Goal: Information Seeking & Learning: Learn about a topic

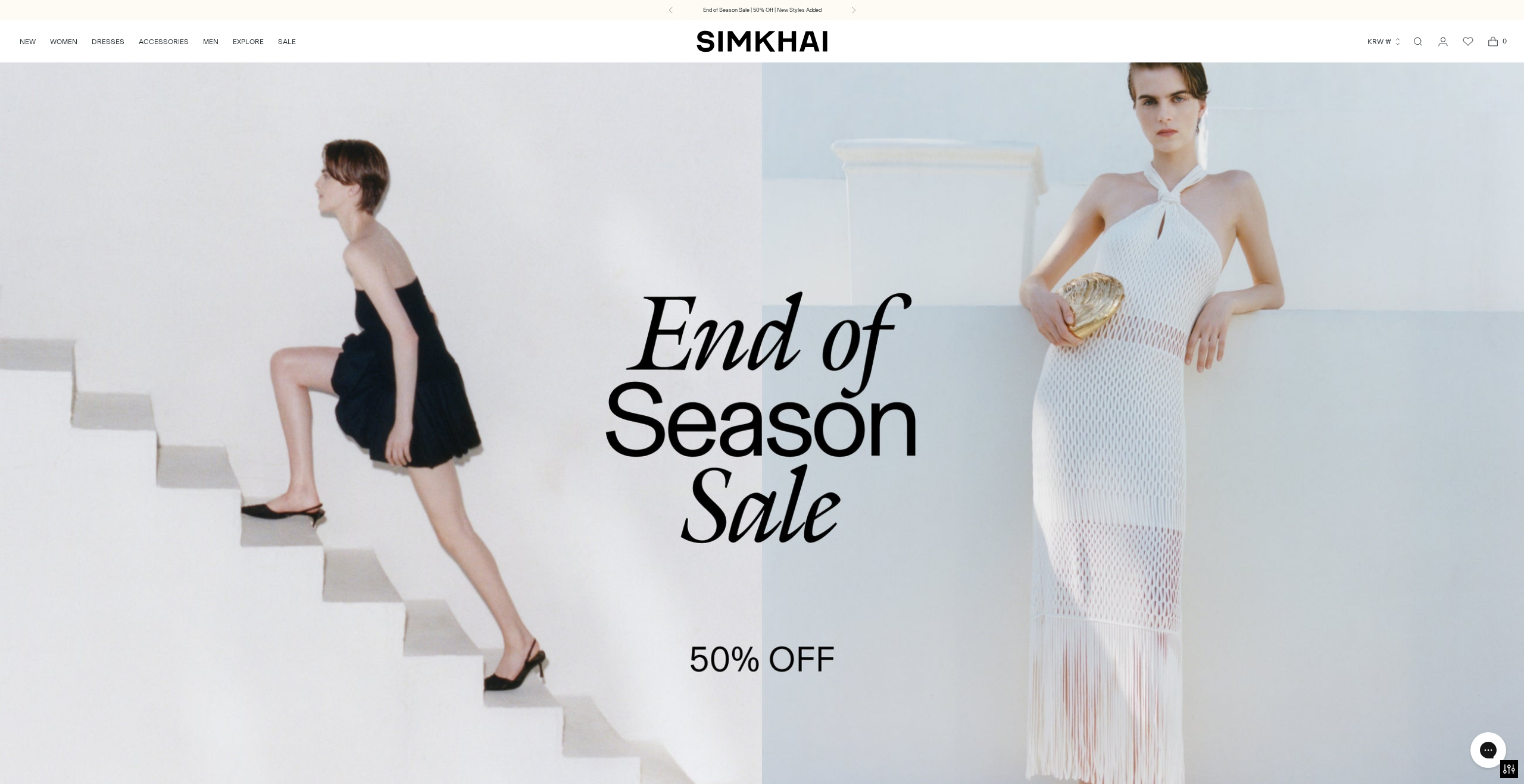
scroll to position [585, 0]
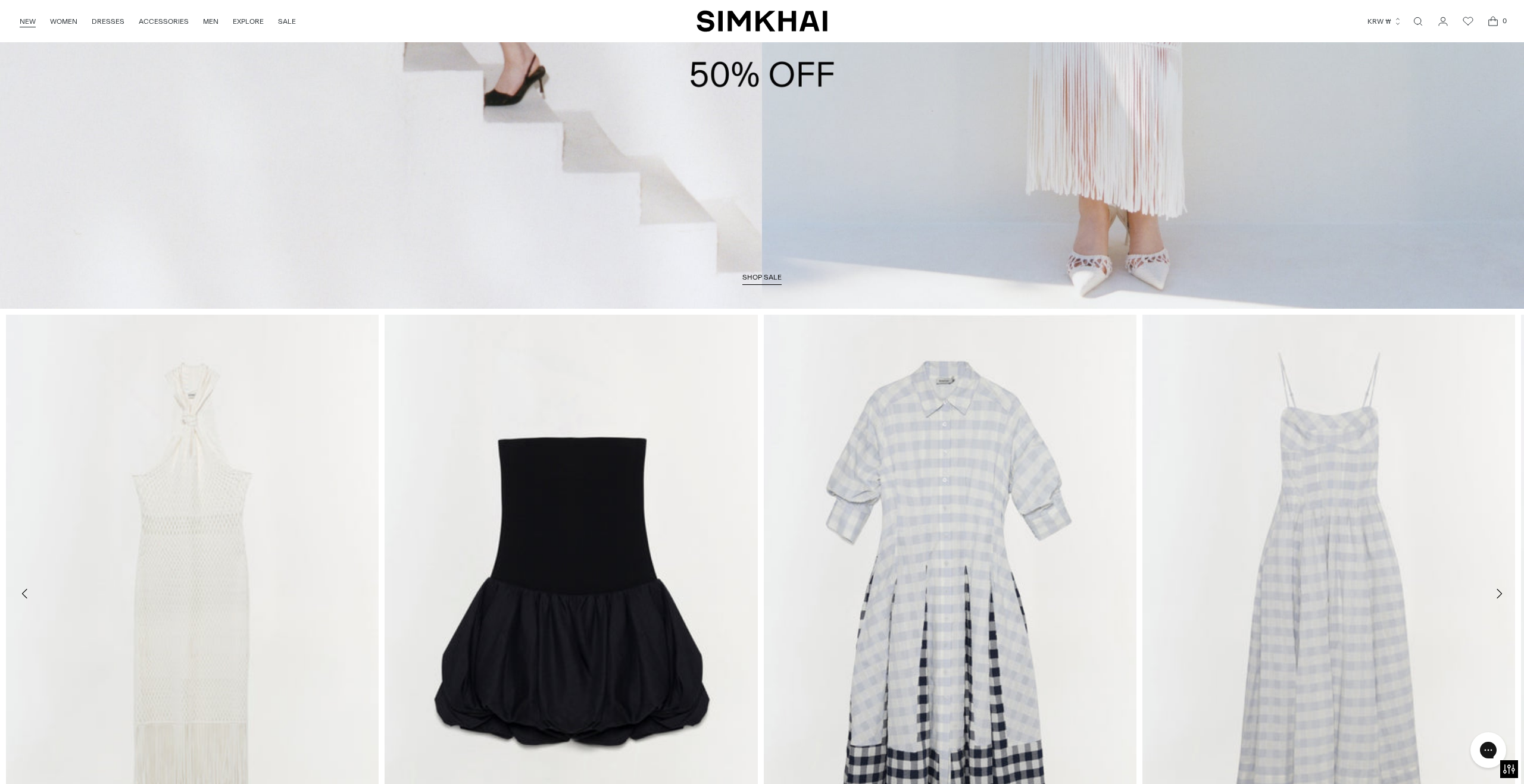
click at [28, 21] on link "NEW" at bounding box center [27, 21] width 16 height 26
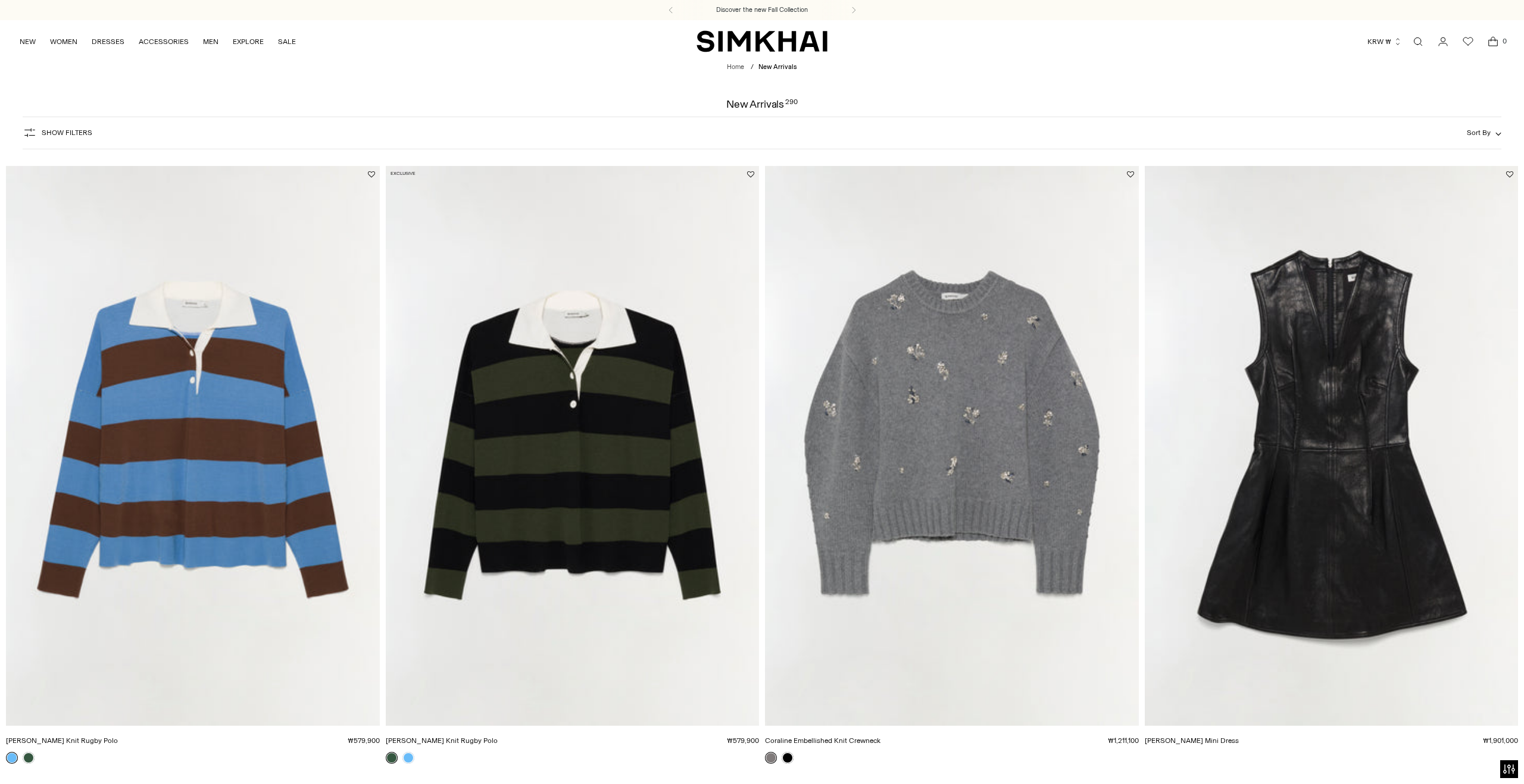
click at [0, 0] on img "Bronte Mini Dress" at bounding box center [0, 0] width 0 height 0
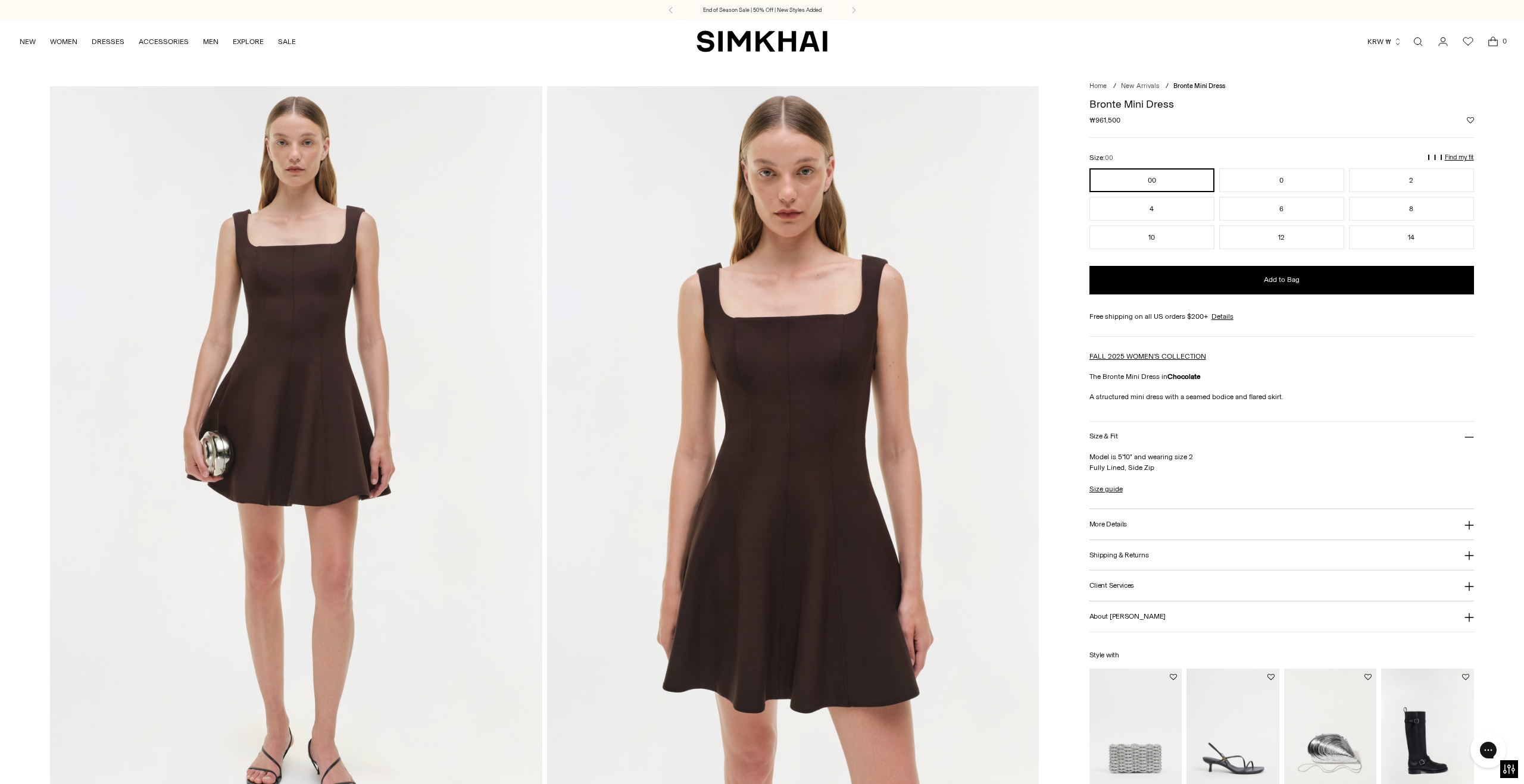
scroll to position [71, 0]
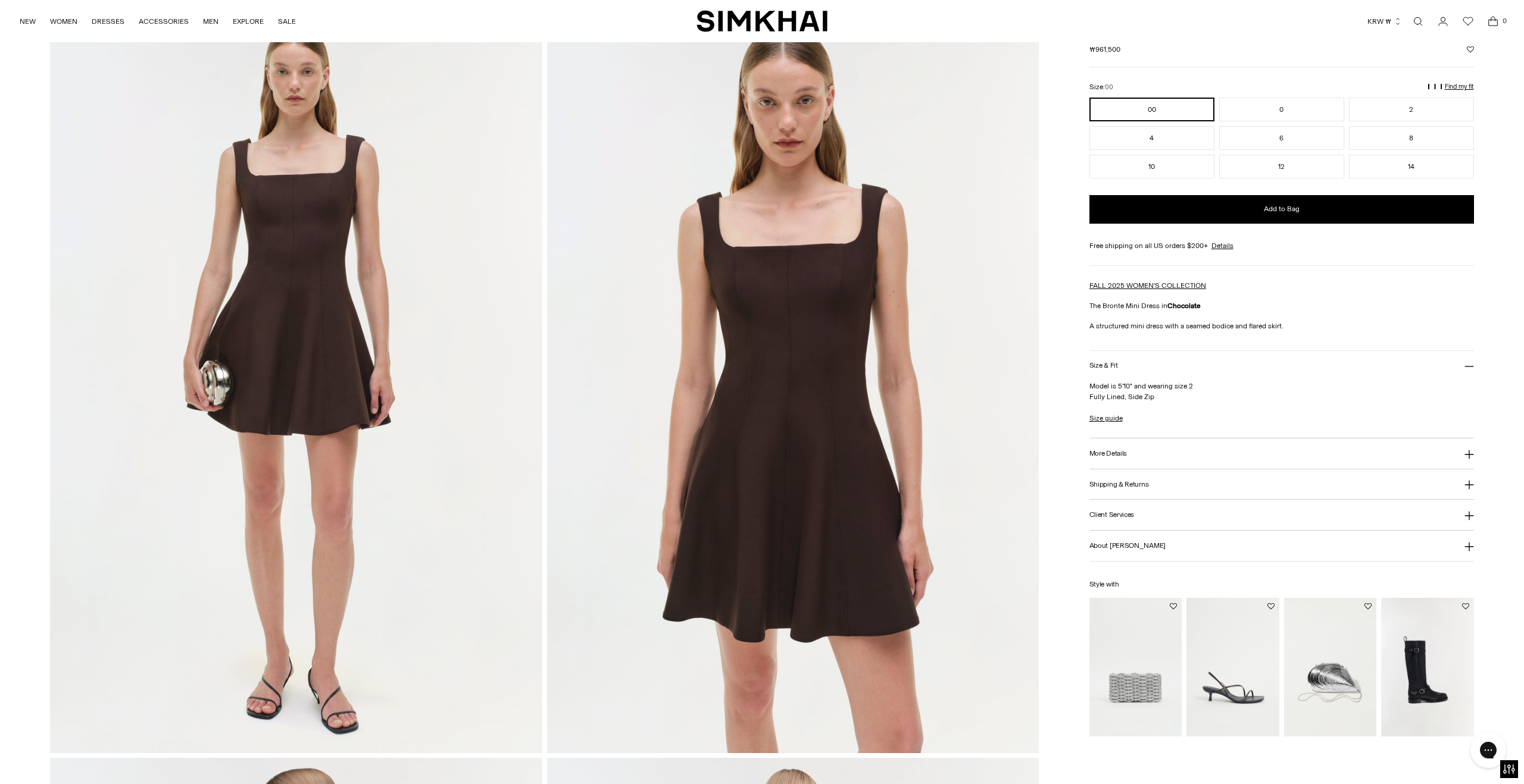
click at [1468, 459] on icon at bounding box center [1468, 455] width 9 height 9
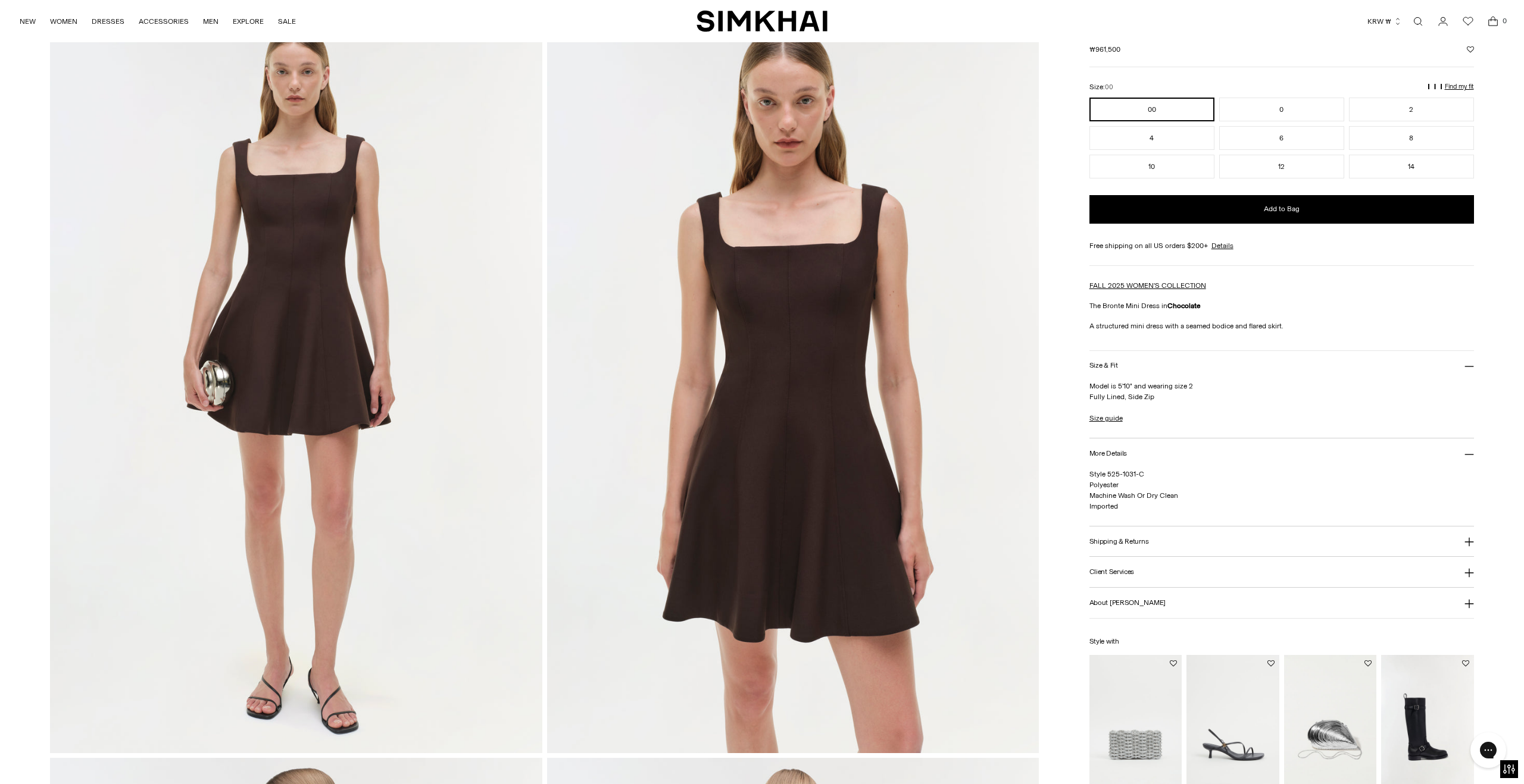
click at [1470, 547] on icon at bounding box center [1468, 542] width 10 height 10
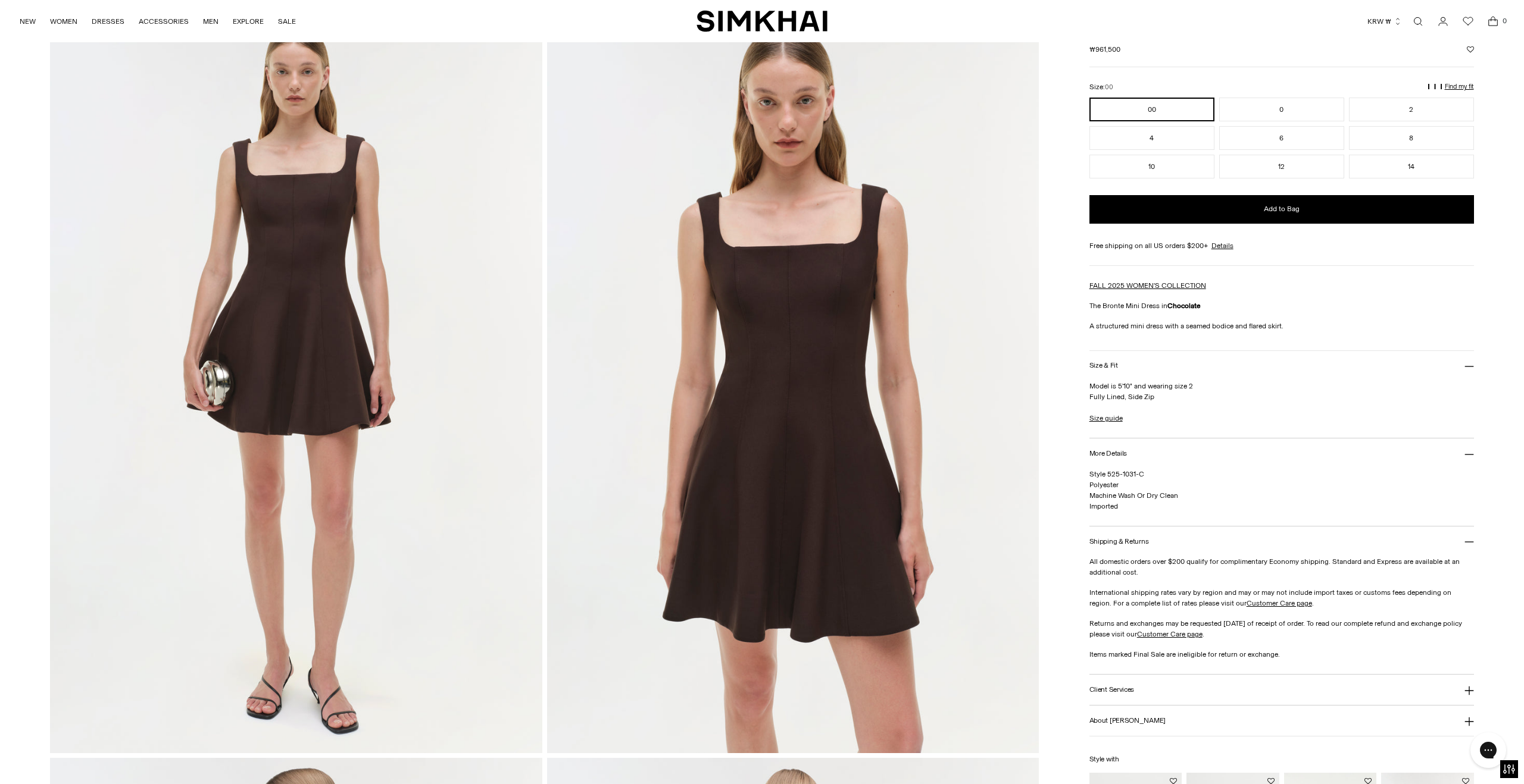
click at [1470, 547] on icon at bounding box center [1468, 542] width 10 height 10
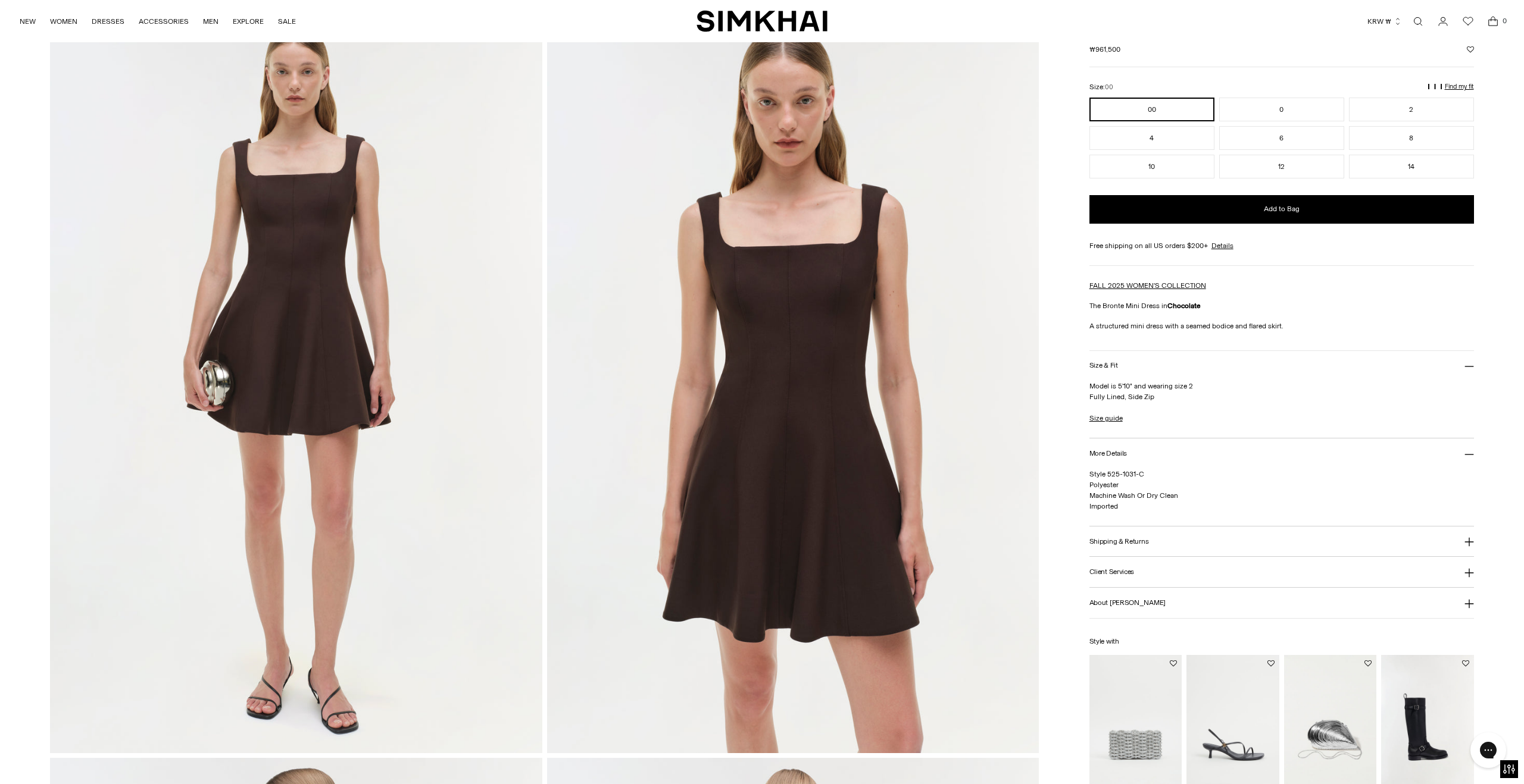
click at [1470, 578] on icon at bounding box center [1468, 574] width 9 height 9
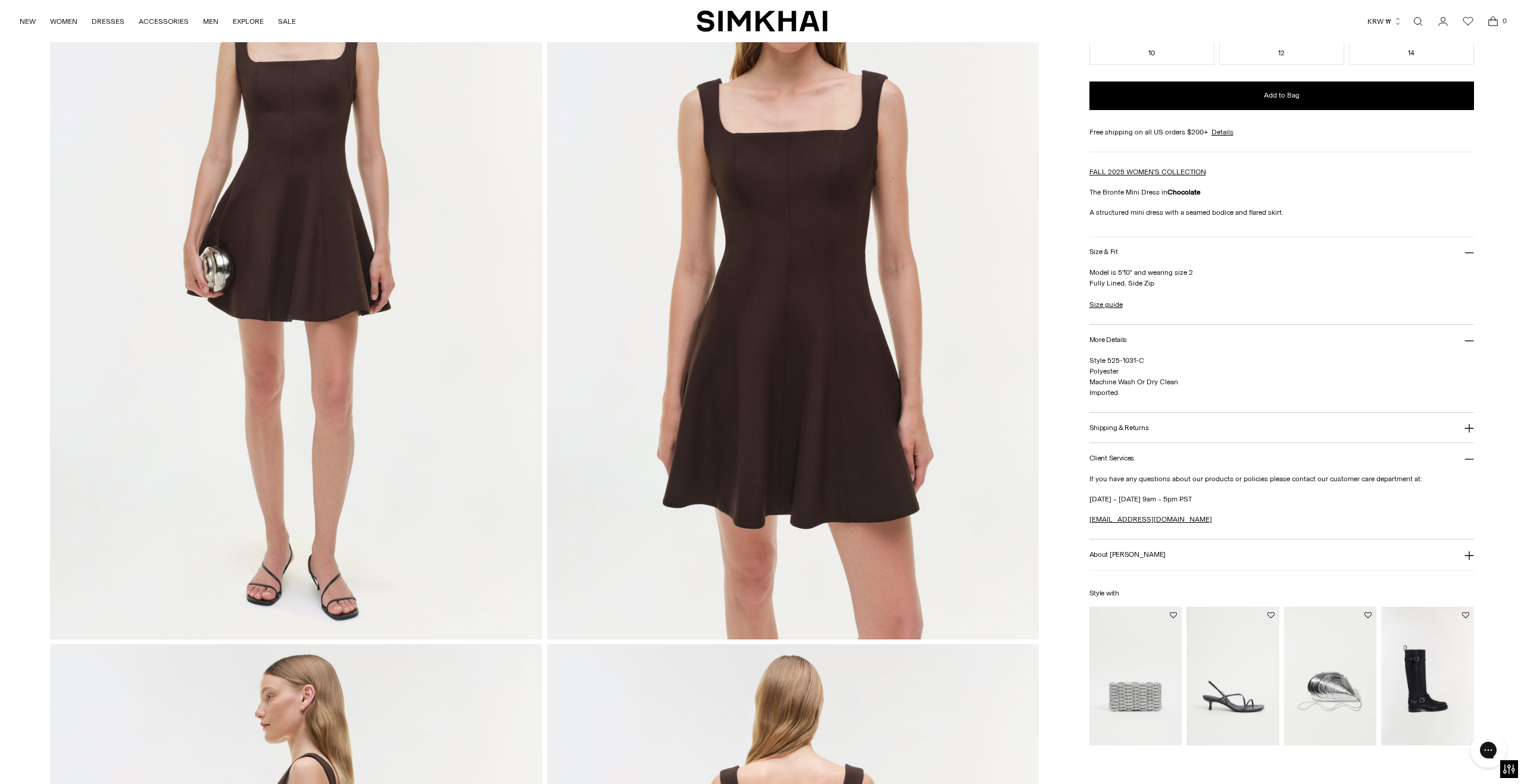
click at [1470, 570] on button "About [PERSON_NAME]" at bounding box center [1282, 554] width 385 height 30
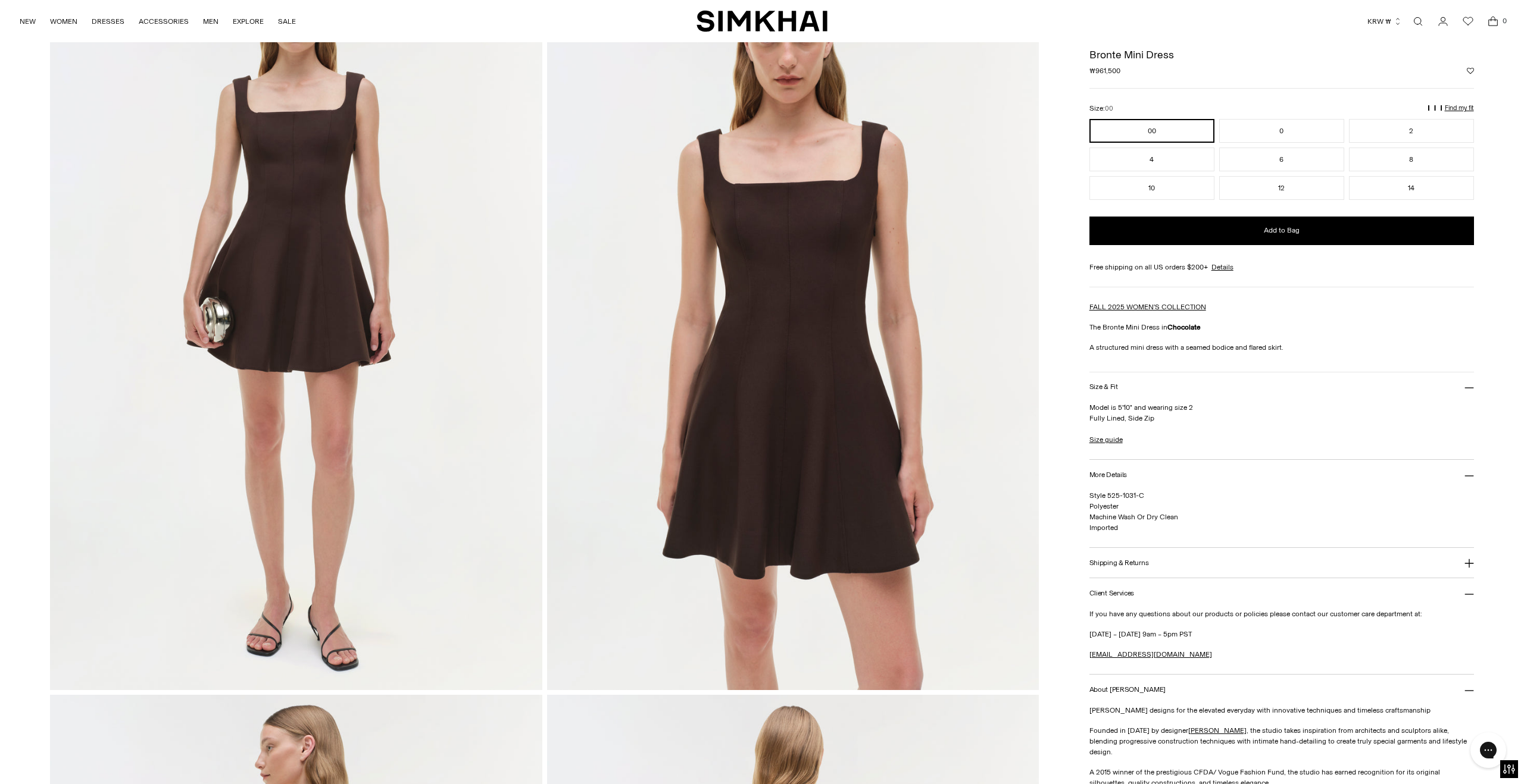
scroll to position [0, 0]
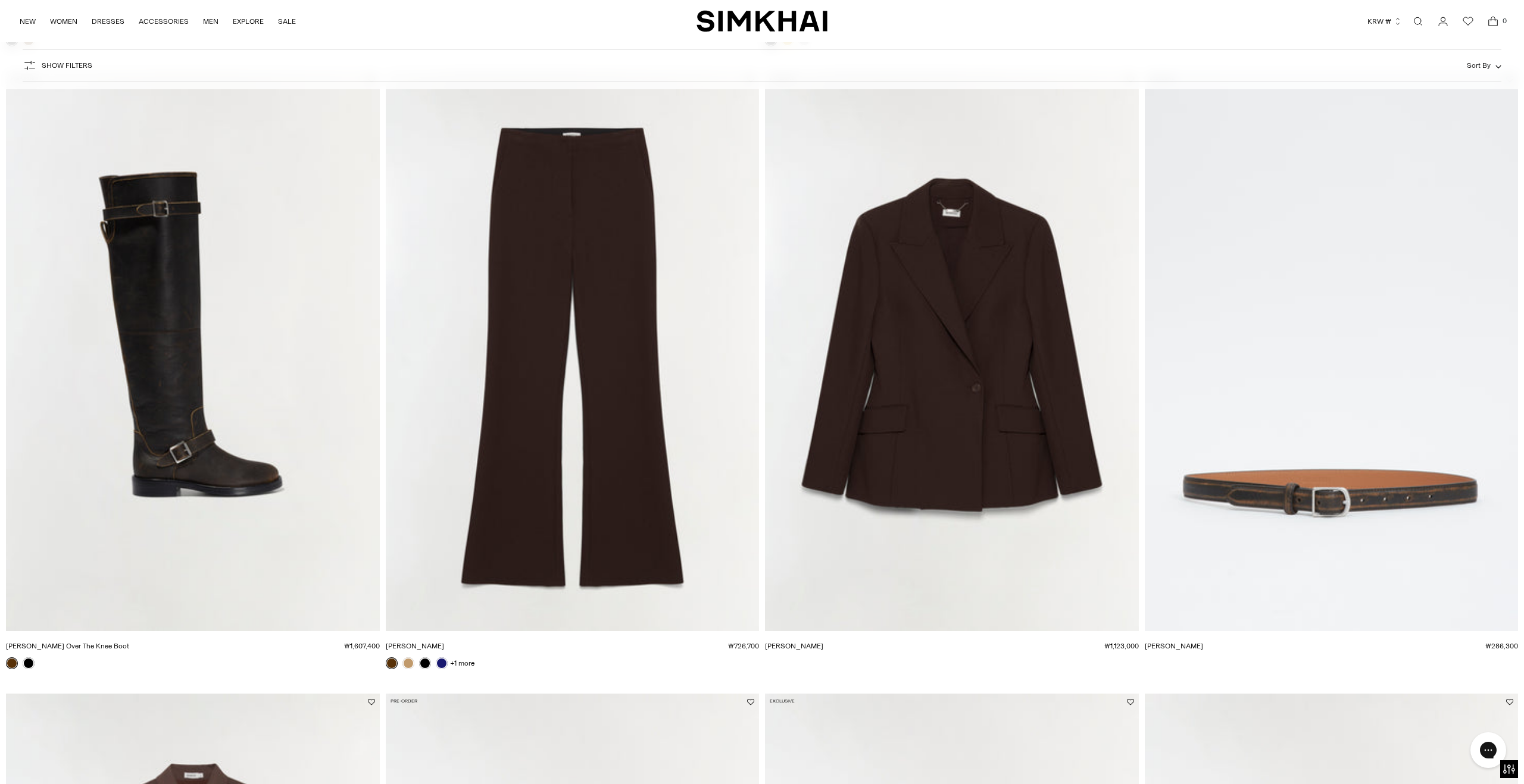
click at [0, 0] on img "Kenna Trouser" at bounding box center [0, 0] width 0 height 0
click at [0, 0] on img "Surabhi Blazer" at bounding box center [0, 0] width 0 height 0
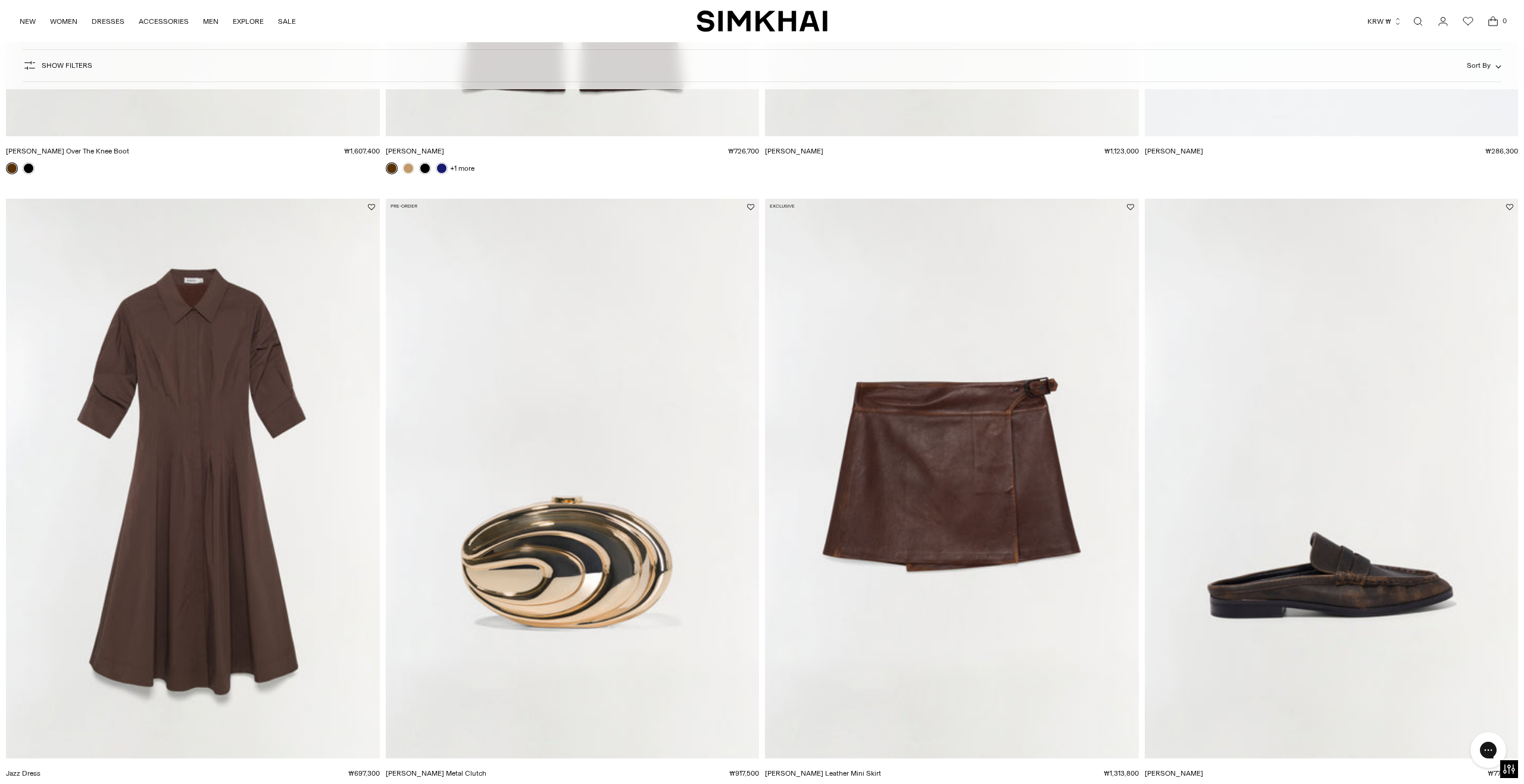
scroll to position [1913, 0]
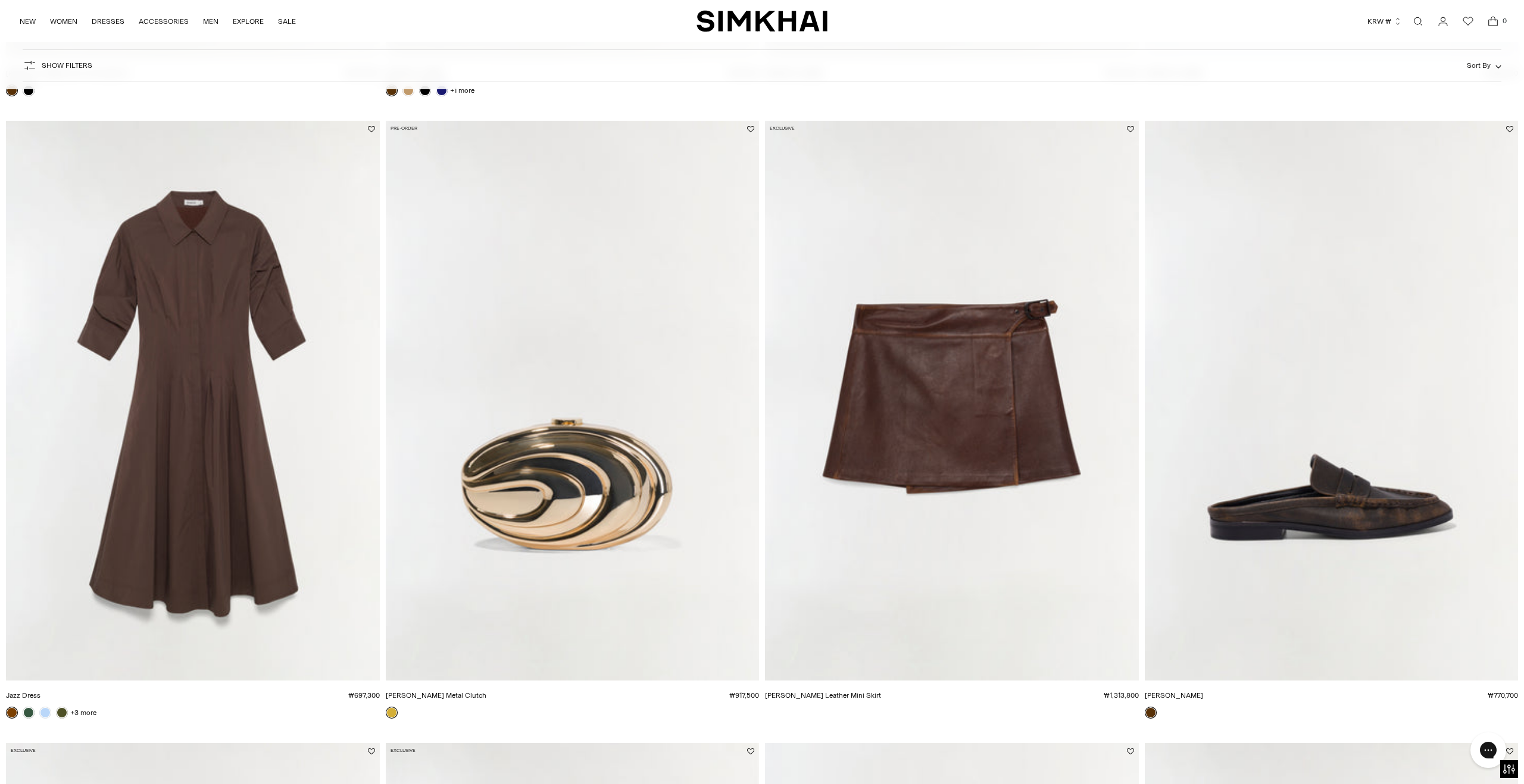
click at [0, 0] on img "Jazz Dress" at bounding box center [0, 0] width 0 height 0
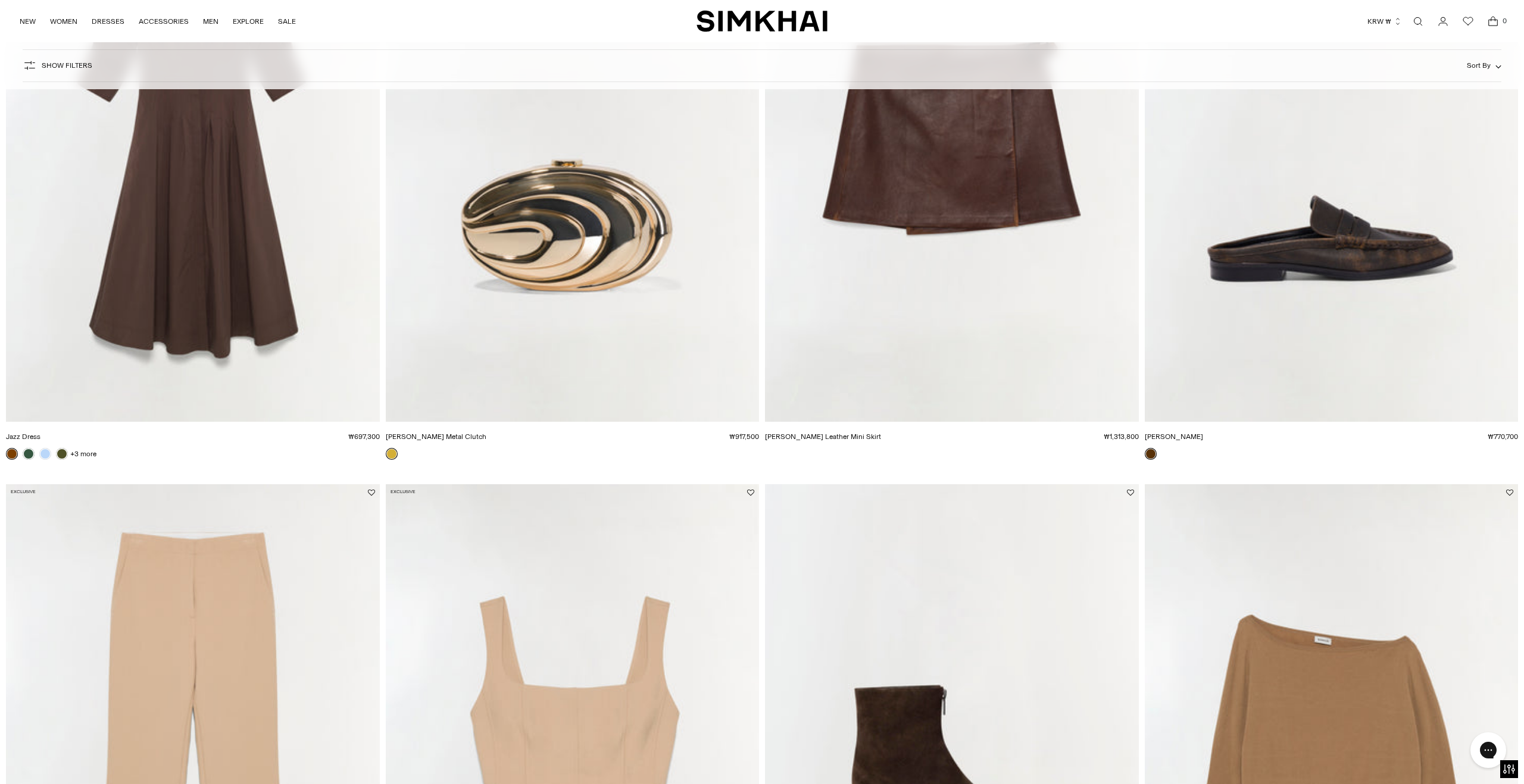
scroll to position [2508, 0]
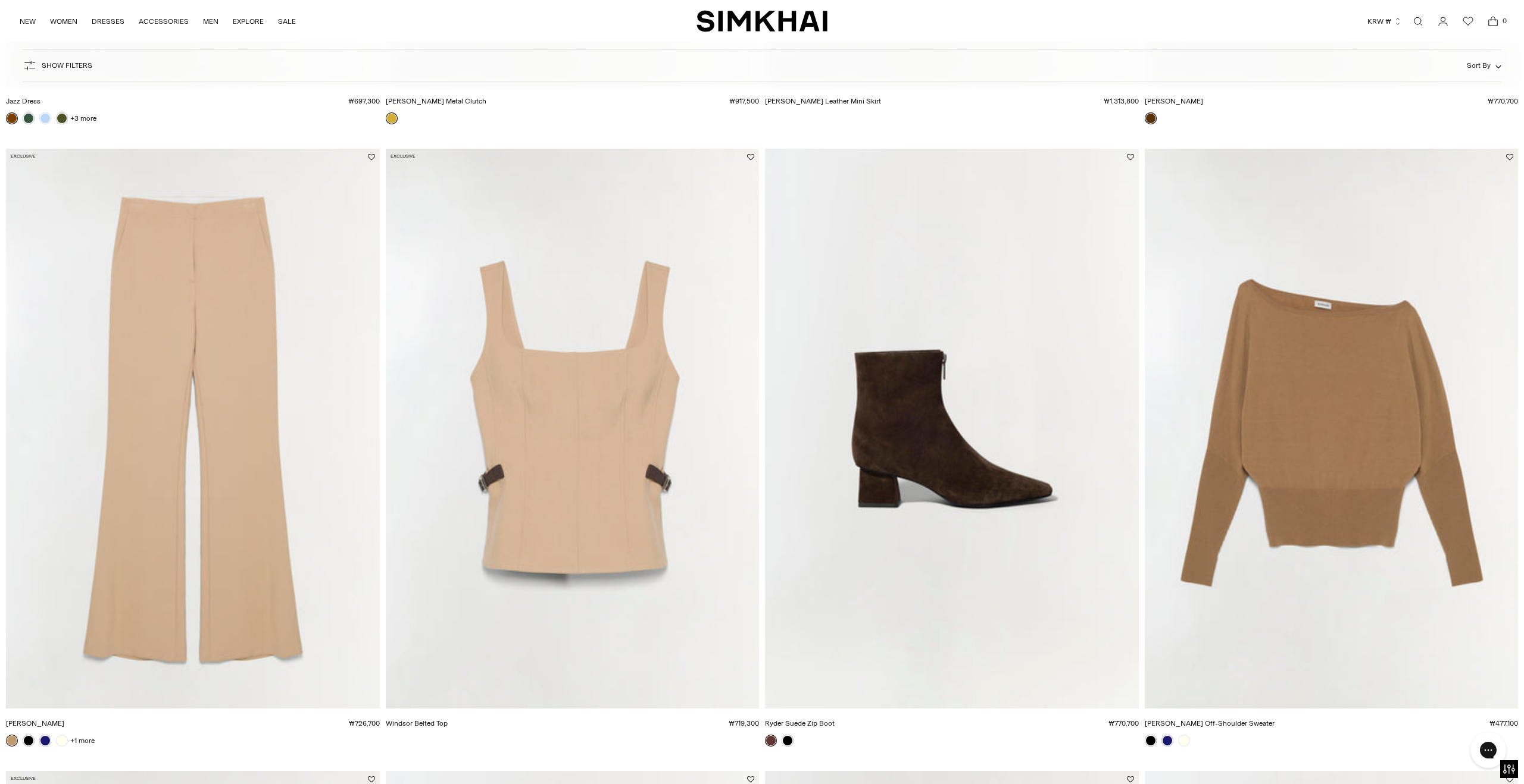
click at [0, 0] on img "Kenna Trouser" at bounding box center [0, 0] width 0 height 0
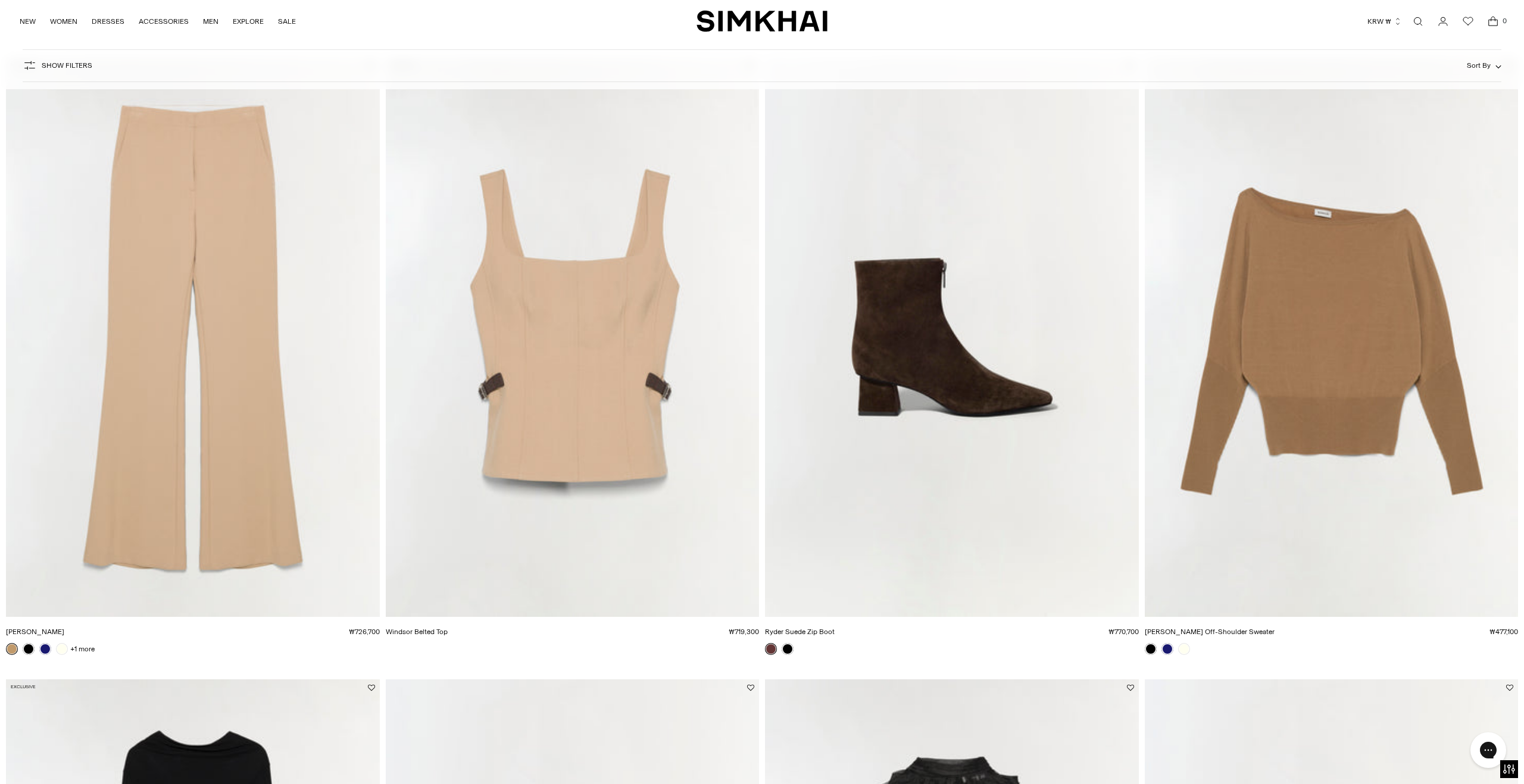
scroll to position [3210, 0]
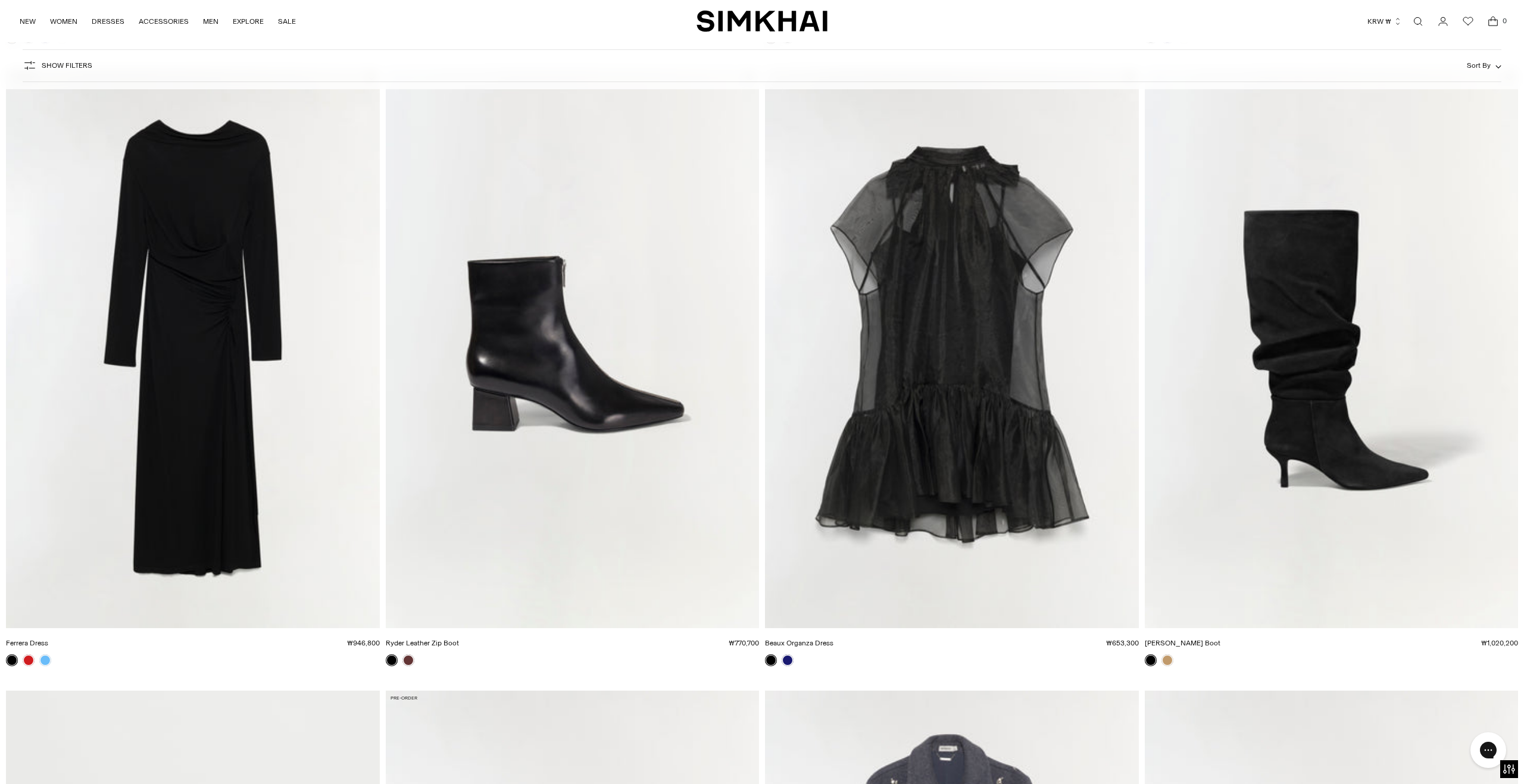
click at [0, 0] on img "Ferrera Dress" at bounding box center [0, 0] width 0 height 0
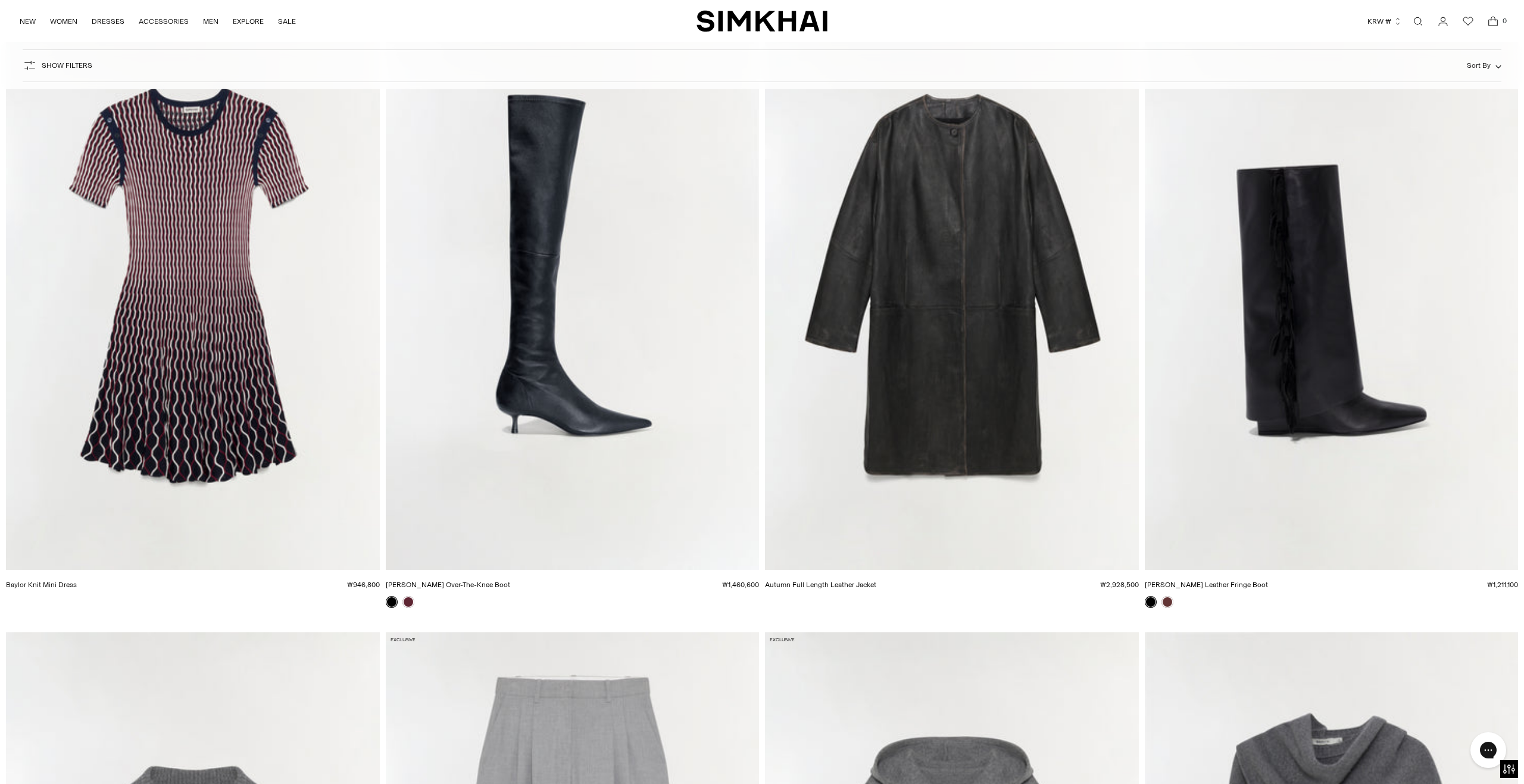
scroll to position [5647, 0]
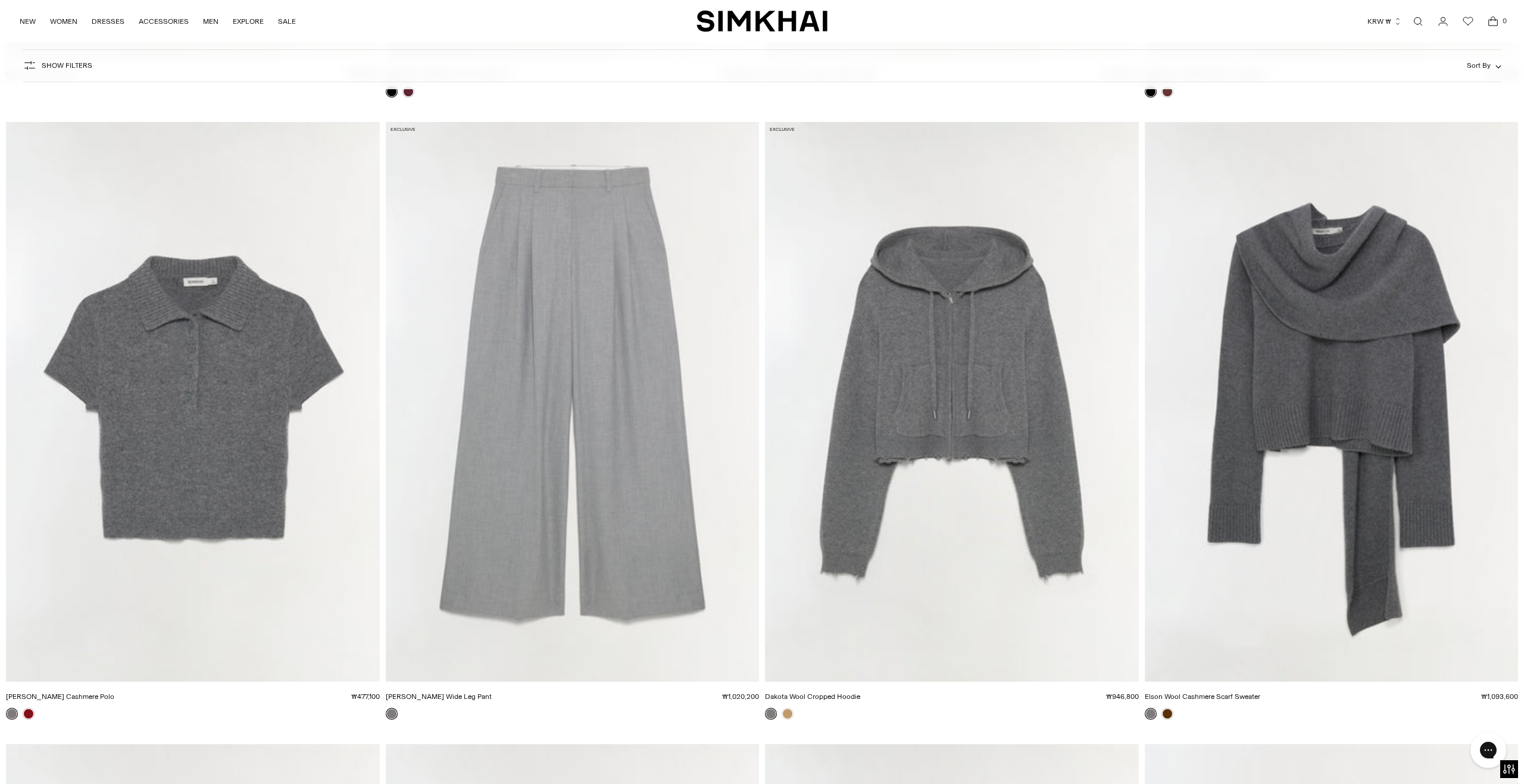
click at [0, 0] on img "Clayton Wide Leg Pant" at bounding box center [0, 0] width 0 height 0
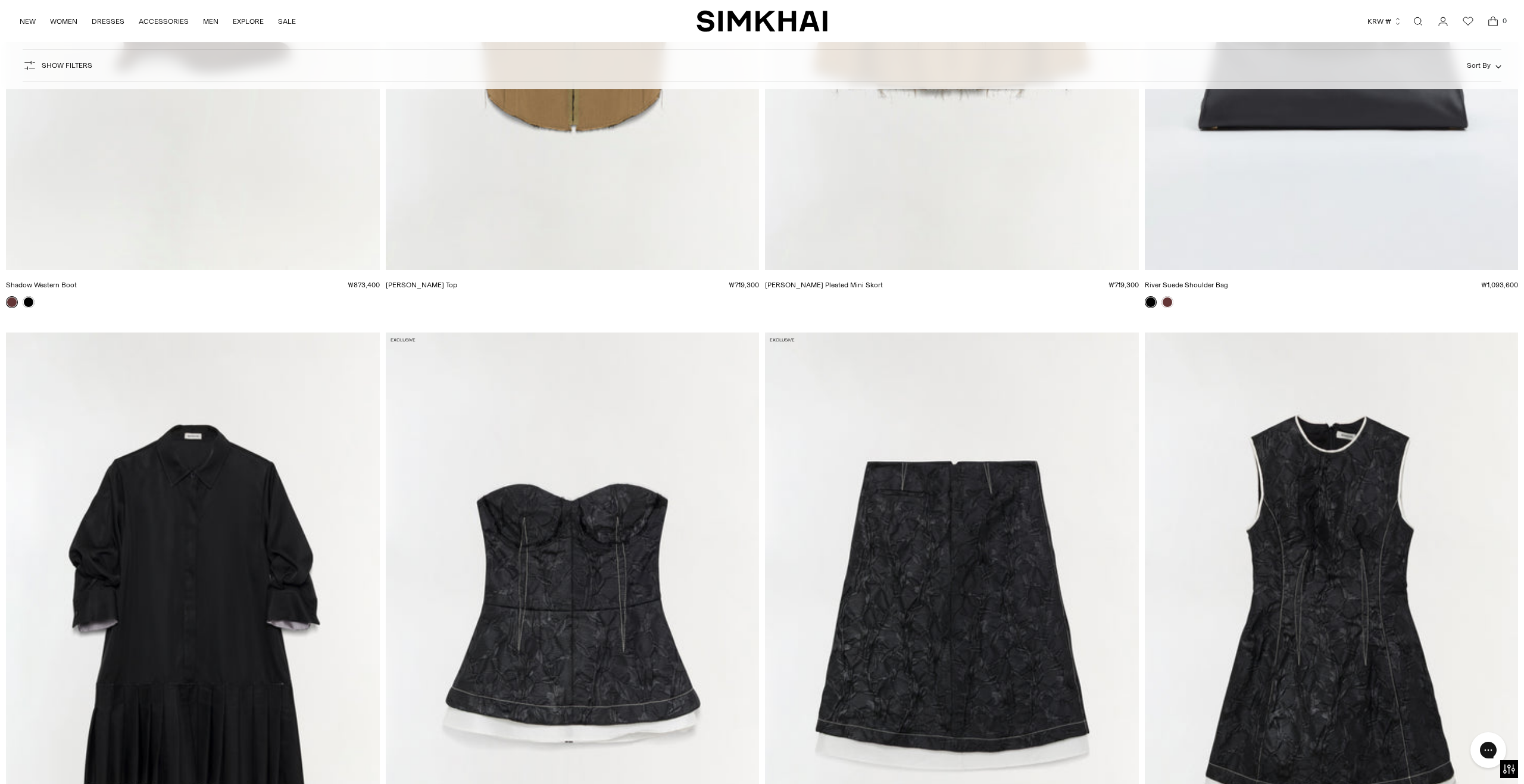
scroll to position [8769, 0]
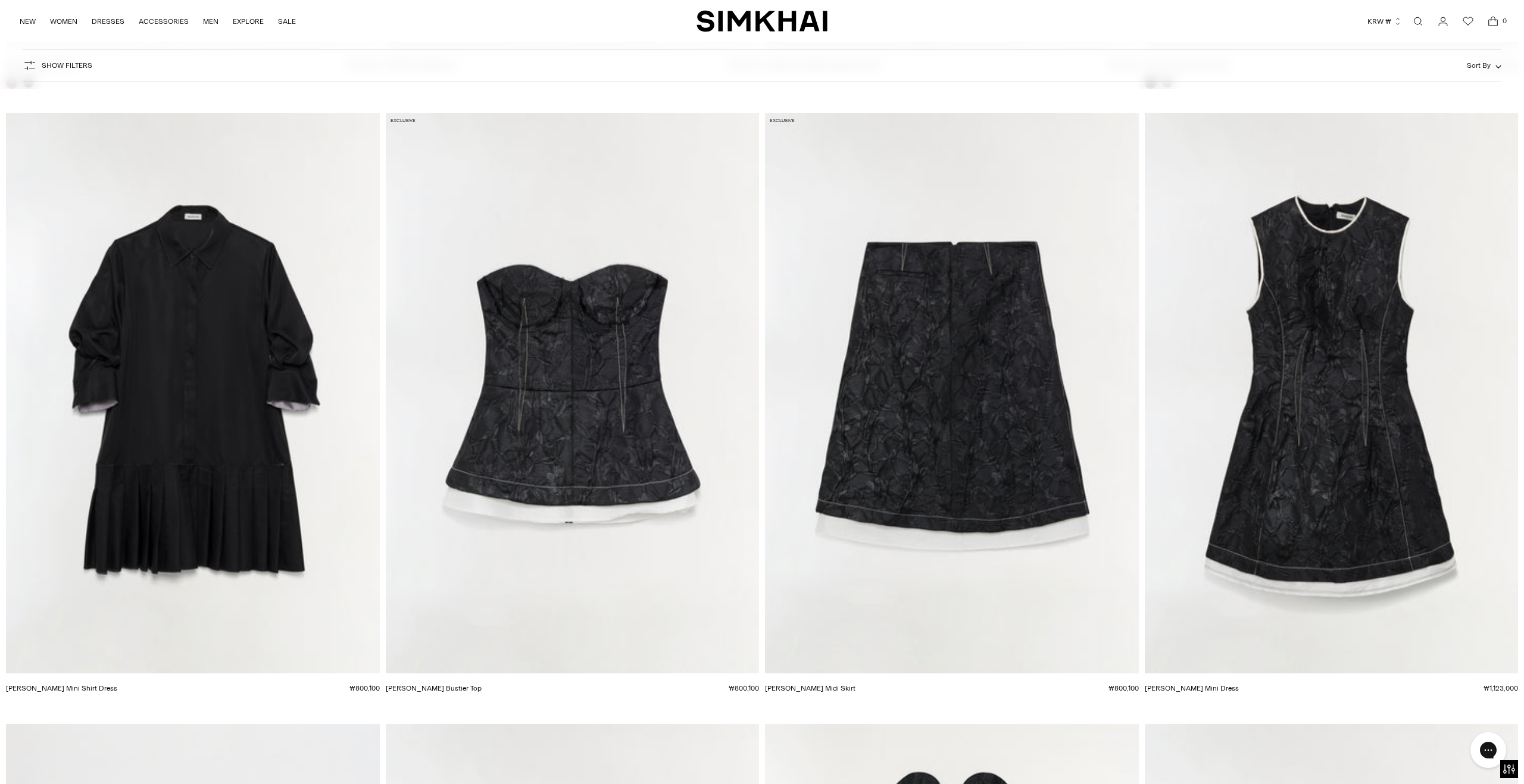
click at [0, 0] on img "Regina Mini Shirt Dress" at bounding box center [0, 0] width 0 height 0
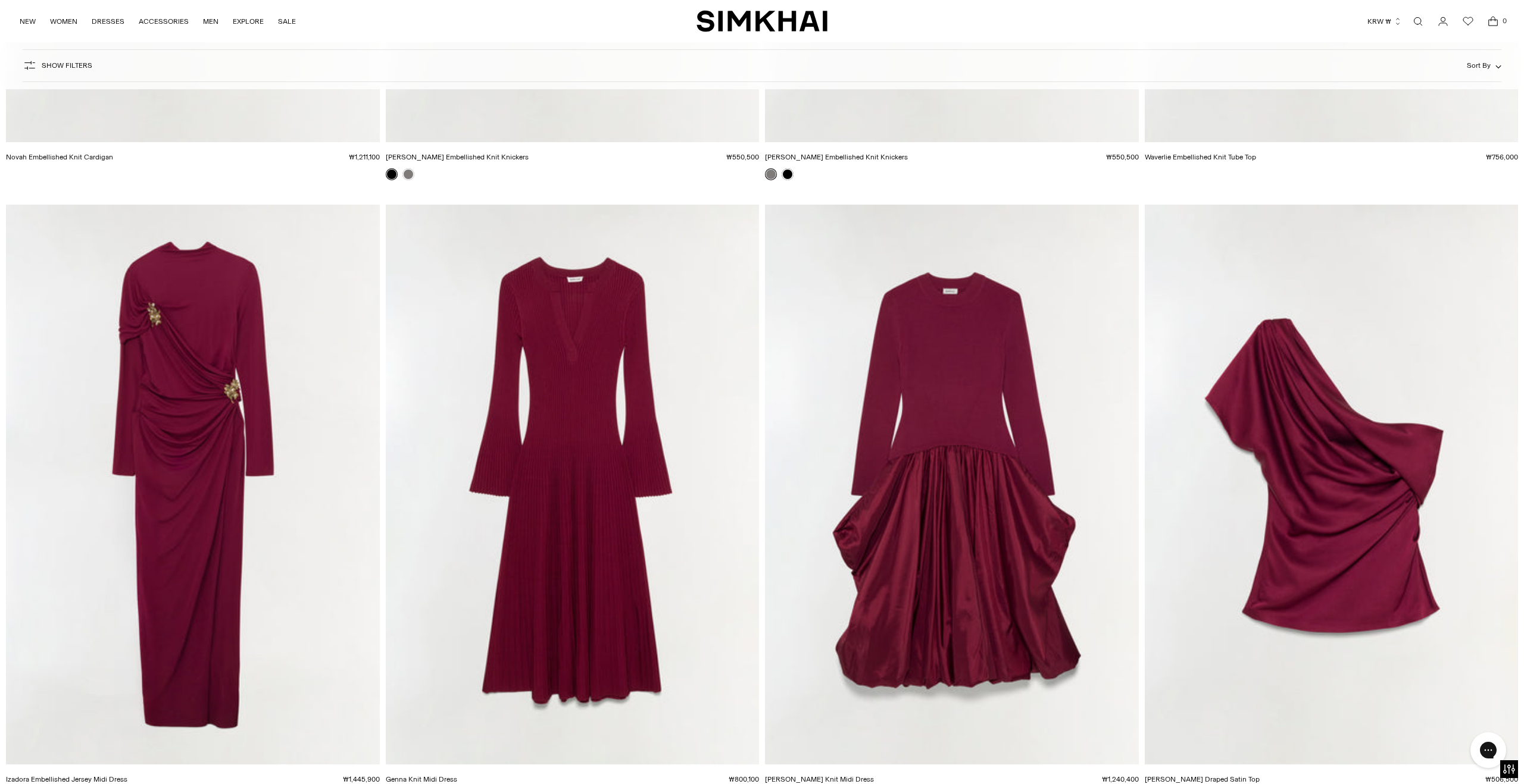
scroll to position [10540, 0]
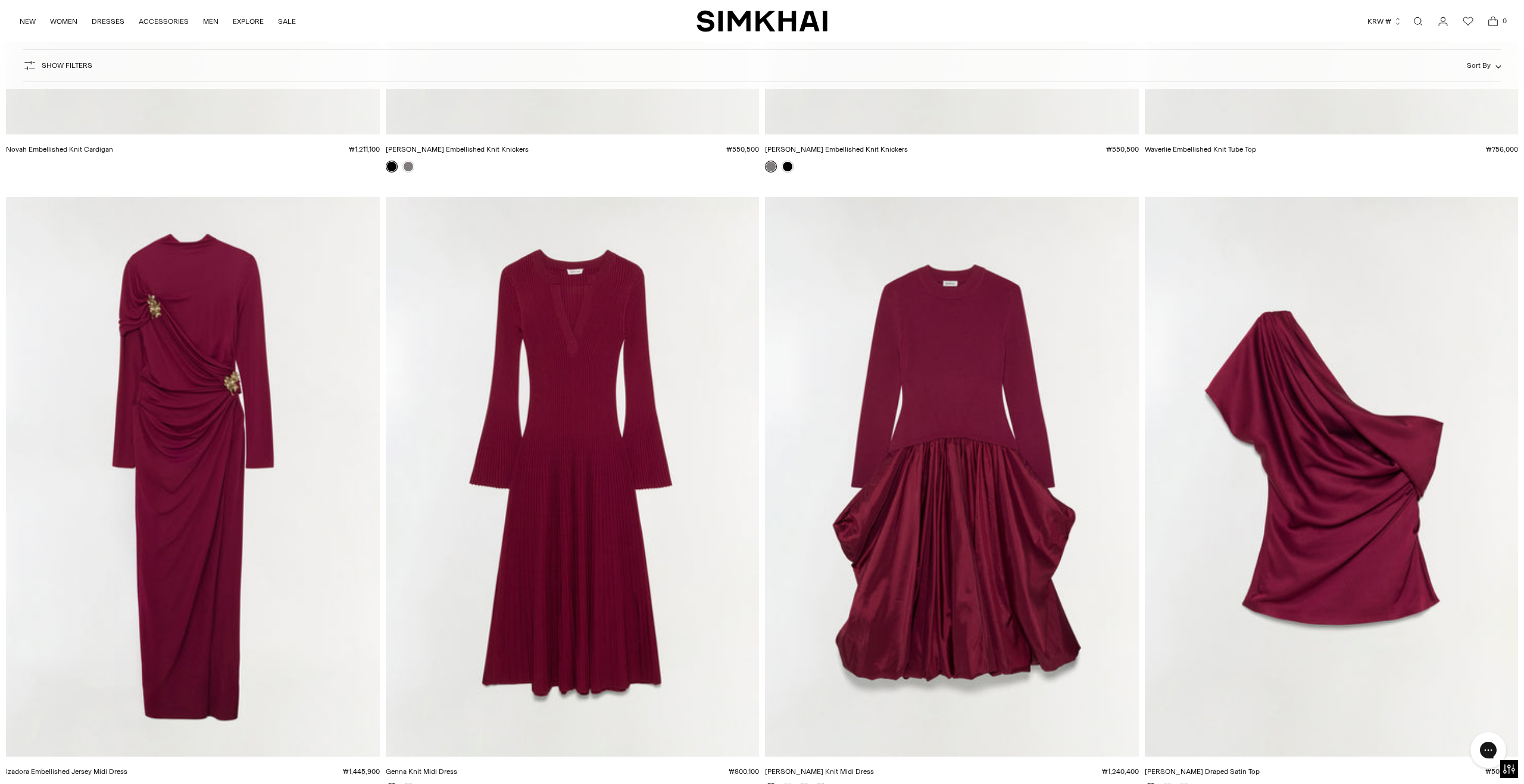
click at [0, 0] on img "Kenlie Taffeta Knit Midi Dress" at bounding box center [0, 0] width 0 height 0
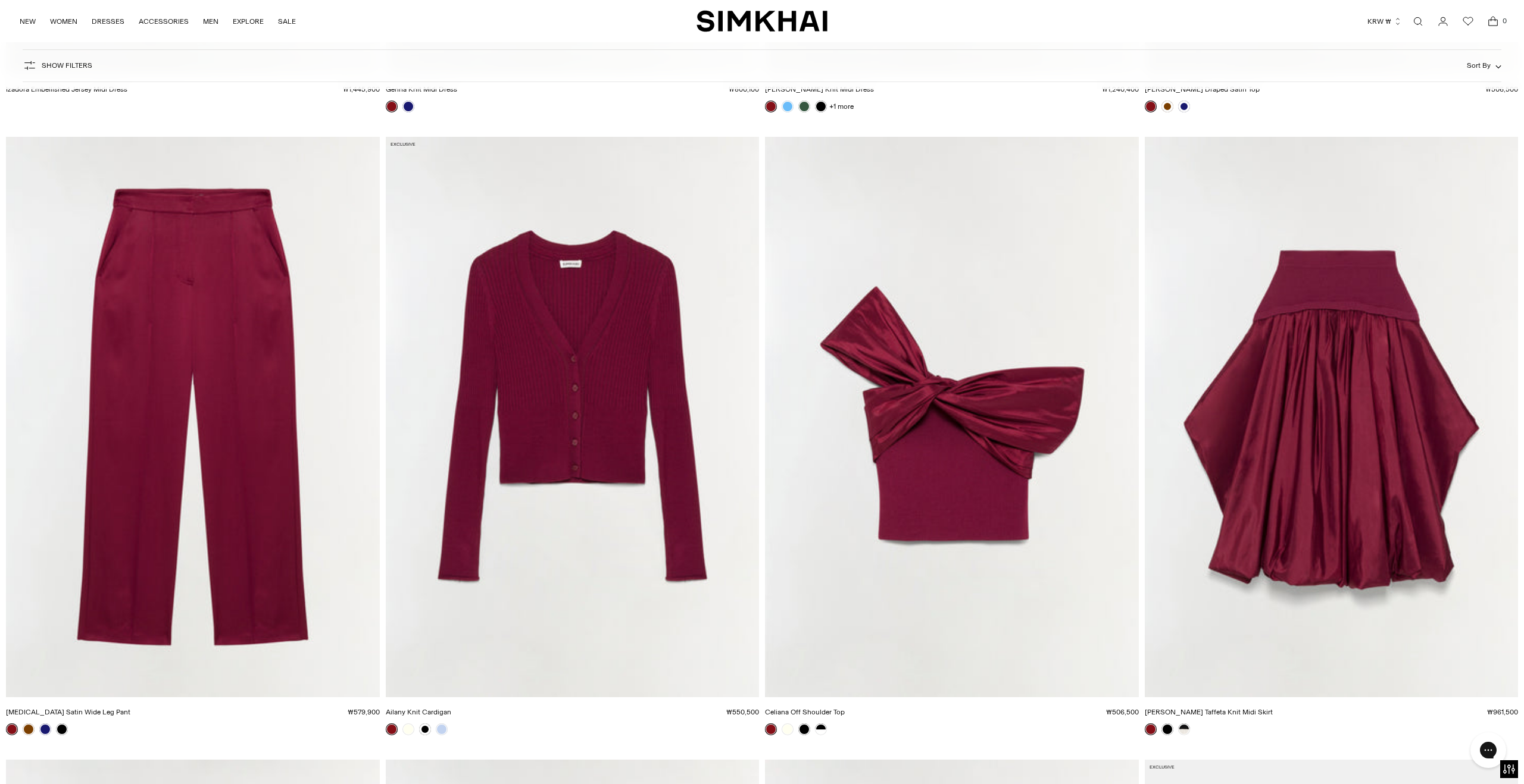
scroll to position [11268, 0]
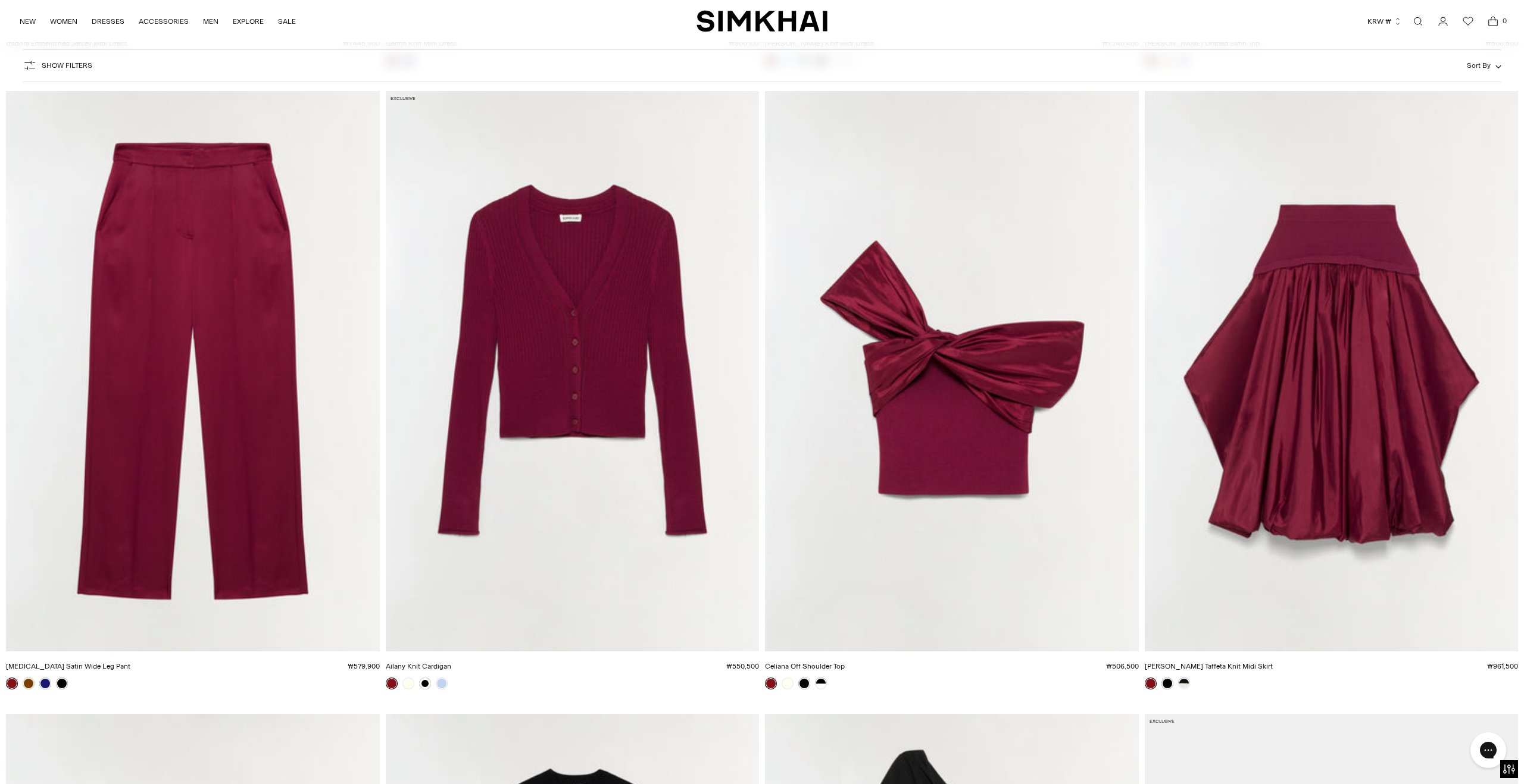
click at [0, 0] on img "Kyra Satin Wide Leg Pant" at bounding box center [0, 0] width 0 height 0
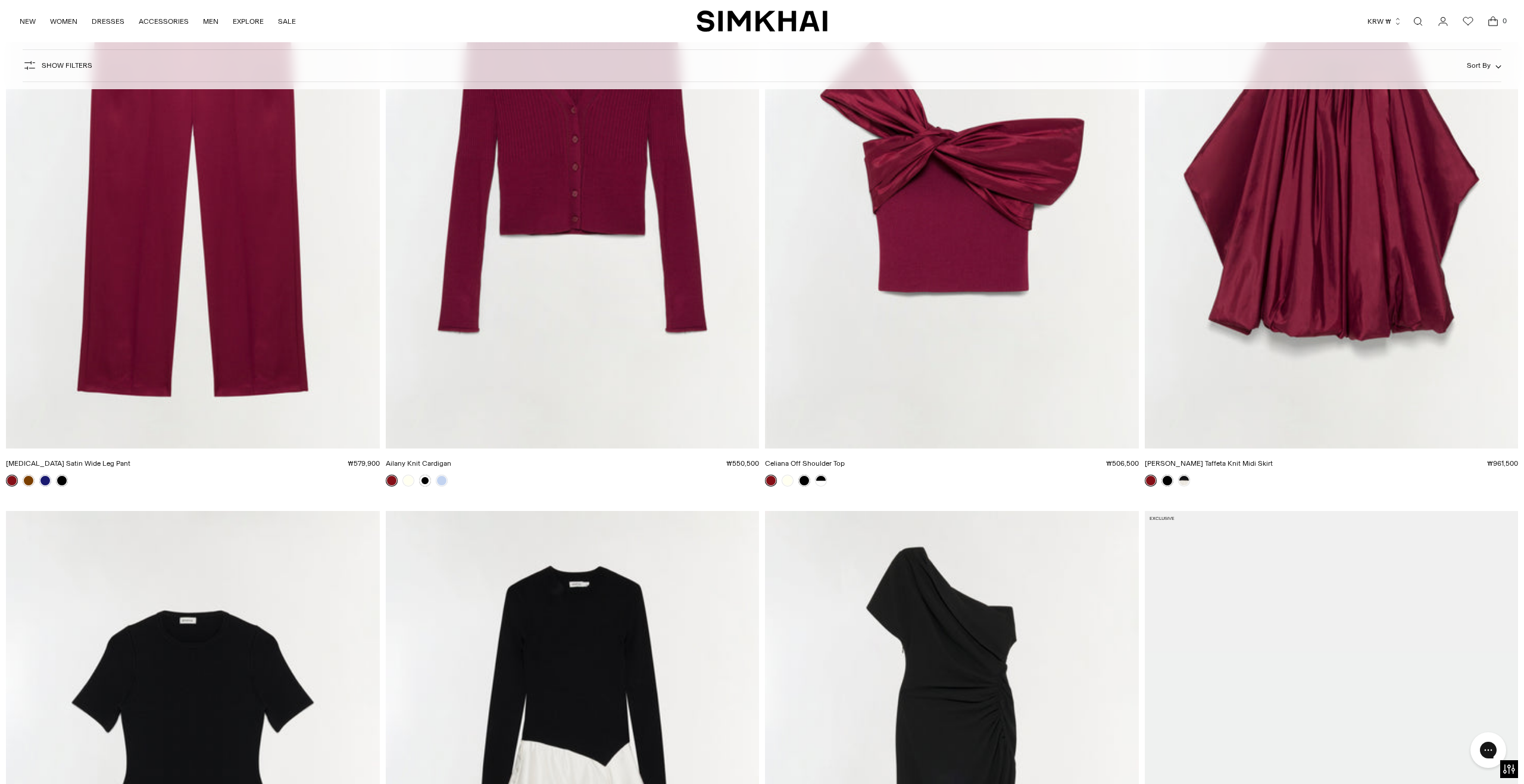
scroll to position [11783, 0]
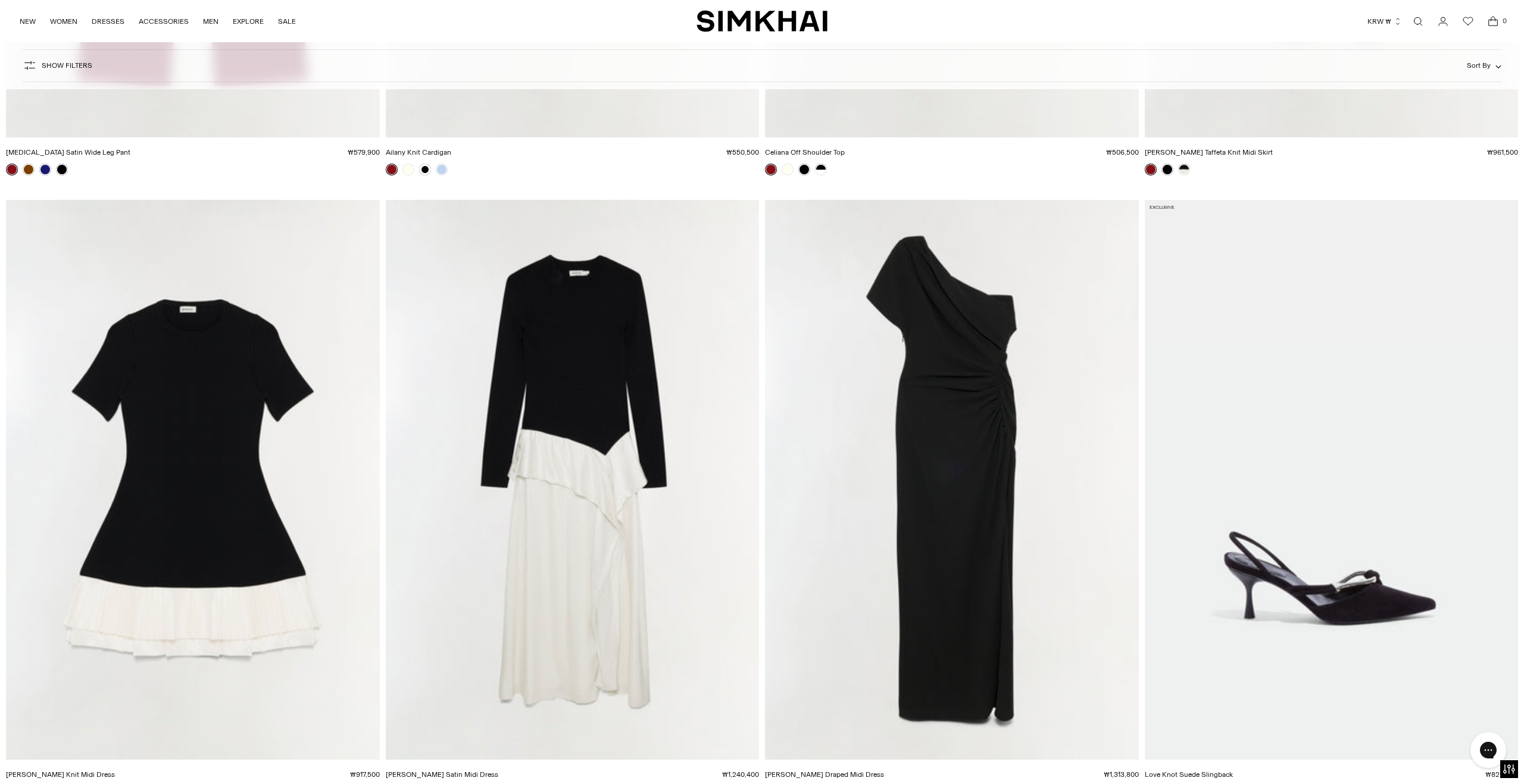
click at [0, 0] on img "Ornella Knit Satin Midi Dress" at bounding box center [0, 0] width 0 height 0
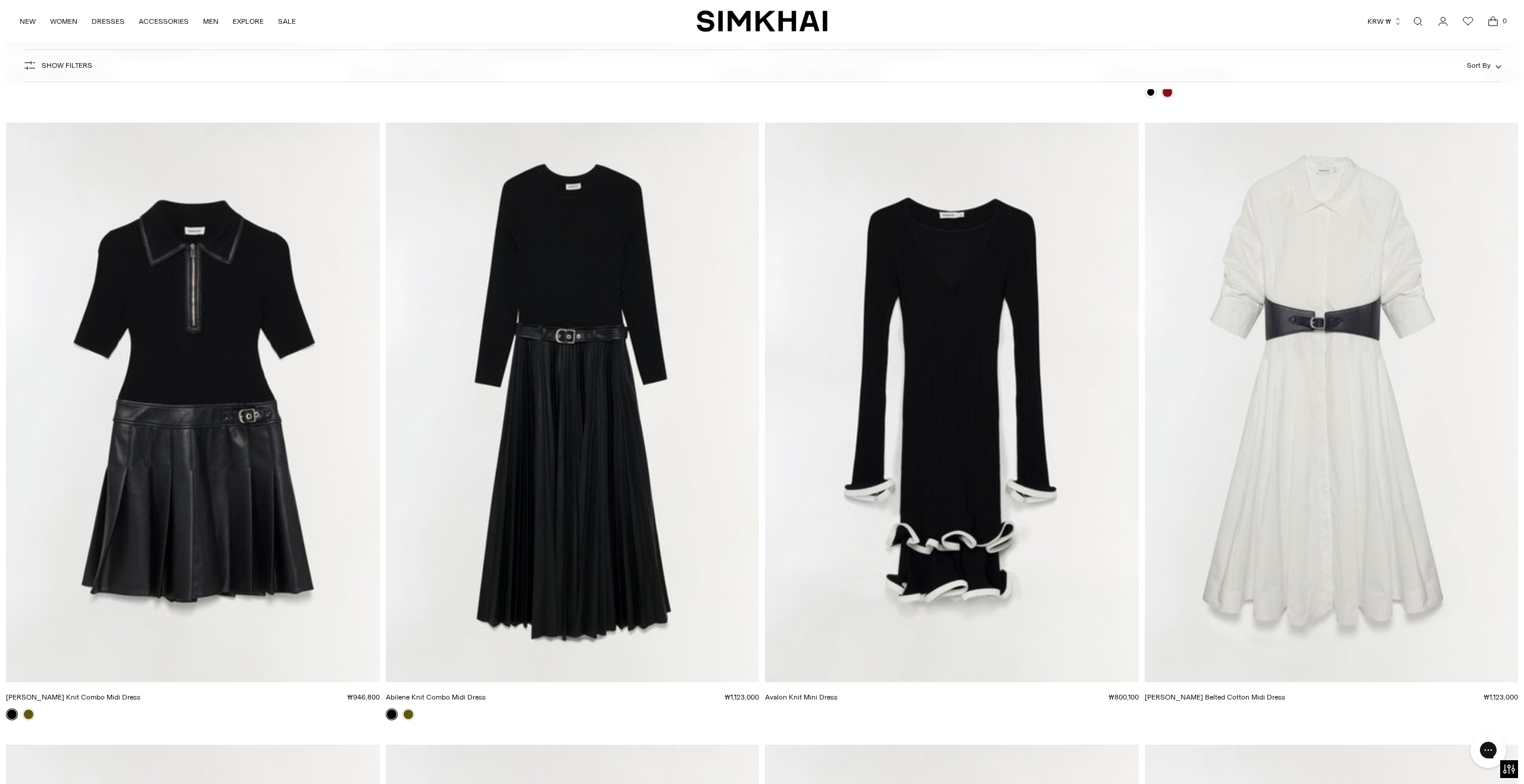
scroll to position [12487, 0]
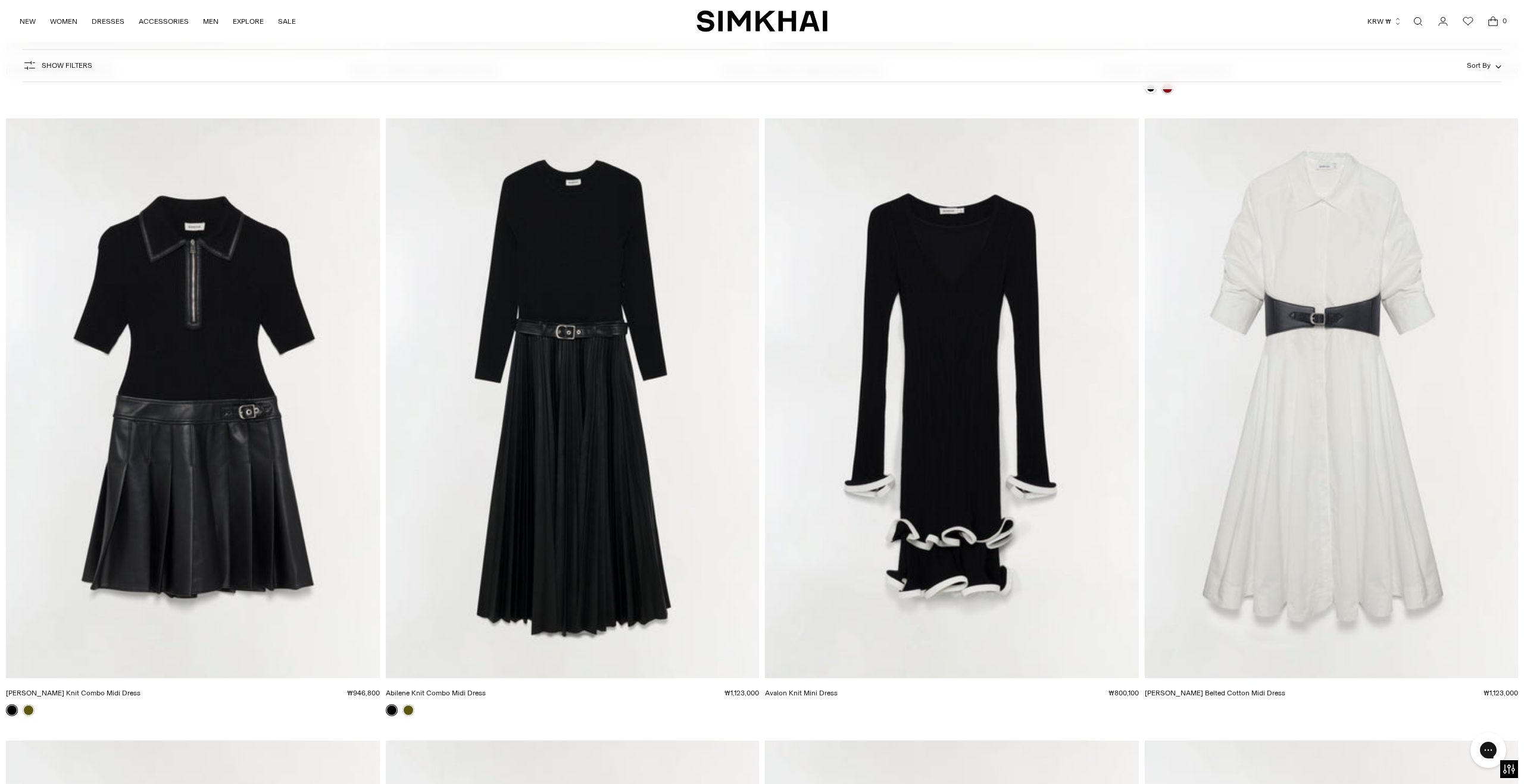
click at [0, 0] on img "Olson Belted Cotton Midi Dress" at bounding box center [0, 0] width 0 height 0
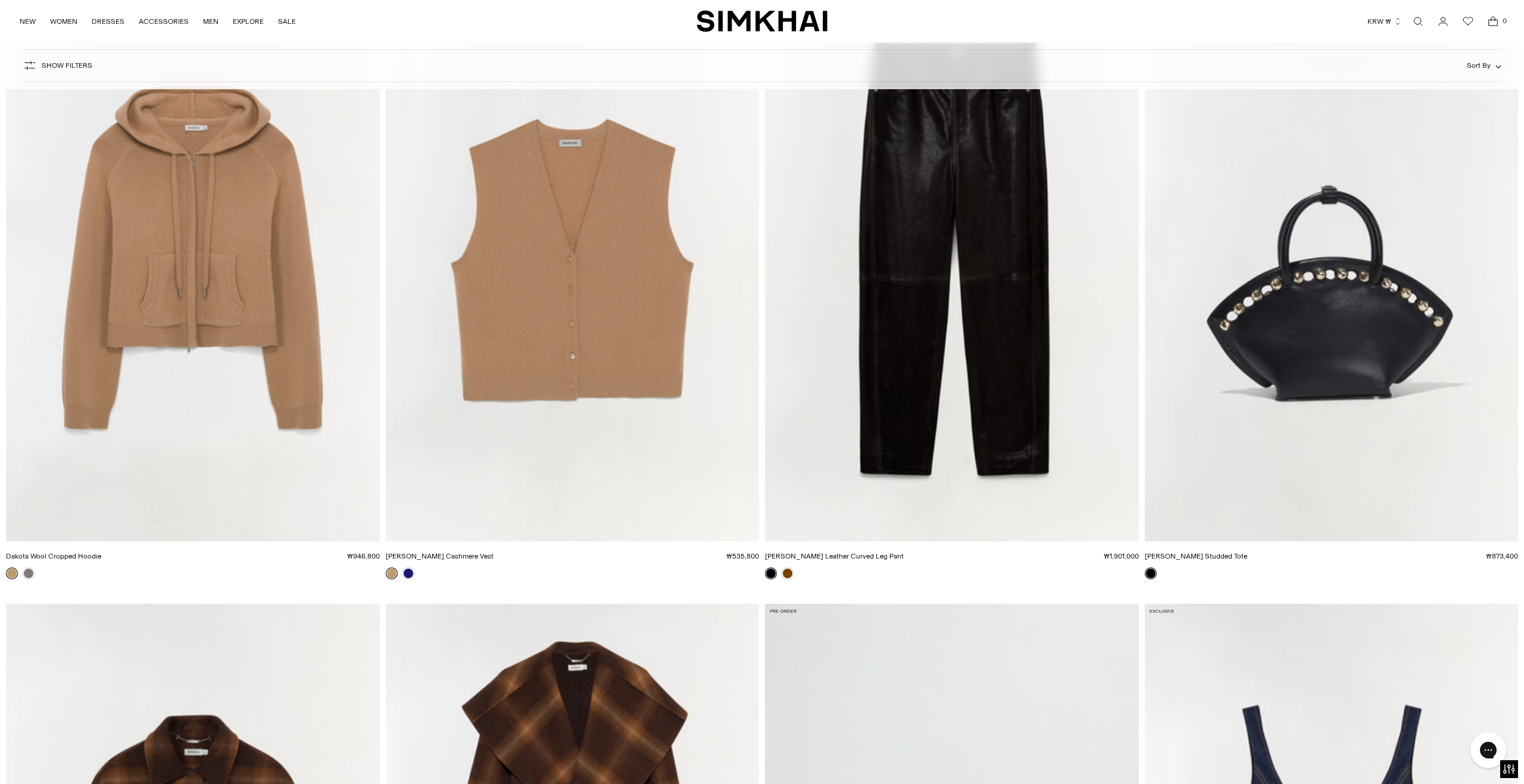
scroll to position [16984, 0]
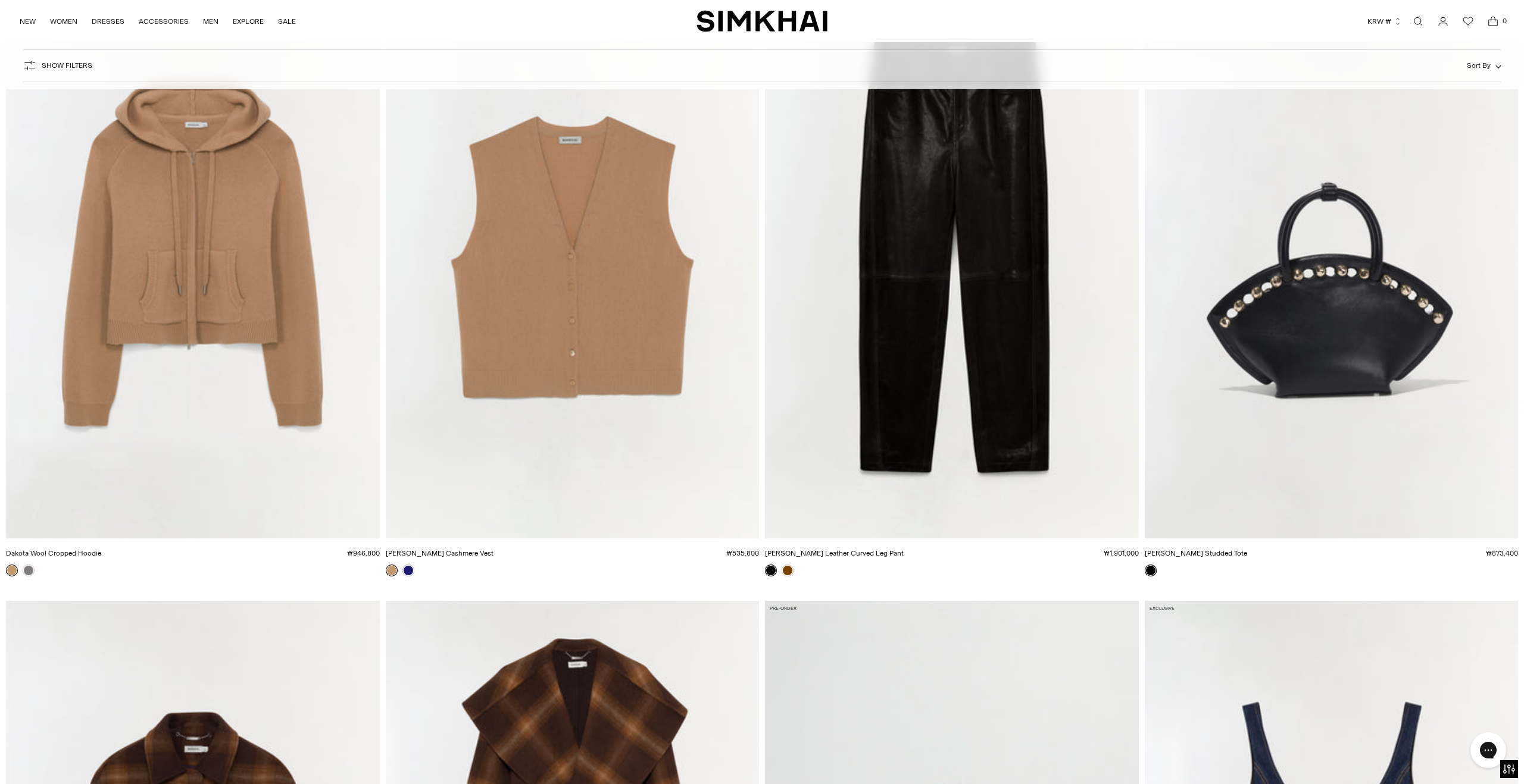
click at [0, 0] on img "Rozzi Cashmere Vest" at bounding box center [0, 0] width 0 height 0
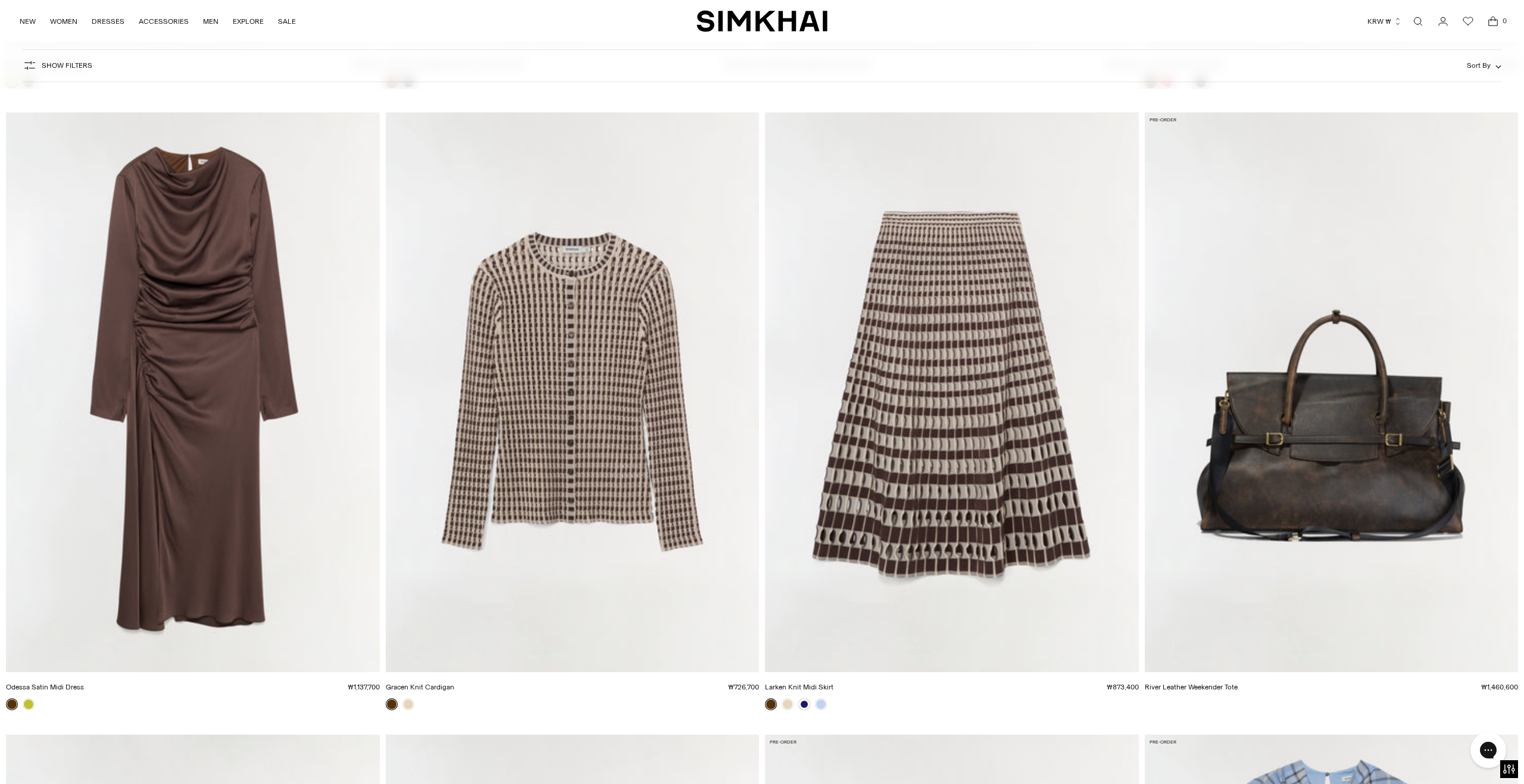
scroll to position [19361, 0]
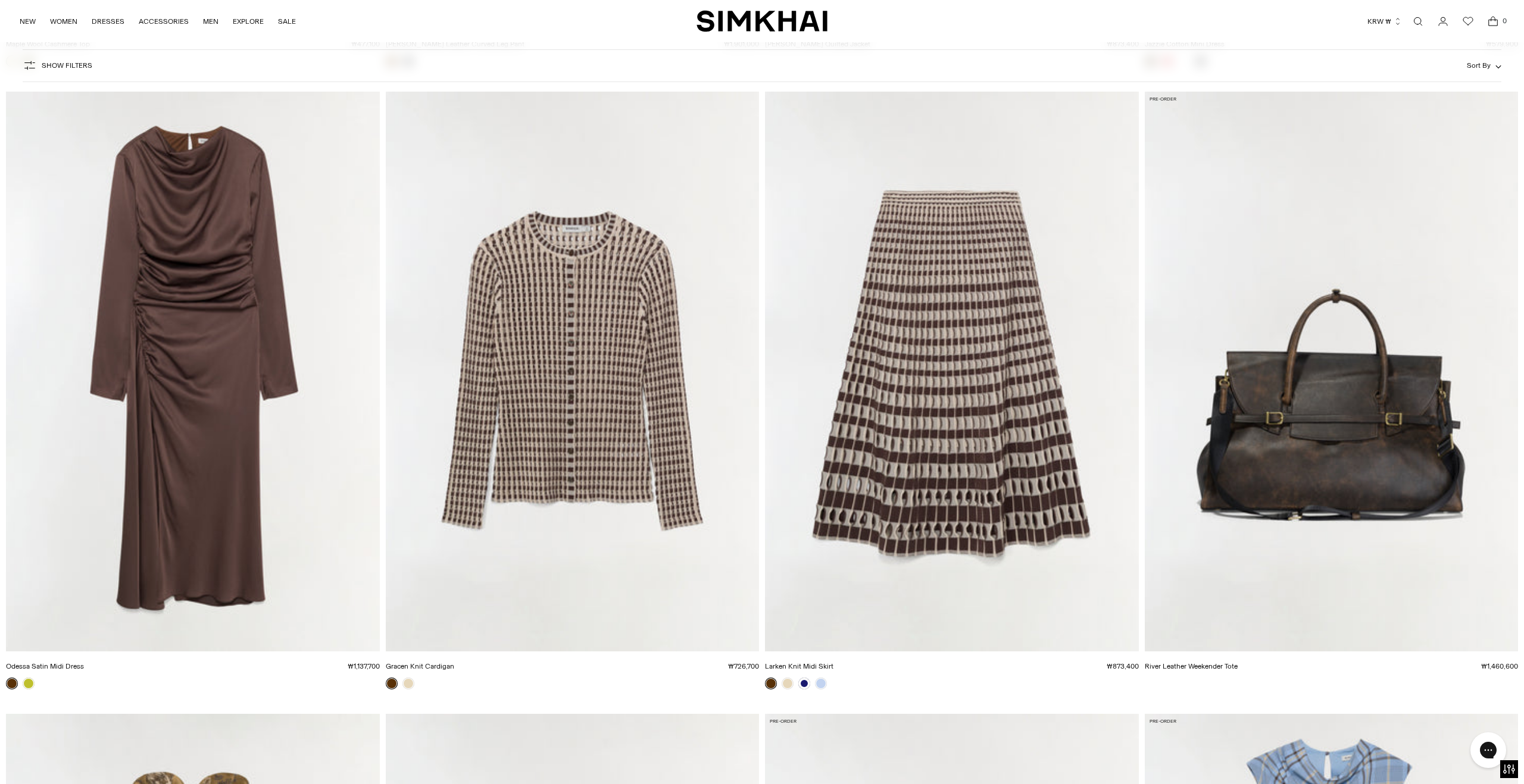
click at [0, 0] on img "Odessa Satin Midi Dress" at bounding box center [0, 0] width 0 height 0
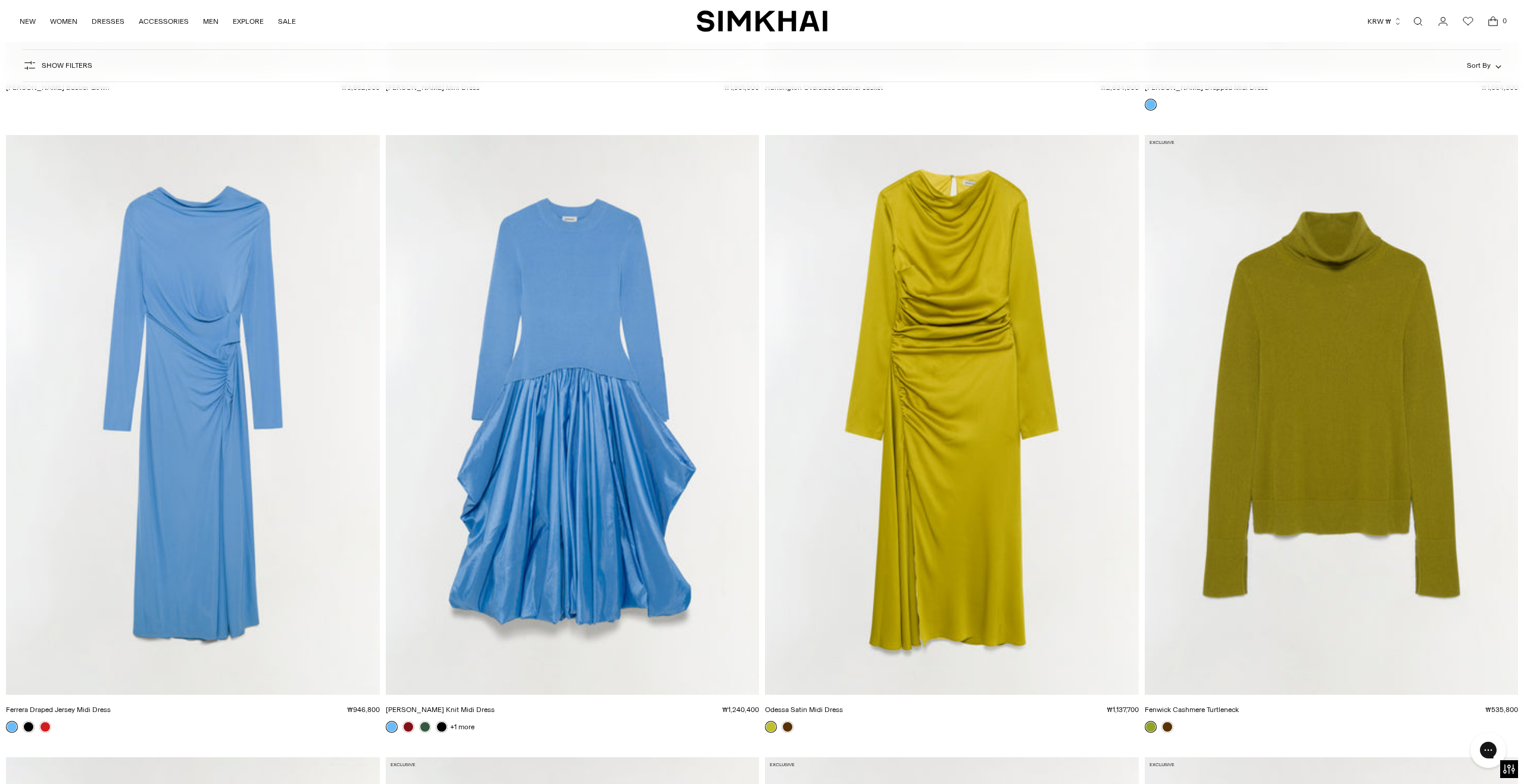
scroll to position [20565, 0]
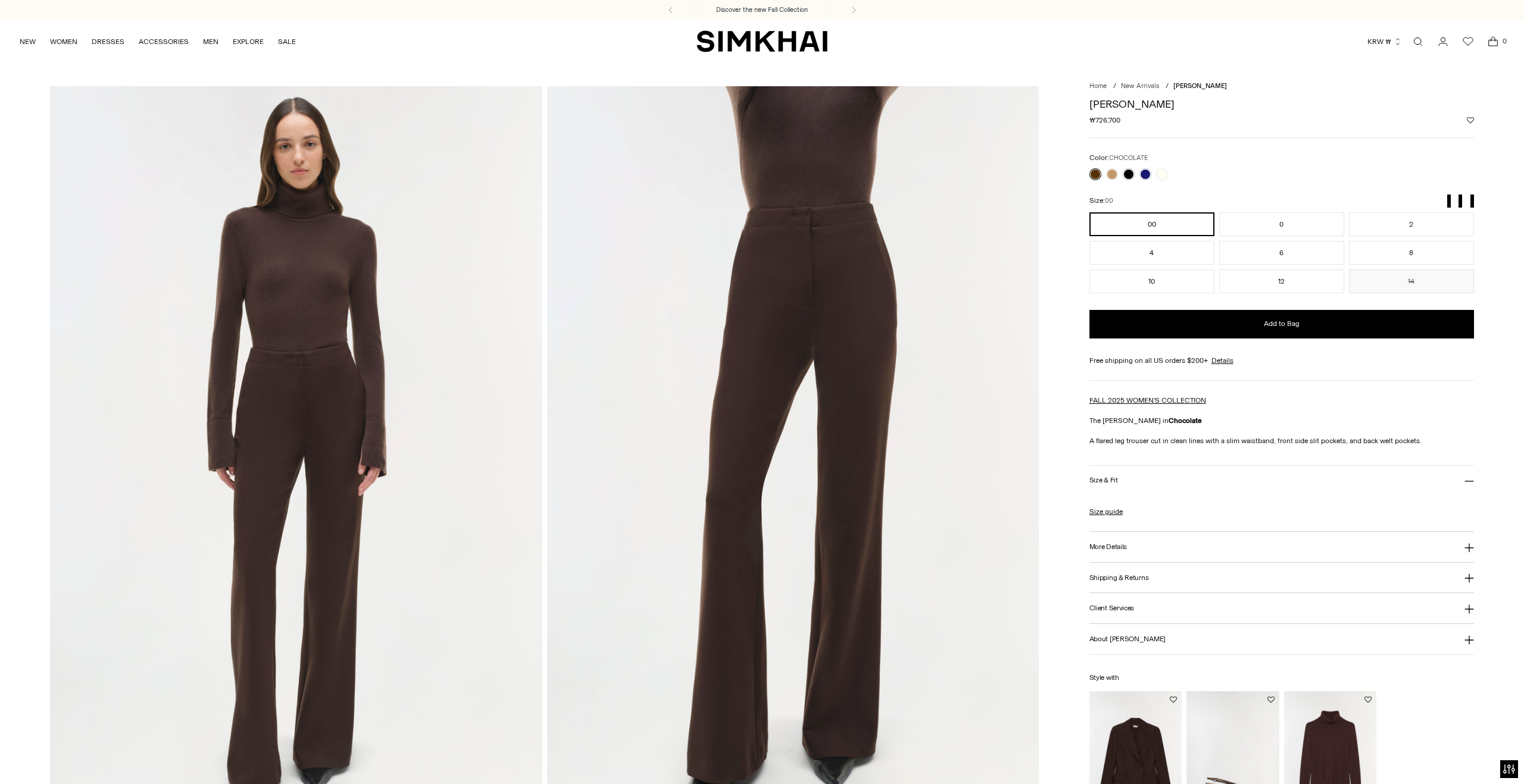
click at [1471, 553] on icon at bounding box center [1468, 548] width 10 height 10
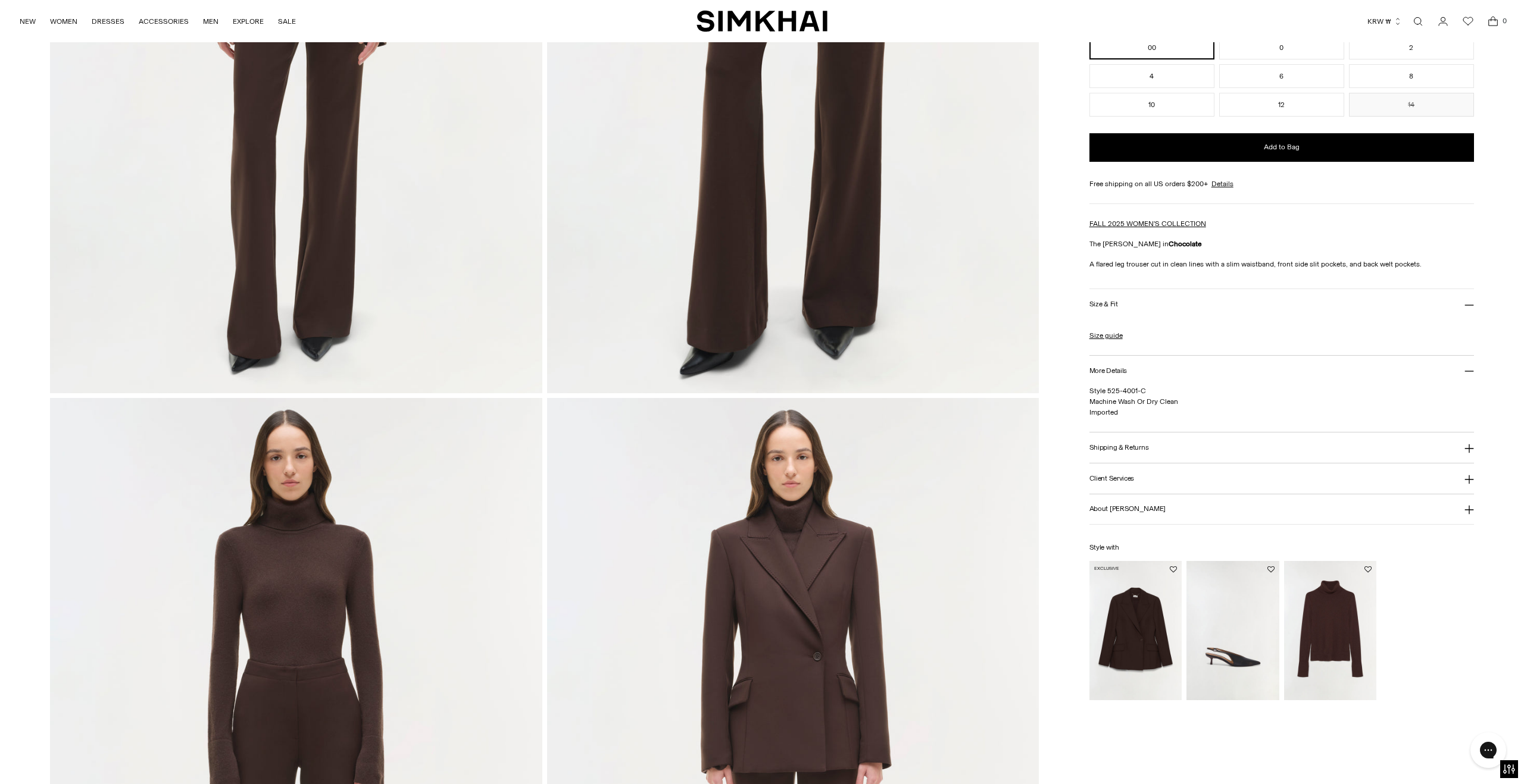
scroll to position [432, 0]
click at [787, 648] on img at bounding box center [793, 765] width 492 height 738
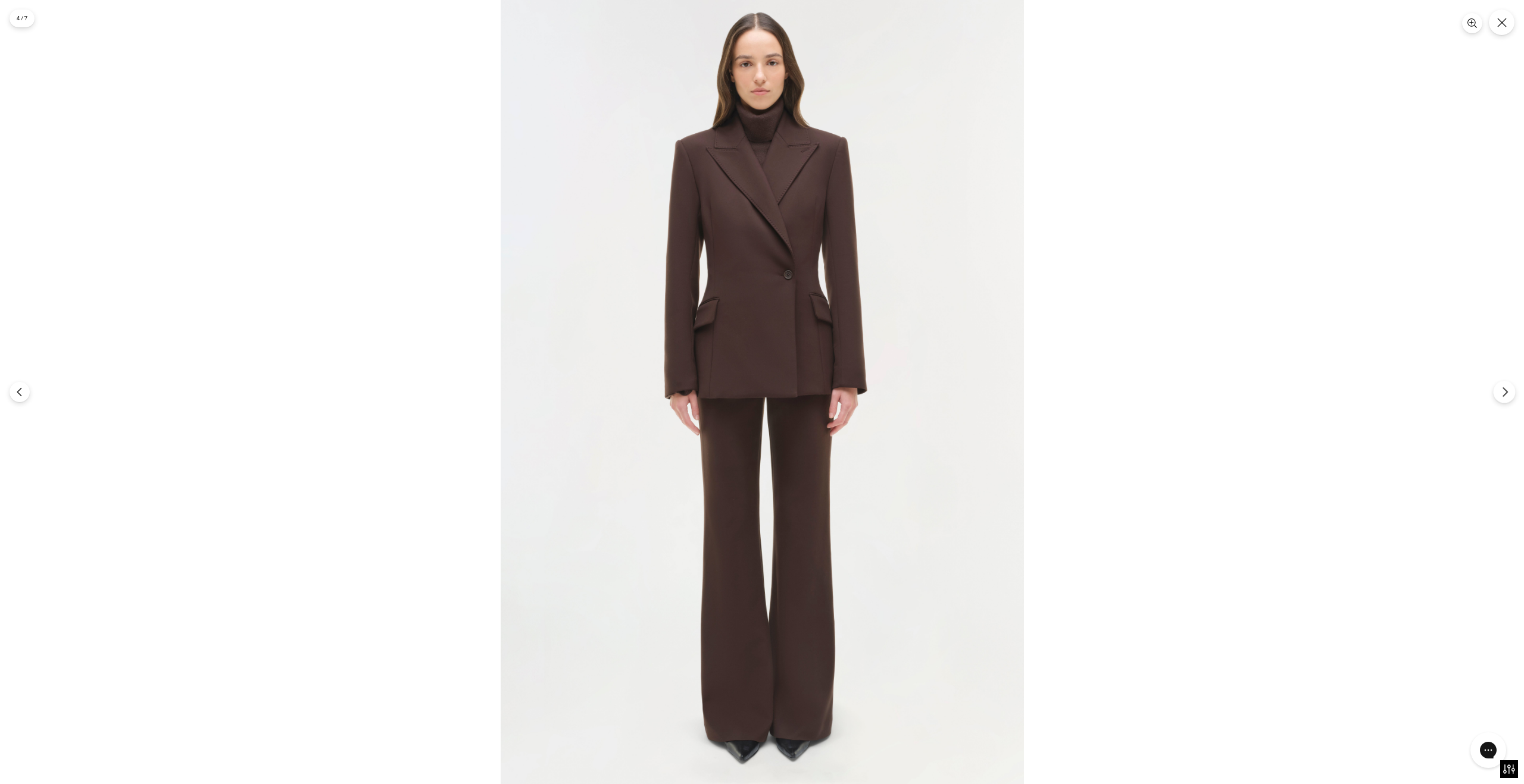
click at [1501, 394] on icon "Next" at bounding box center [1505, 392] width 11 height 11
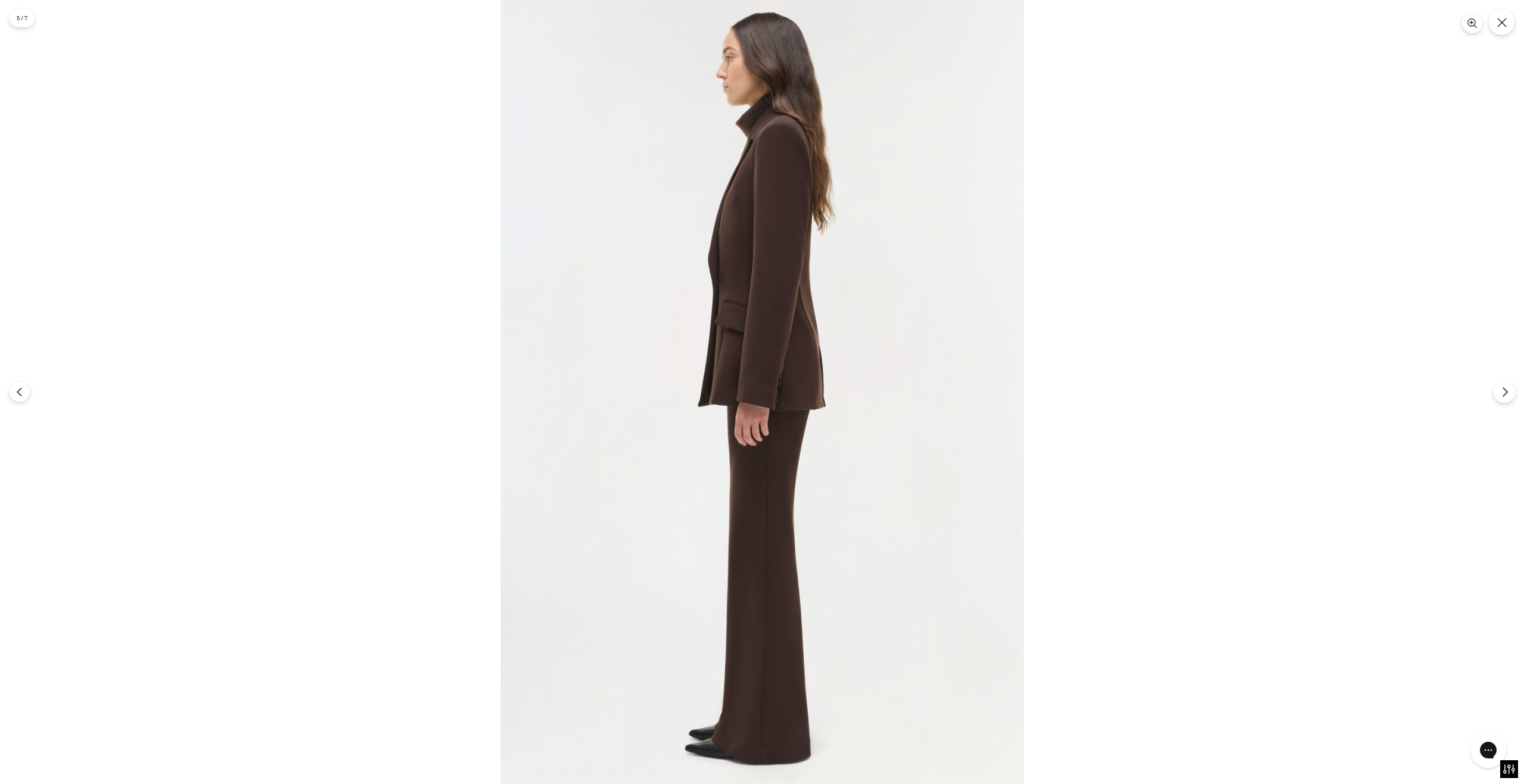
click at [1502, 393] on icon "Next" at bounding box center [1505, 392] width 11 height 11
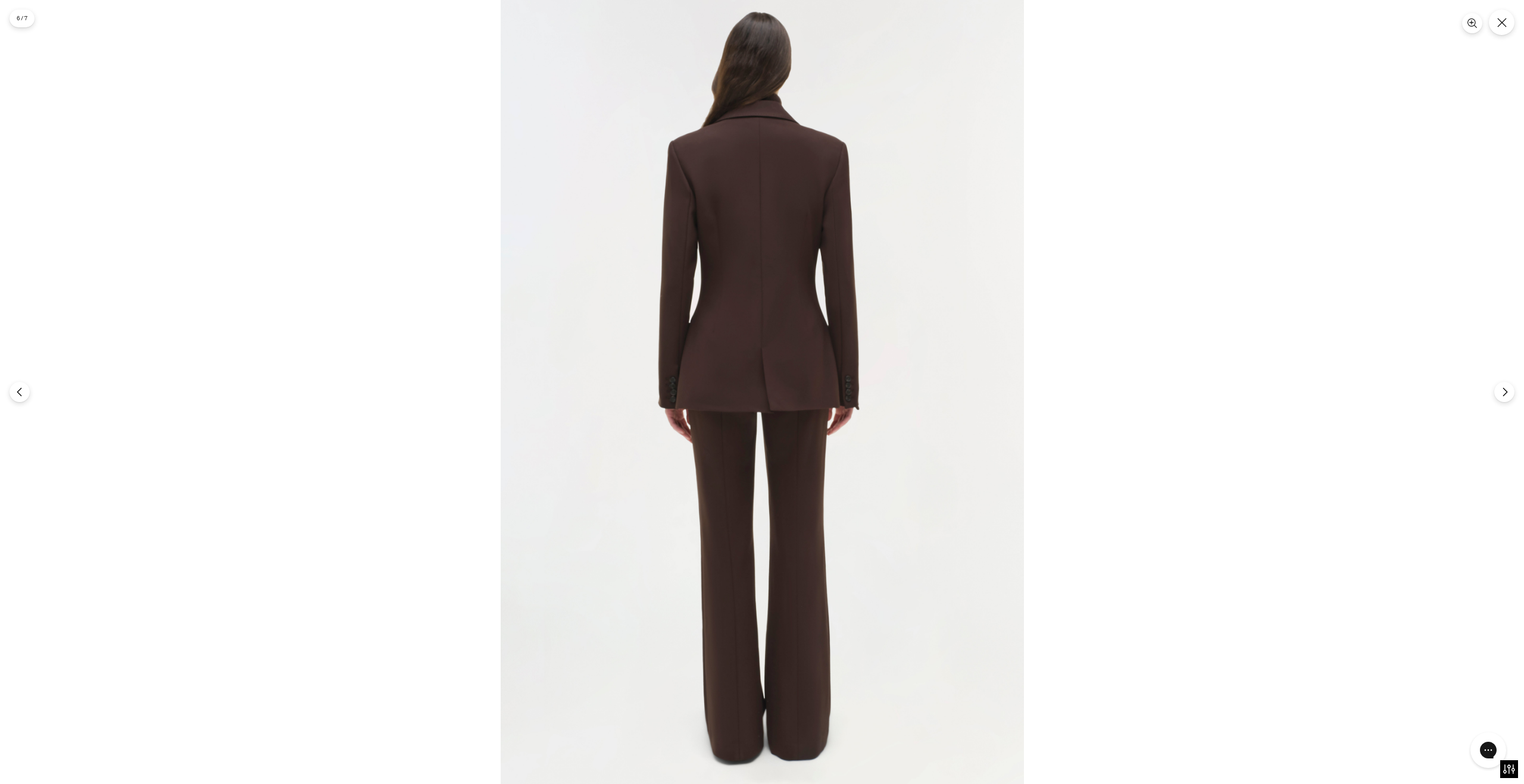
click at [779, 321] on img at bounding box center [762, 392] width 523 height 784
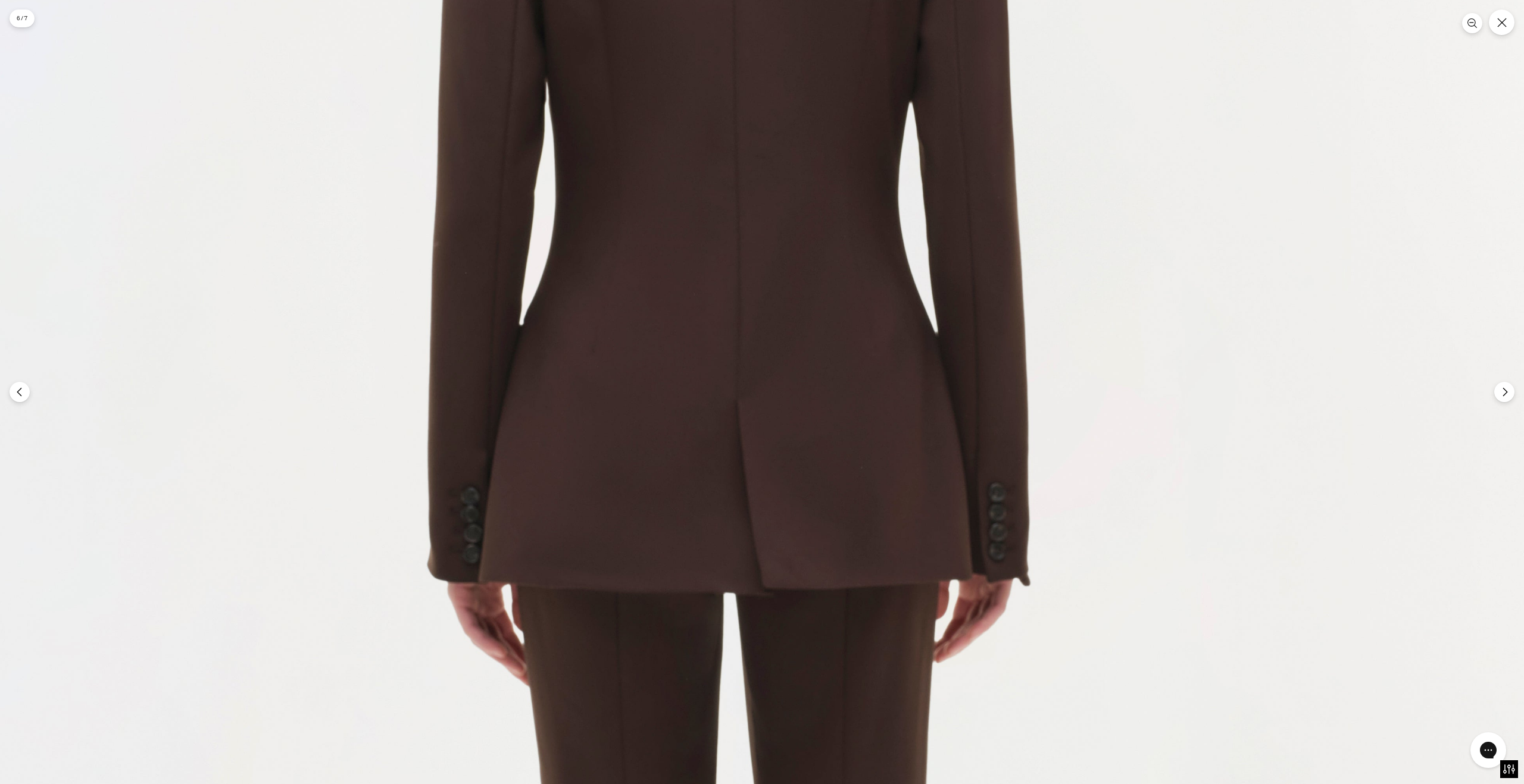
click at [779, 321] on img at bounding box center [739, 532] width 1569 height 2353
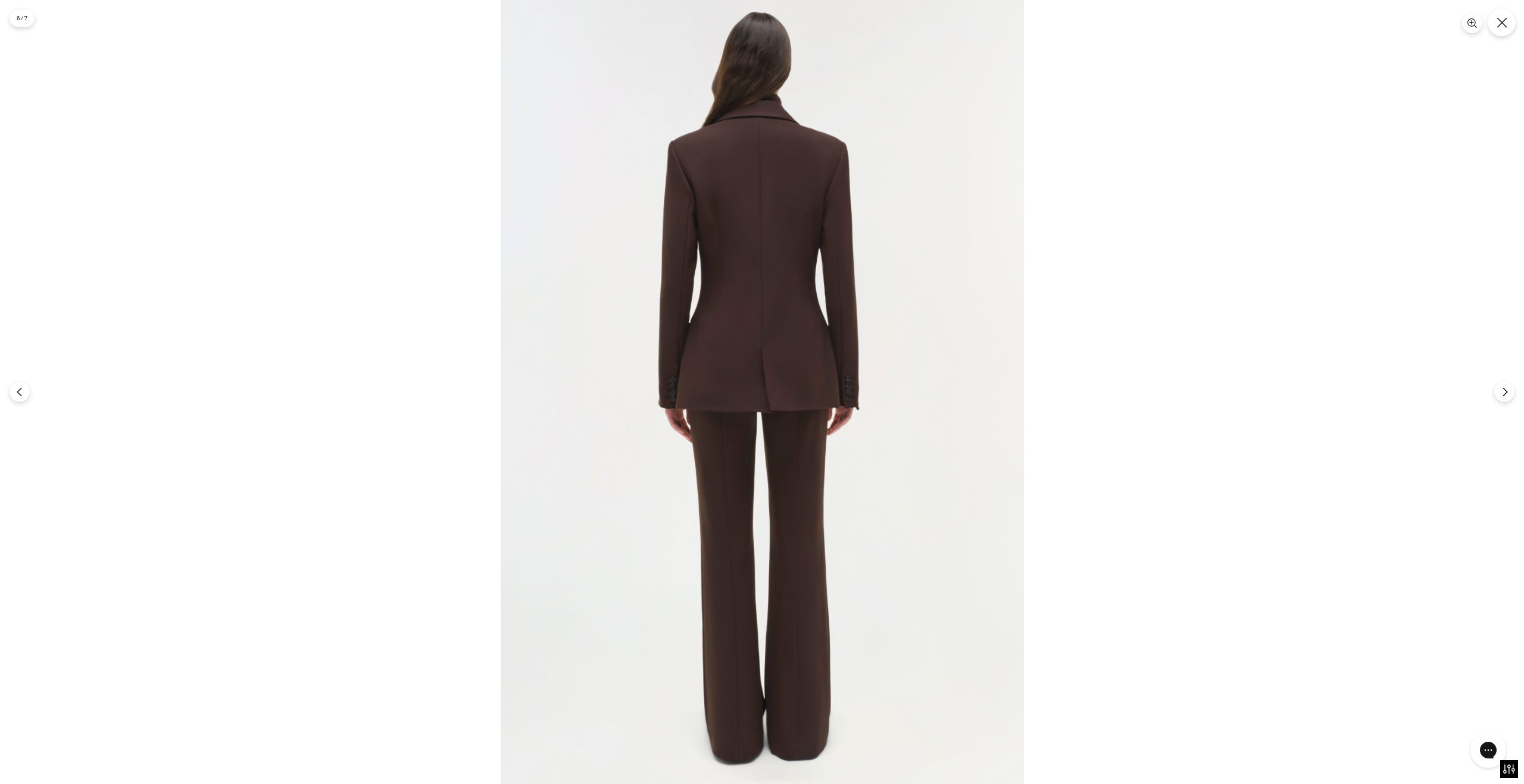
click at [1499, 19] on icon "Close" at bounding box center [1501, 23] width 10 height 10
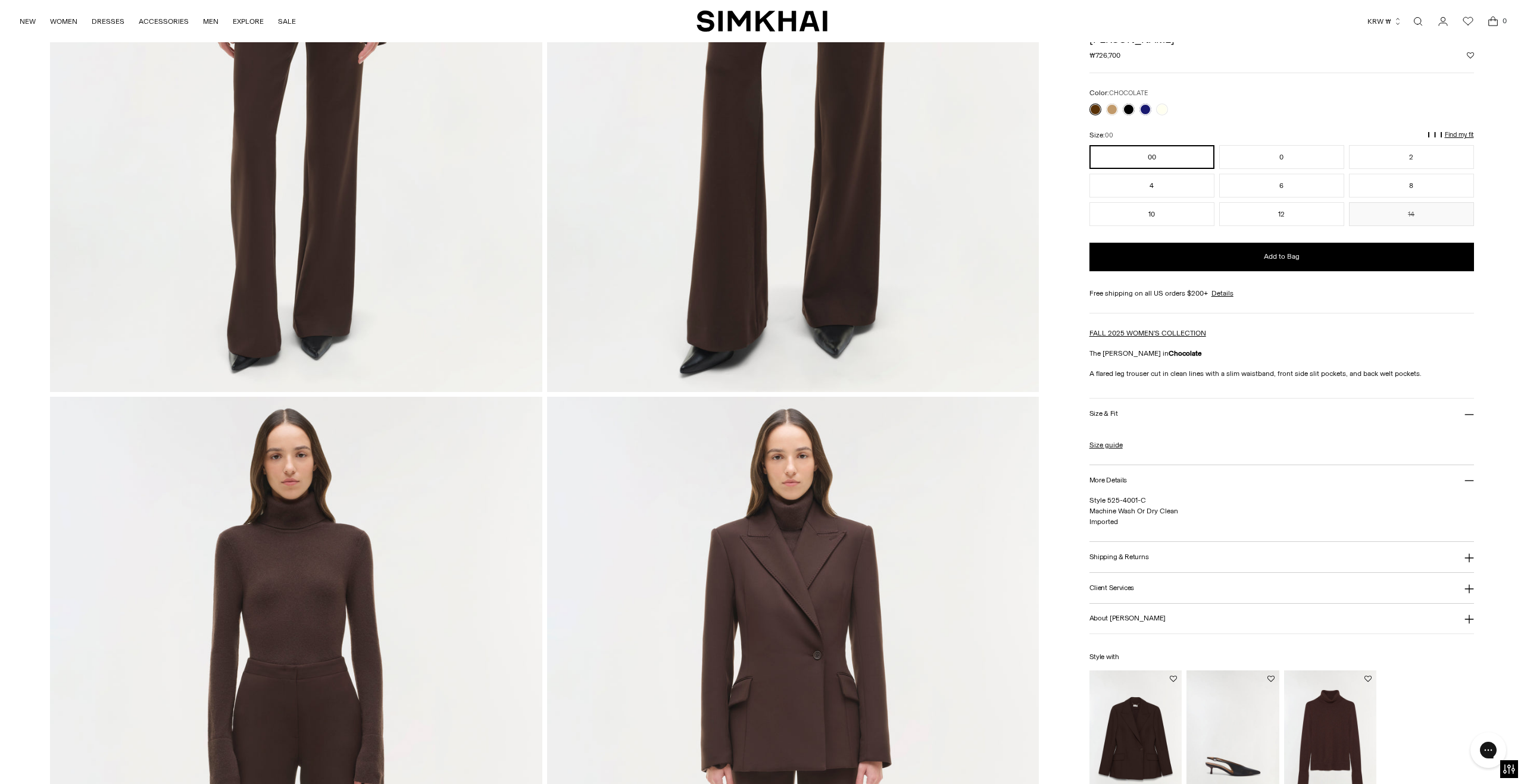
scroll to position [0, 0]
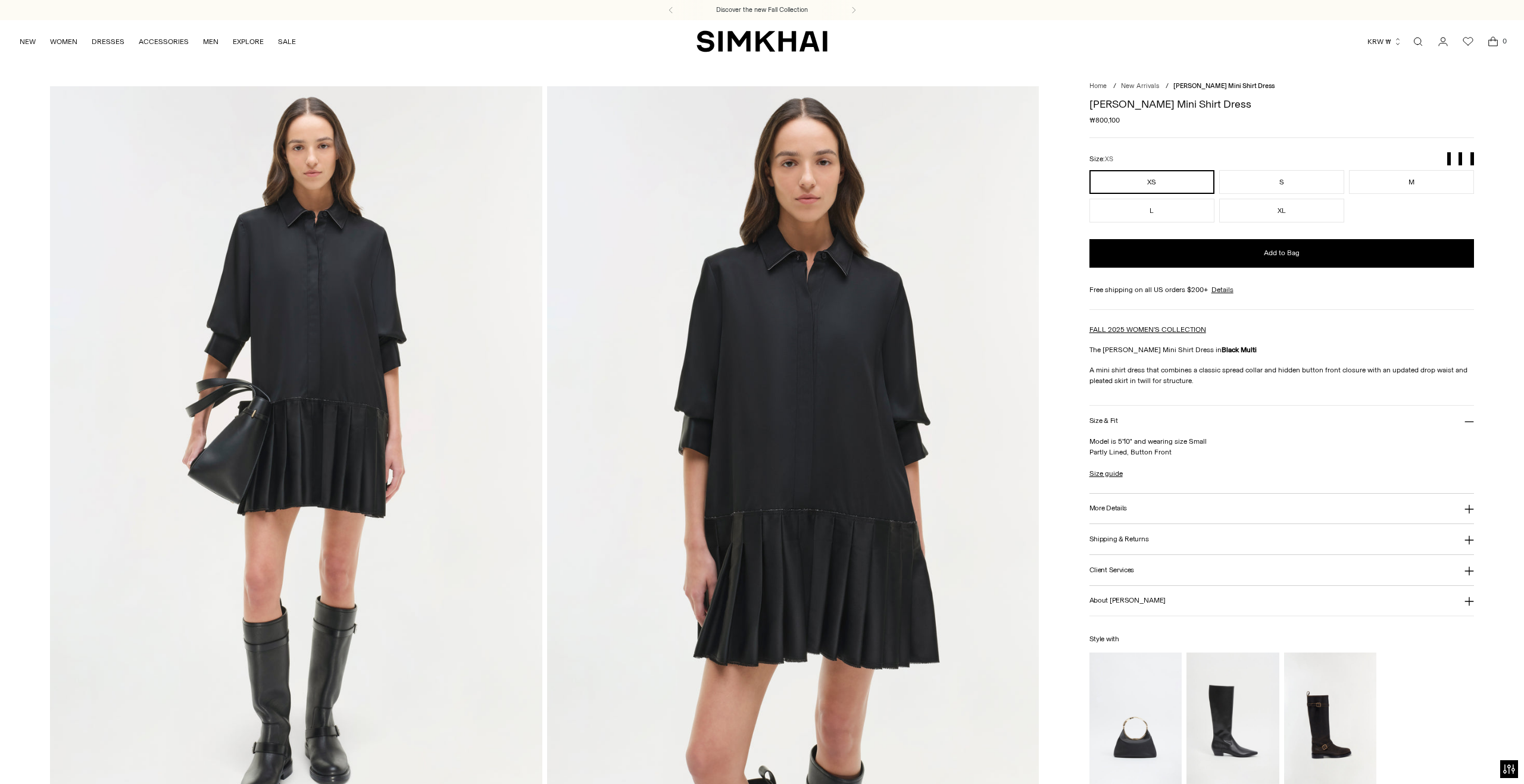
click at [1470, 514] on icon at bounding box center [1468, 509] width 10 height 10
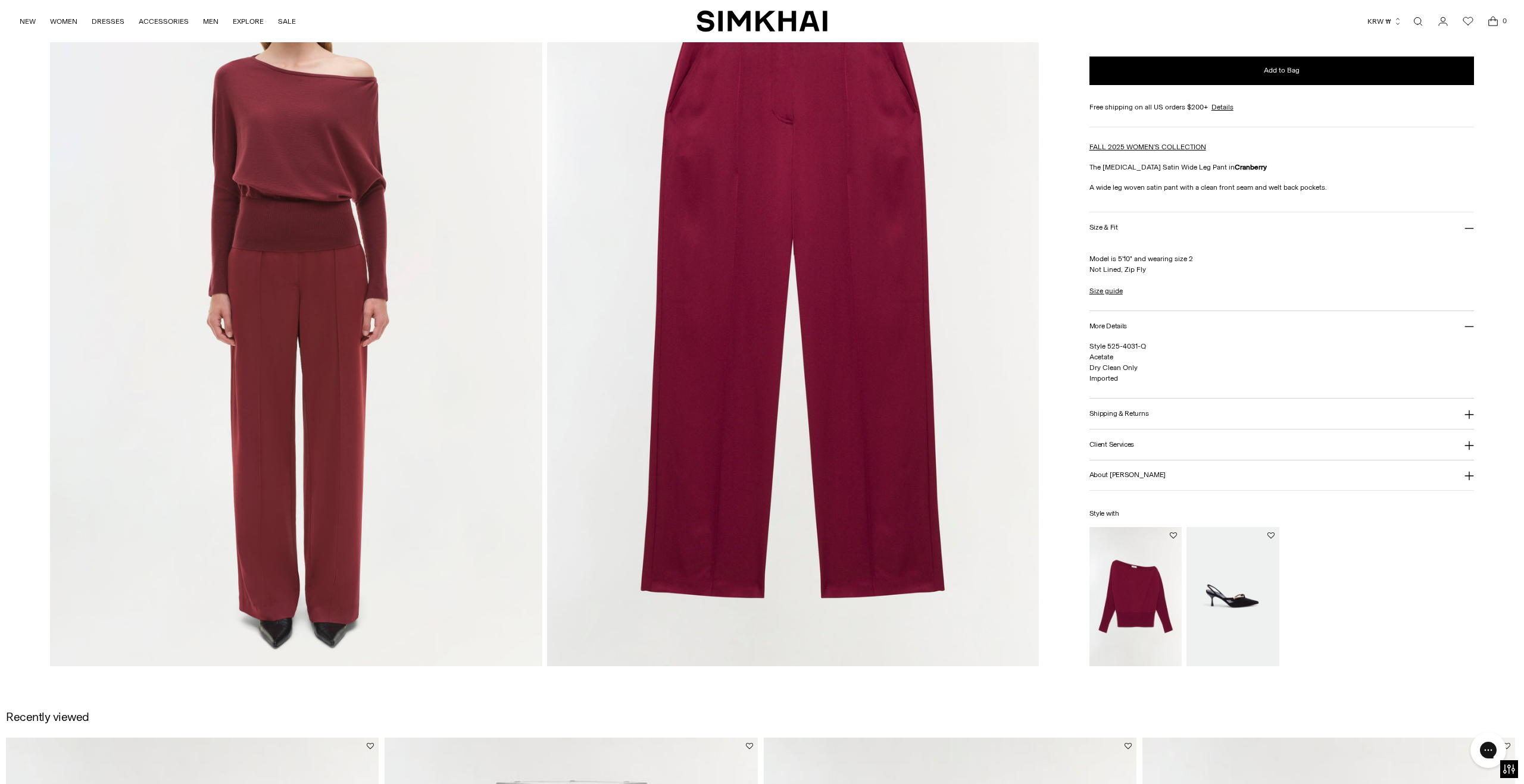
scroll to position [1643, 0]
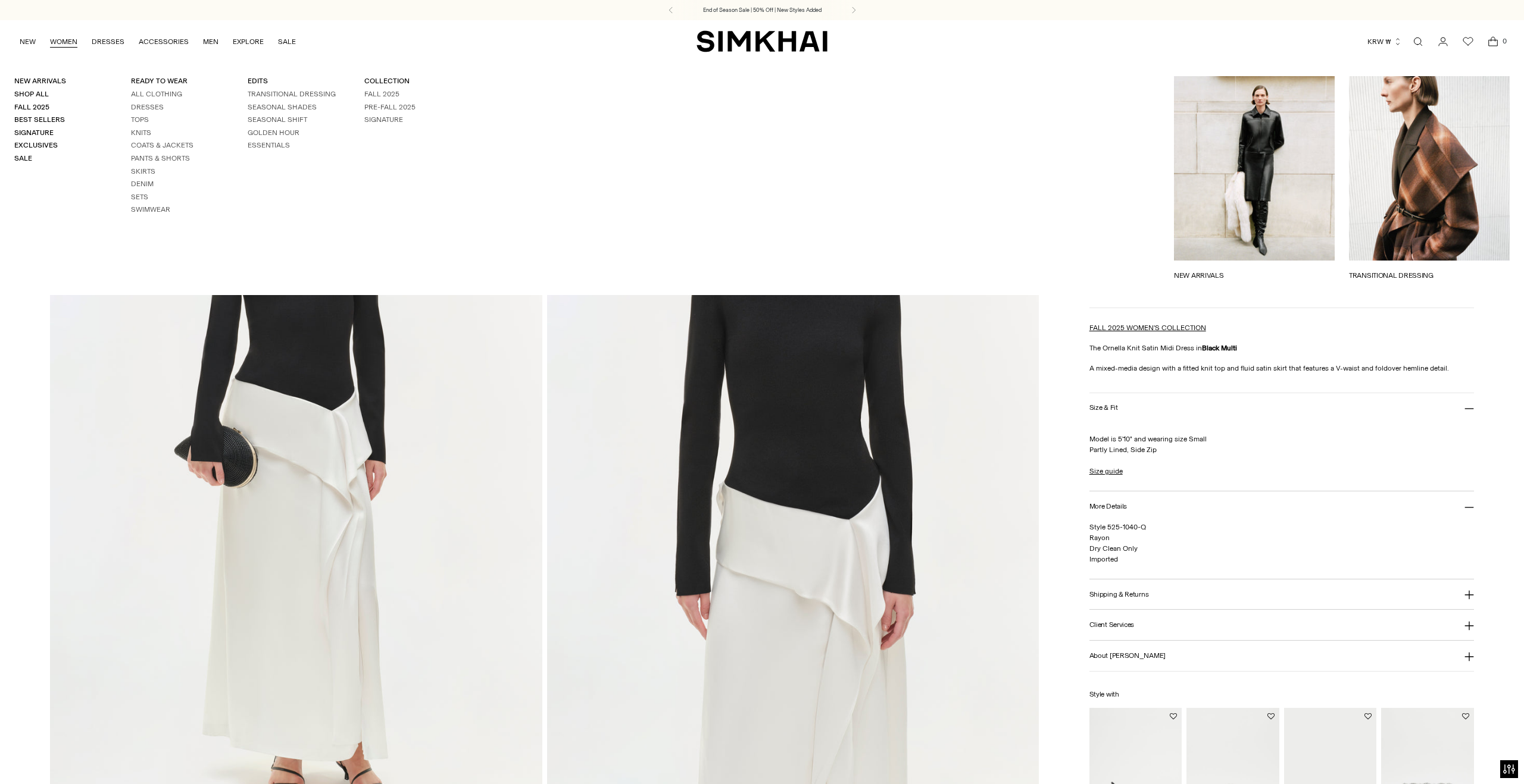
scroll to position [7, 0]
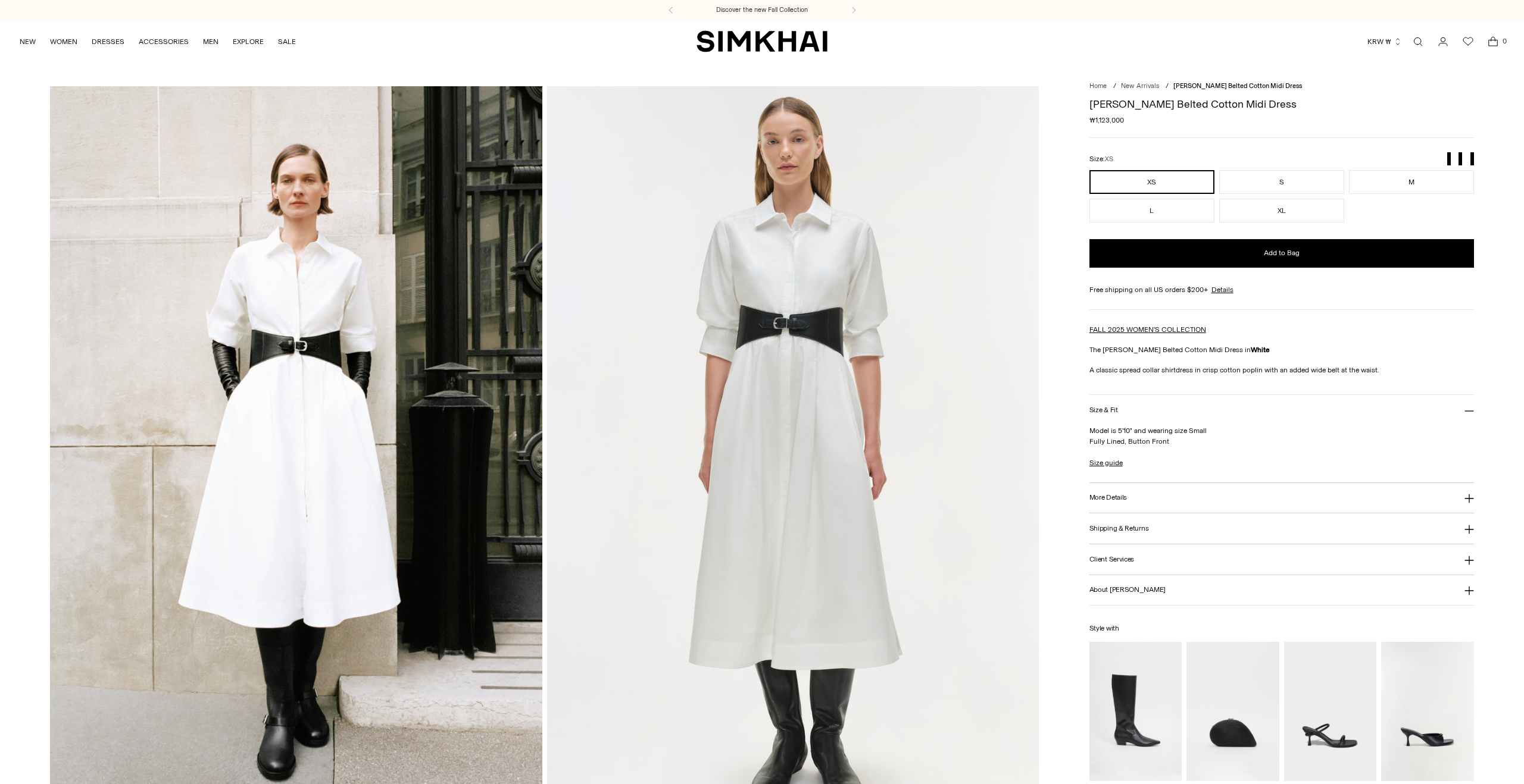
click at [1470, 503] on icon at bounding box center [1468, 498] width 10 height 10
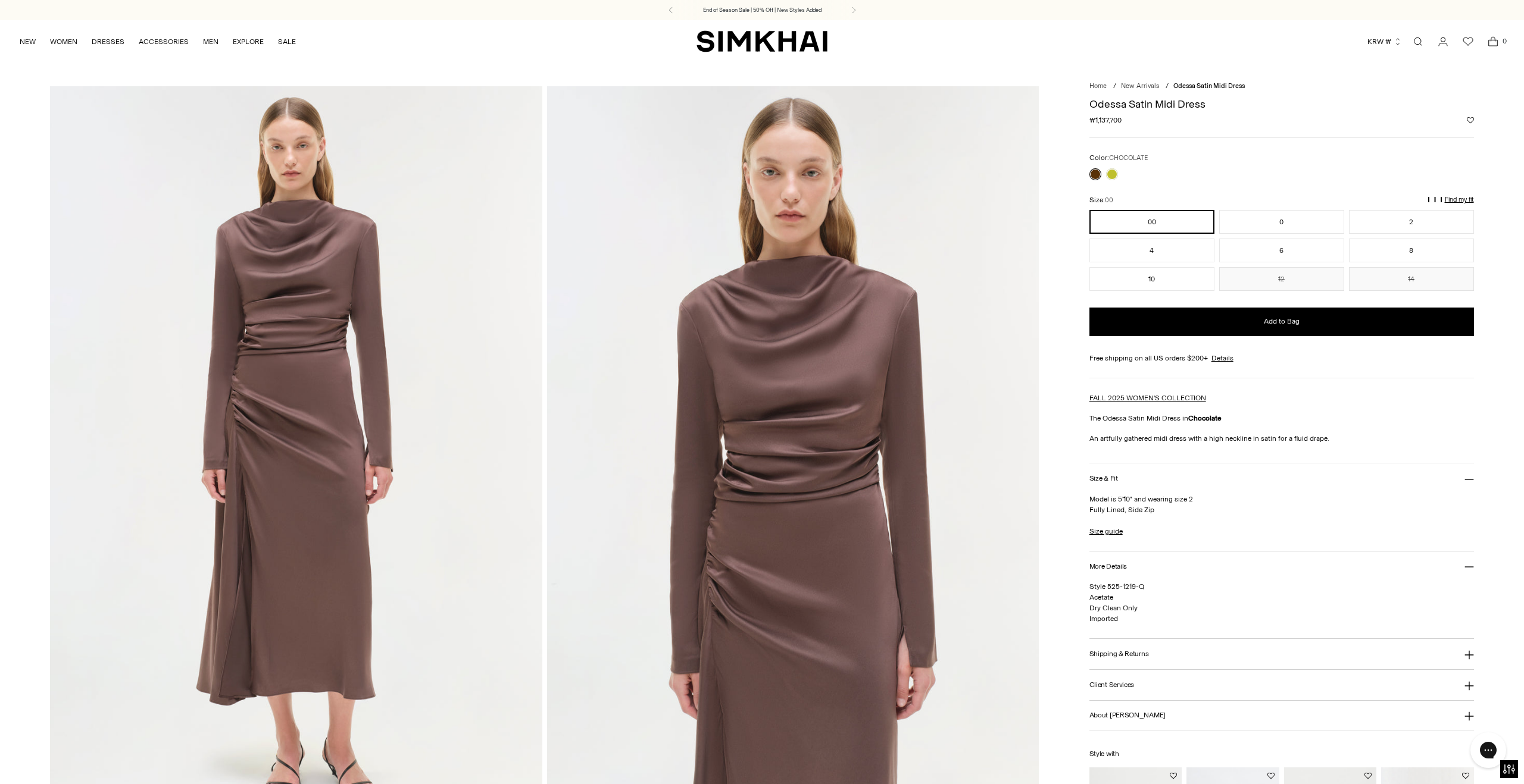
scroll to position [361, 0]
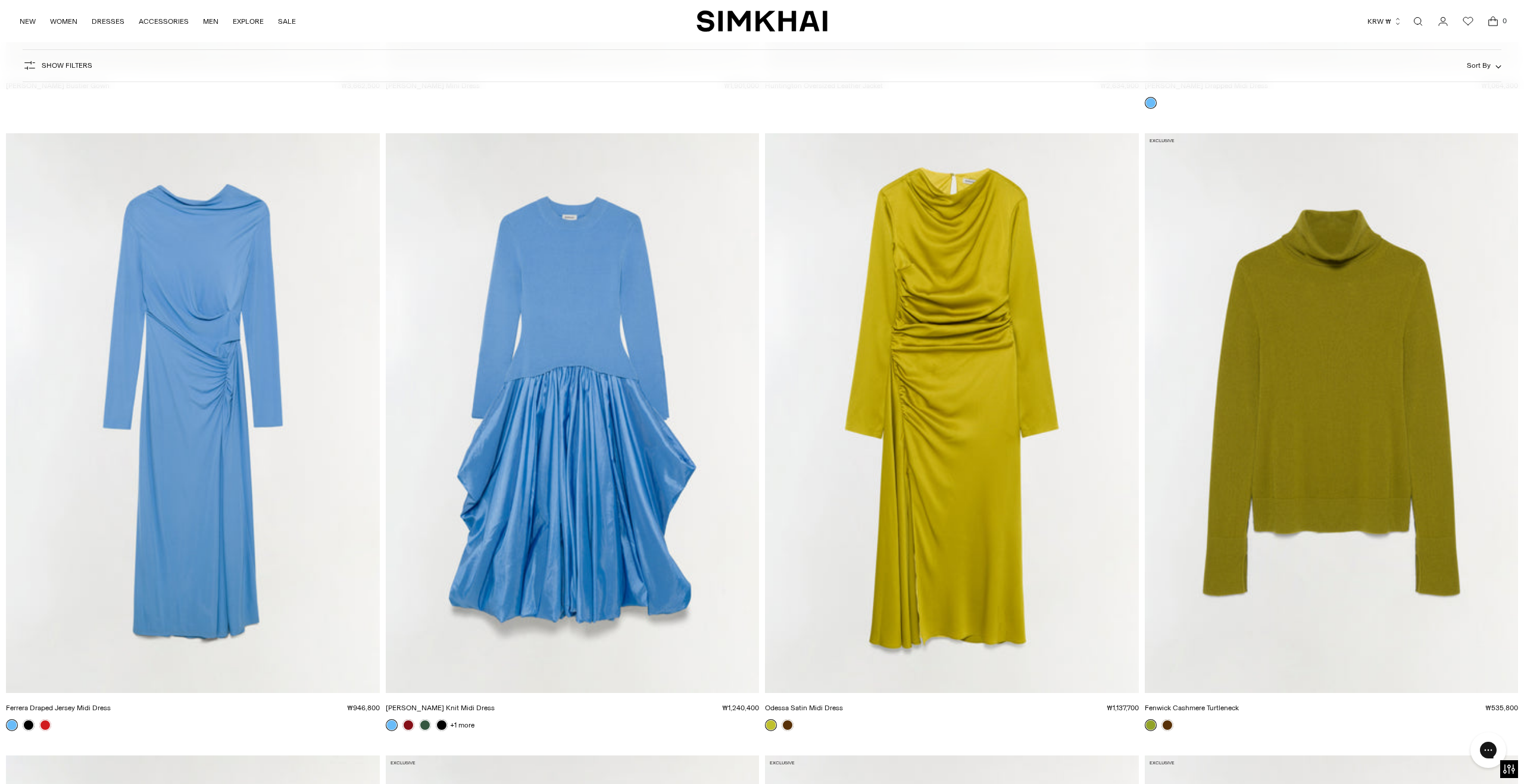
click at [0, 0] on img "Odessa Satin Midi Dress" at bounding box center [0, 0] width 0 height 0
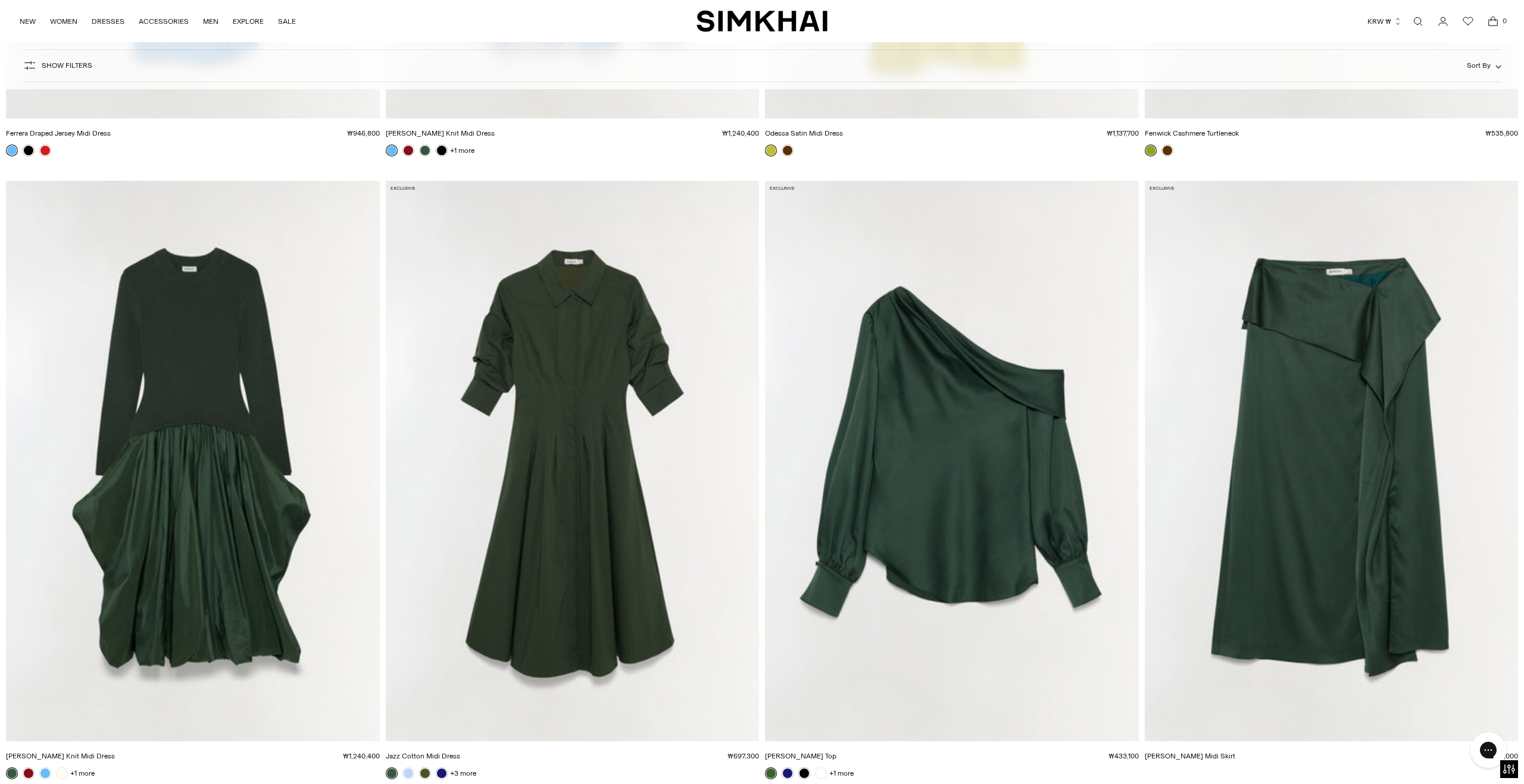
scroll to position [21154, 0]
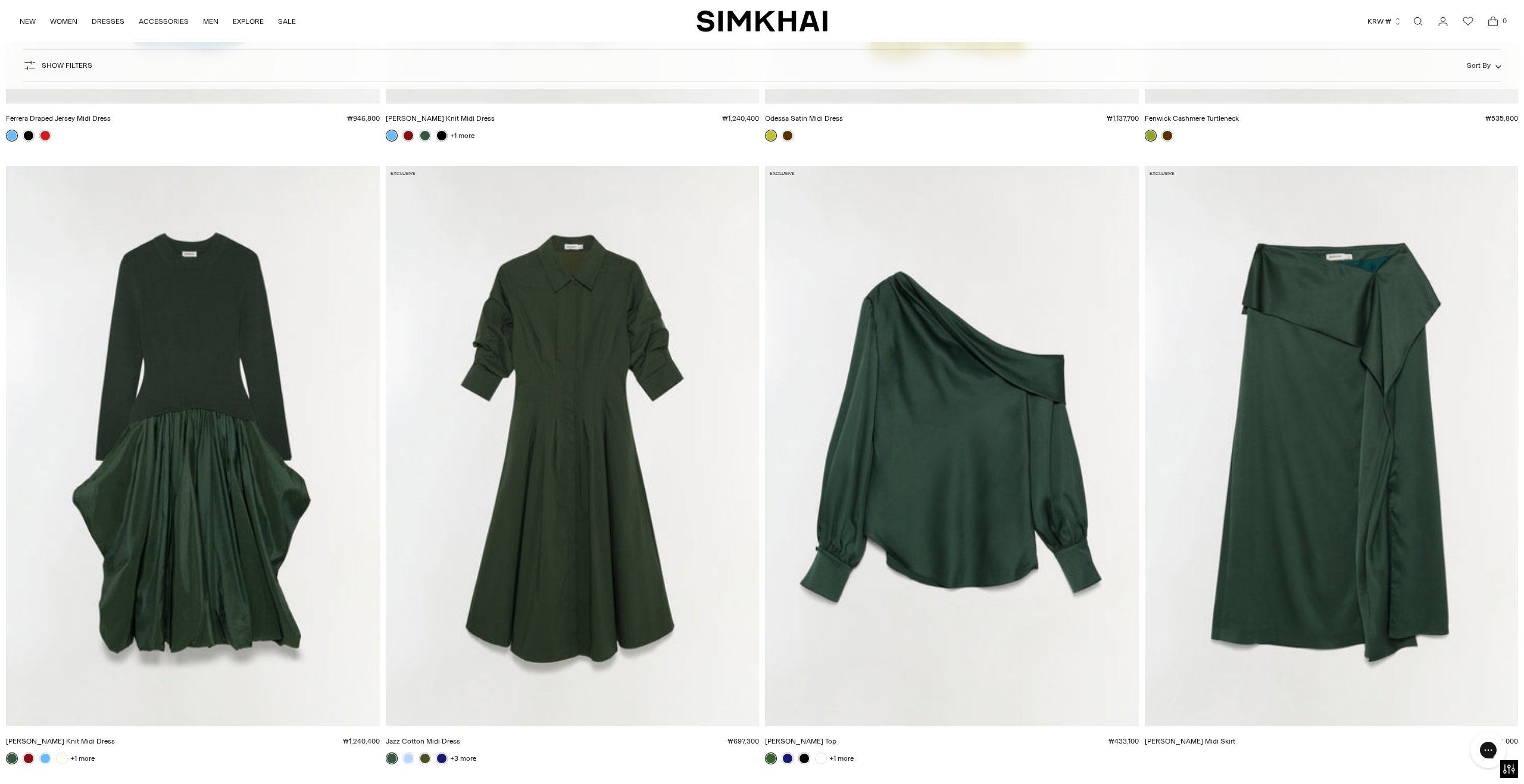
click at [0, 0] on img "Maria Satin Midi Skirt" at bounding box center [0, 0] width 0 height 0
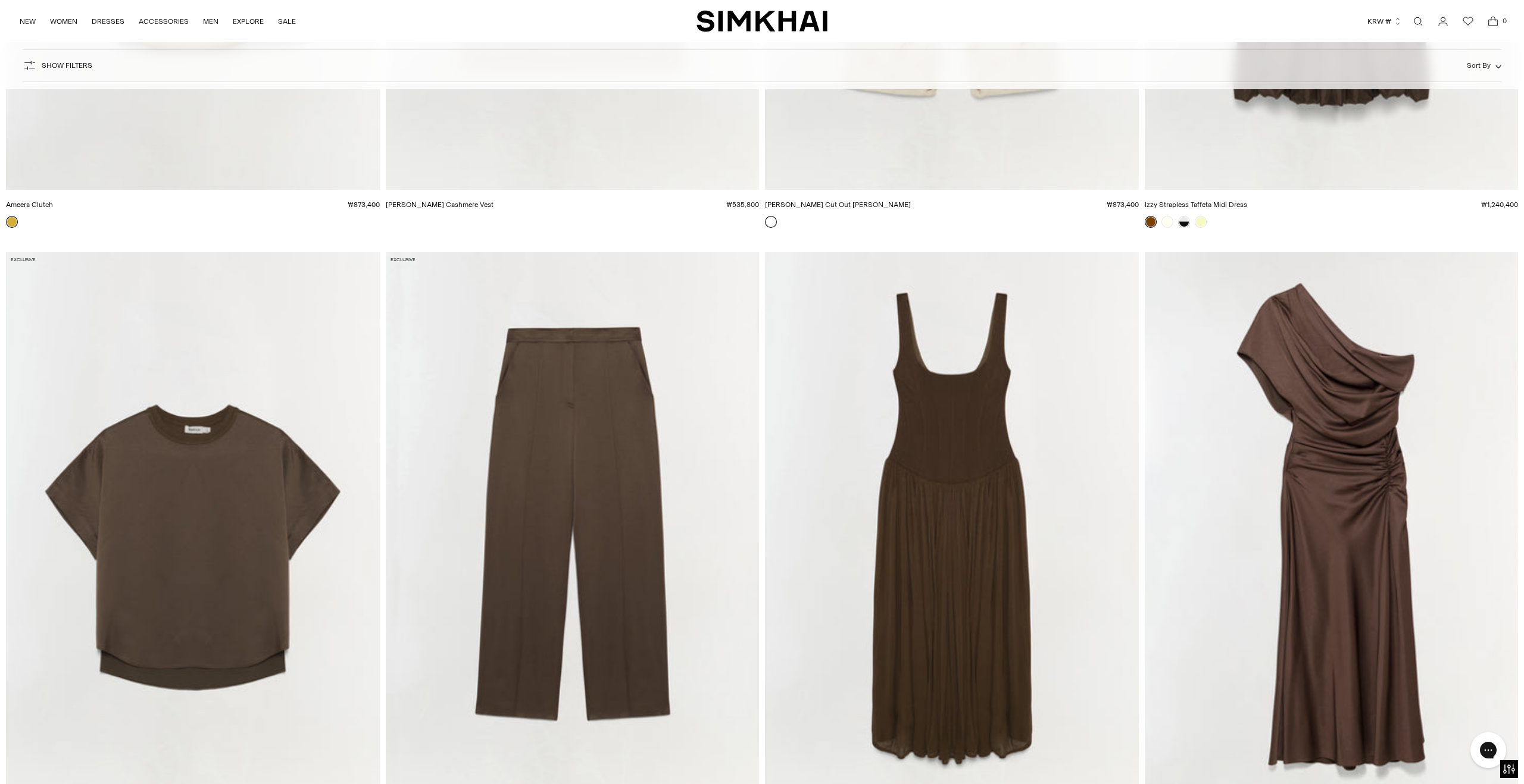
scroll to position [24832, 0]
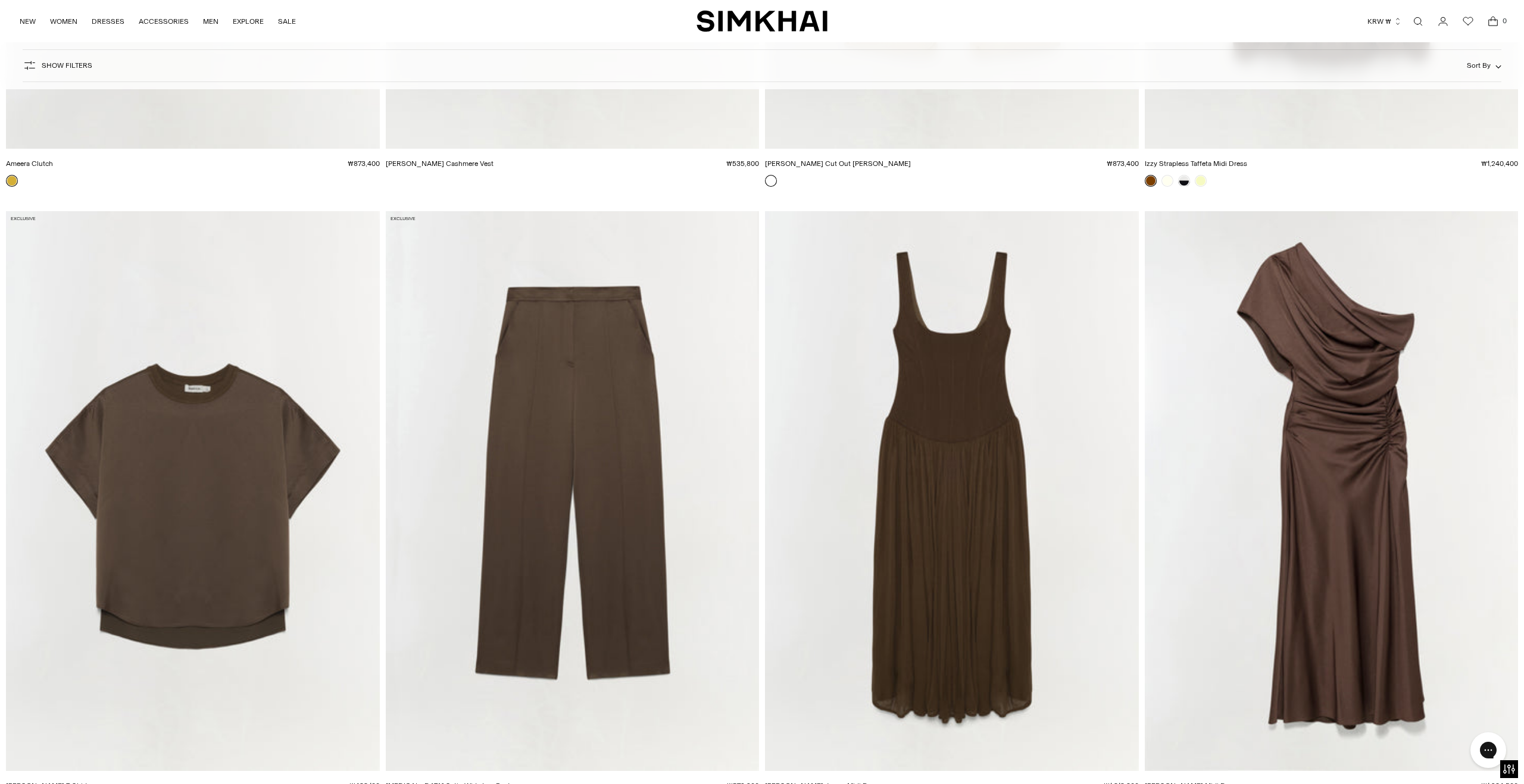
click at [0, 0] on img "Joanna Satin Midi Dress" at bounding box center [0, 0] width 0 height 0
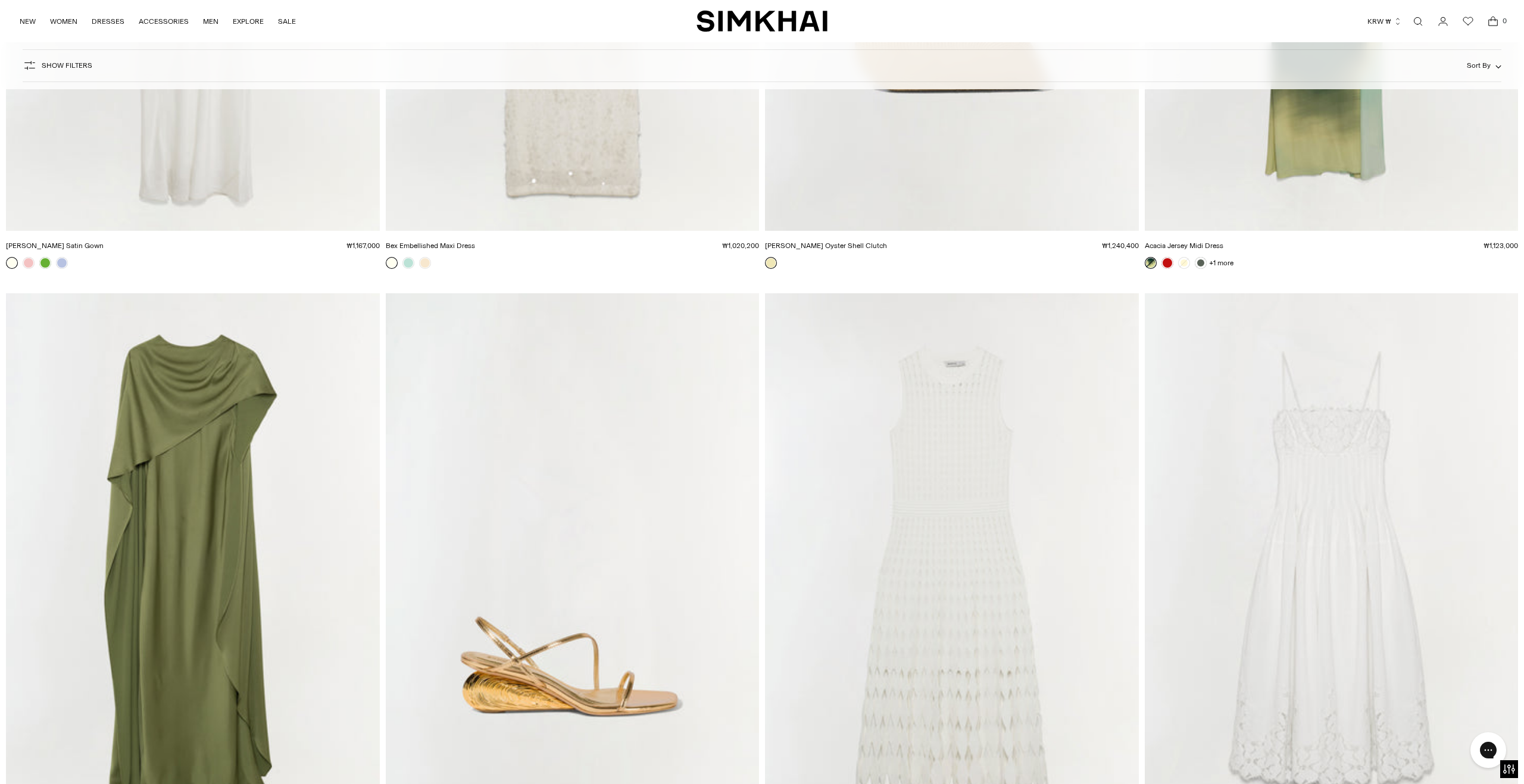
scroll to position [36836, 0]
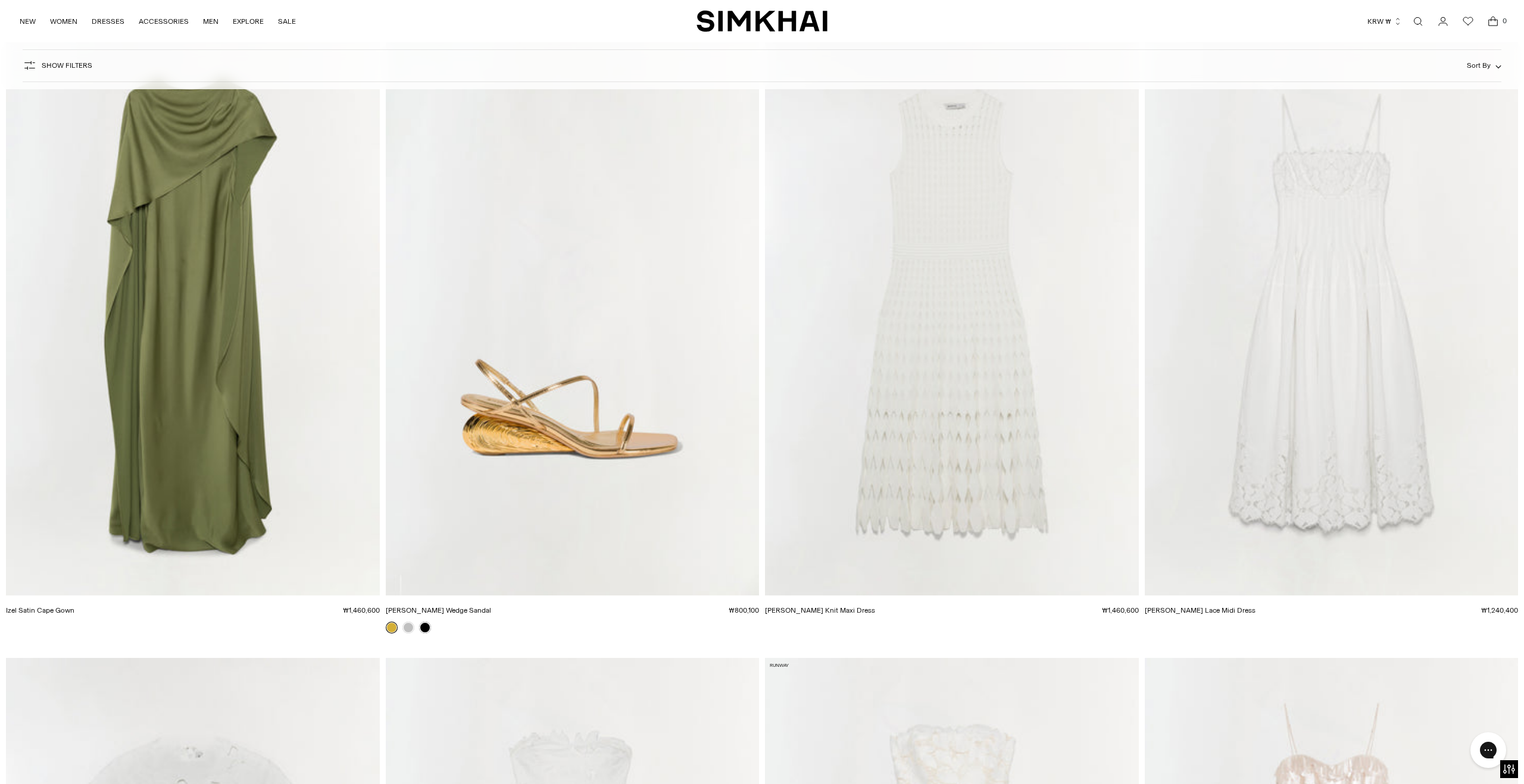
click at [0, 0] on img "Izel Satin Cape Gown" at bounding box center [0, 0] width 0 height 0
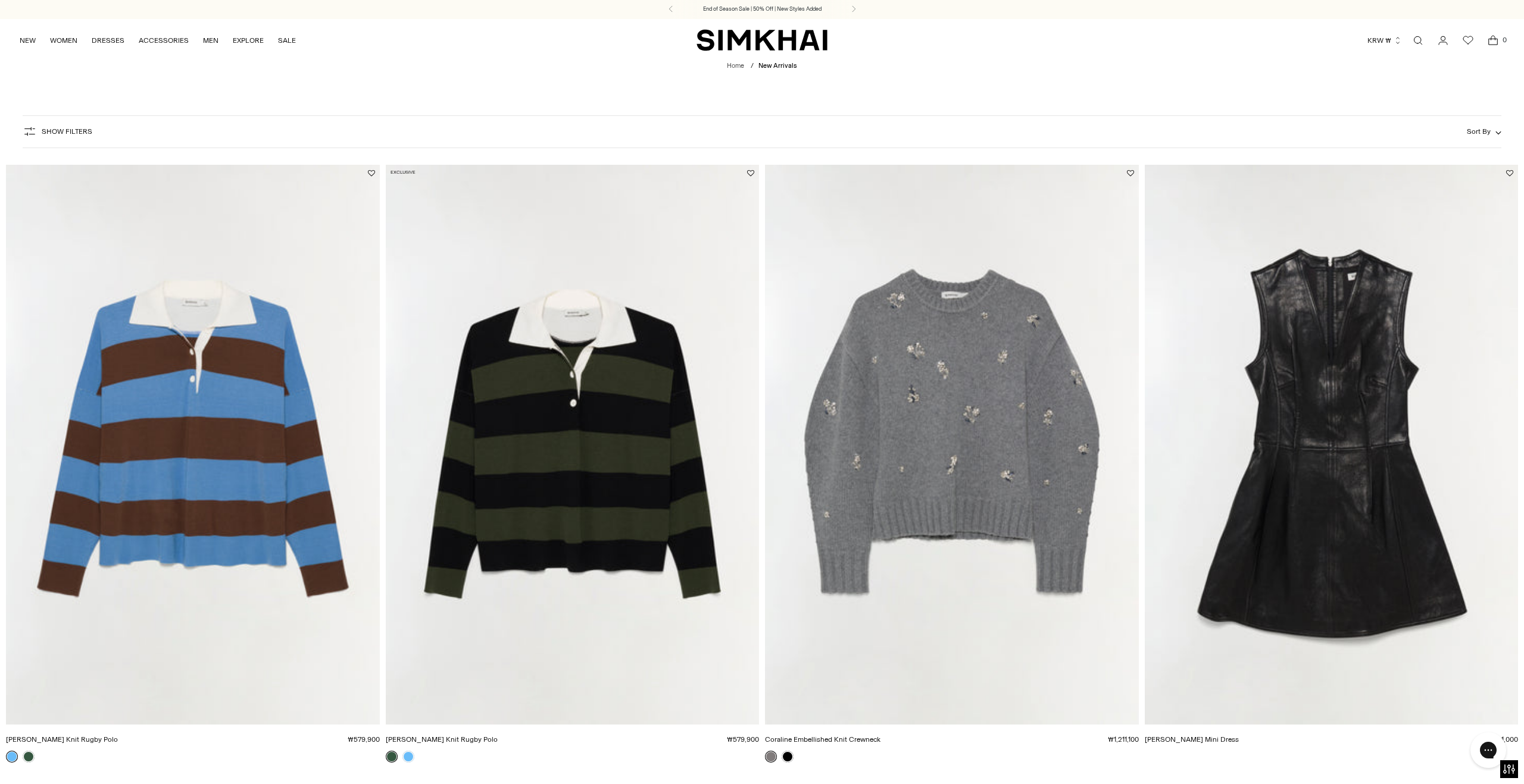
scroll to position [0, 0]
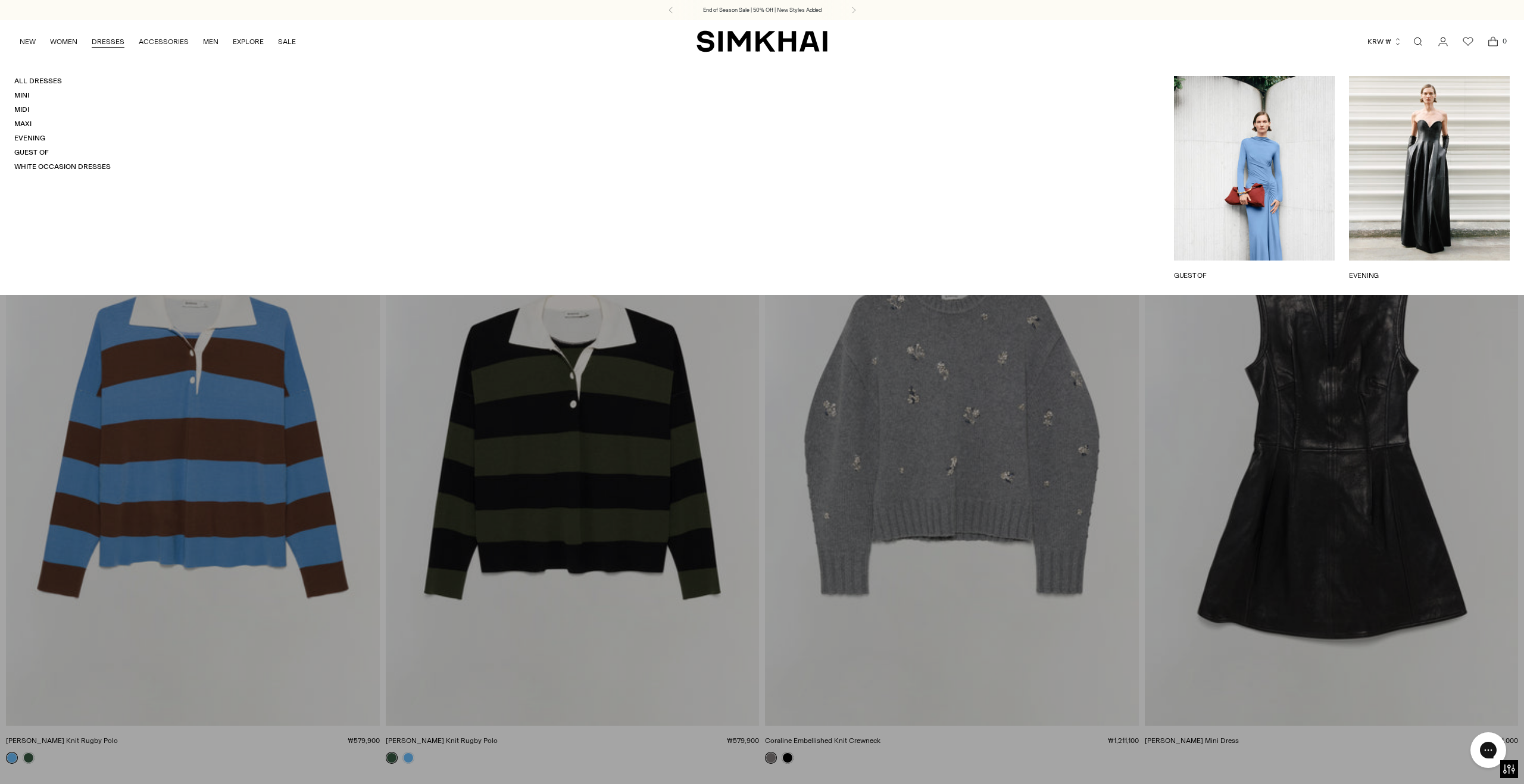
click at [107, 41] on link "DRESSES" at bounding box center [108, 41] width 33 height 26
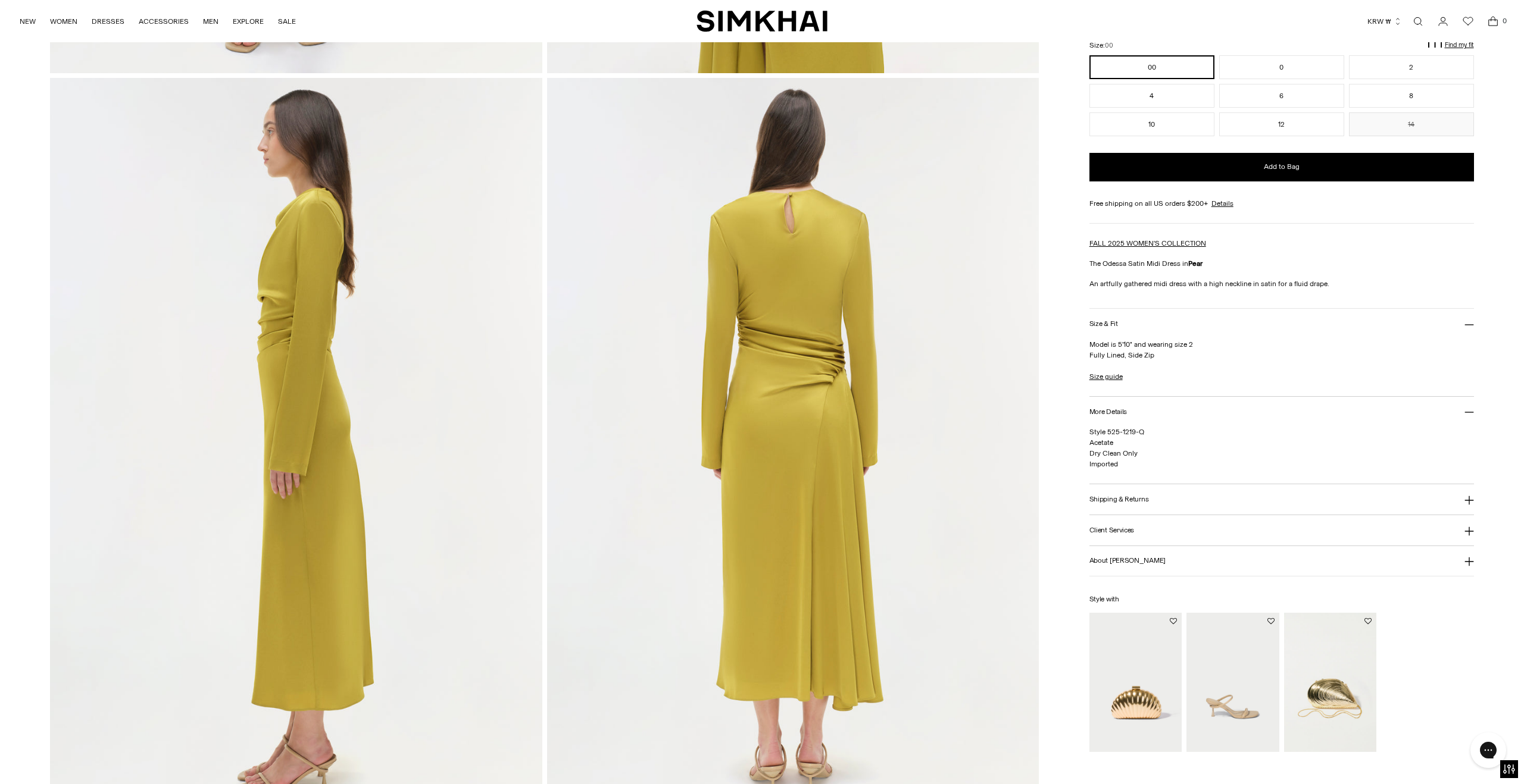
scroll to position [736, 0]
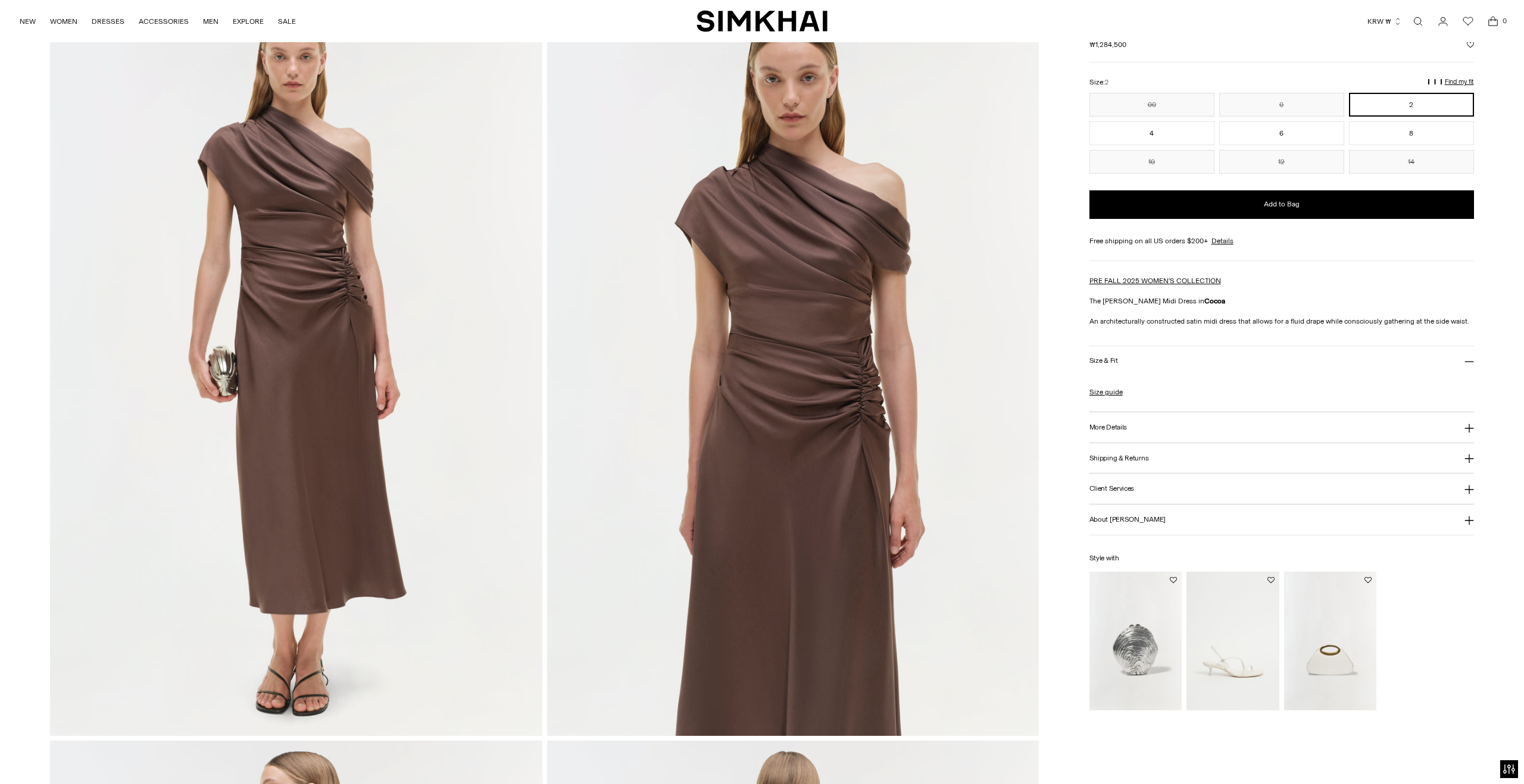
scroll to position [88, 0]
click at [1119, 432] on h3 "More Details" at bounding box center [1108, 428] width 37 height 8
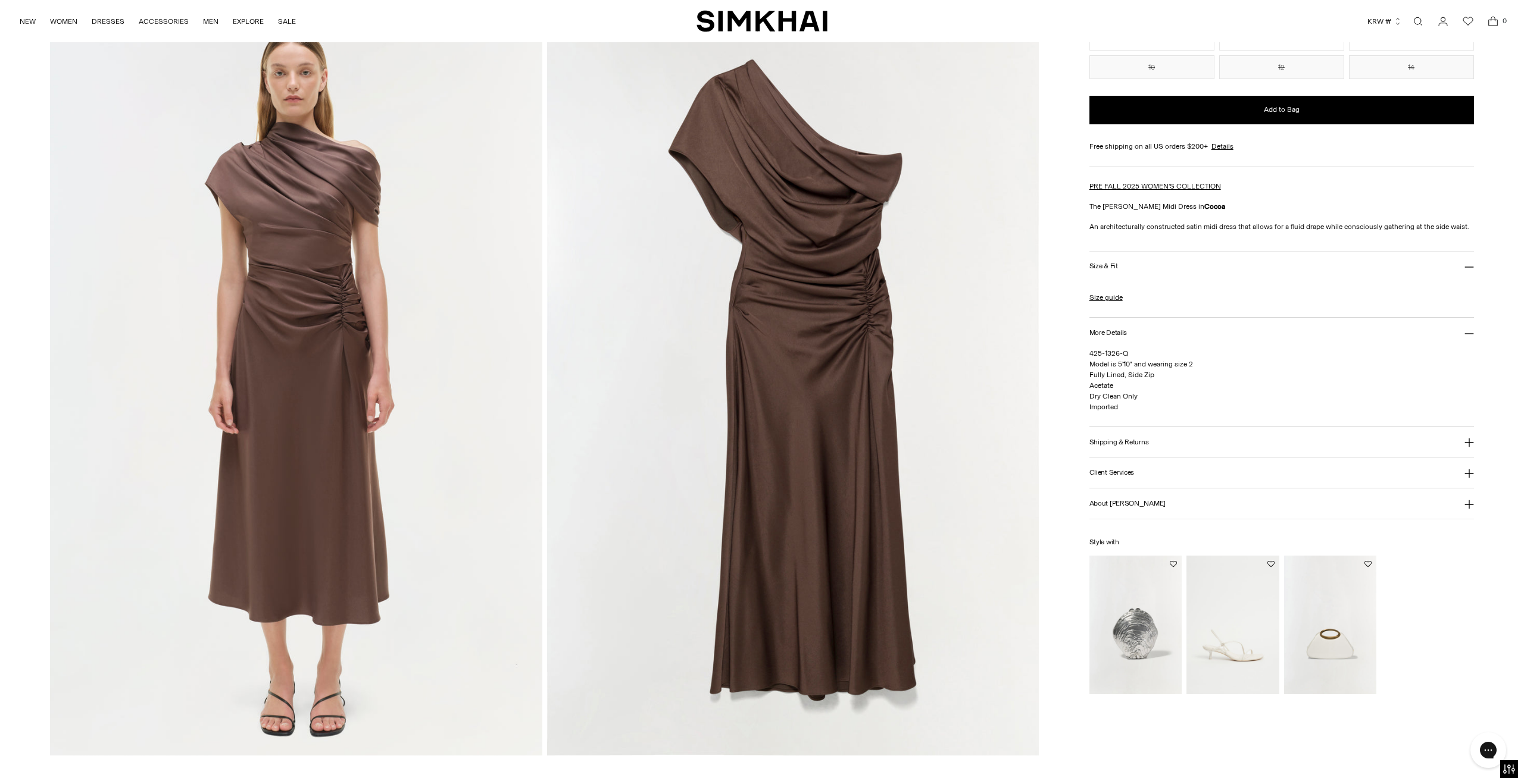
scroll to position [1555, 0]
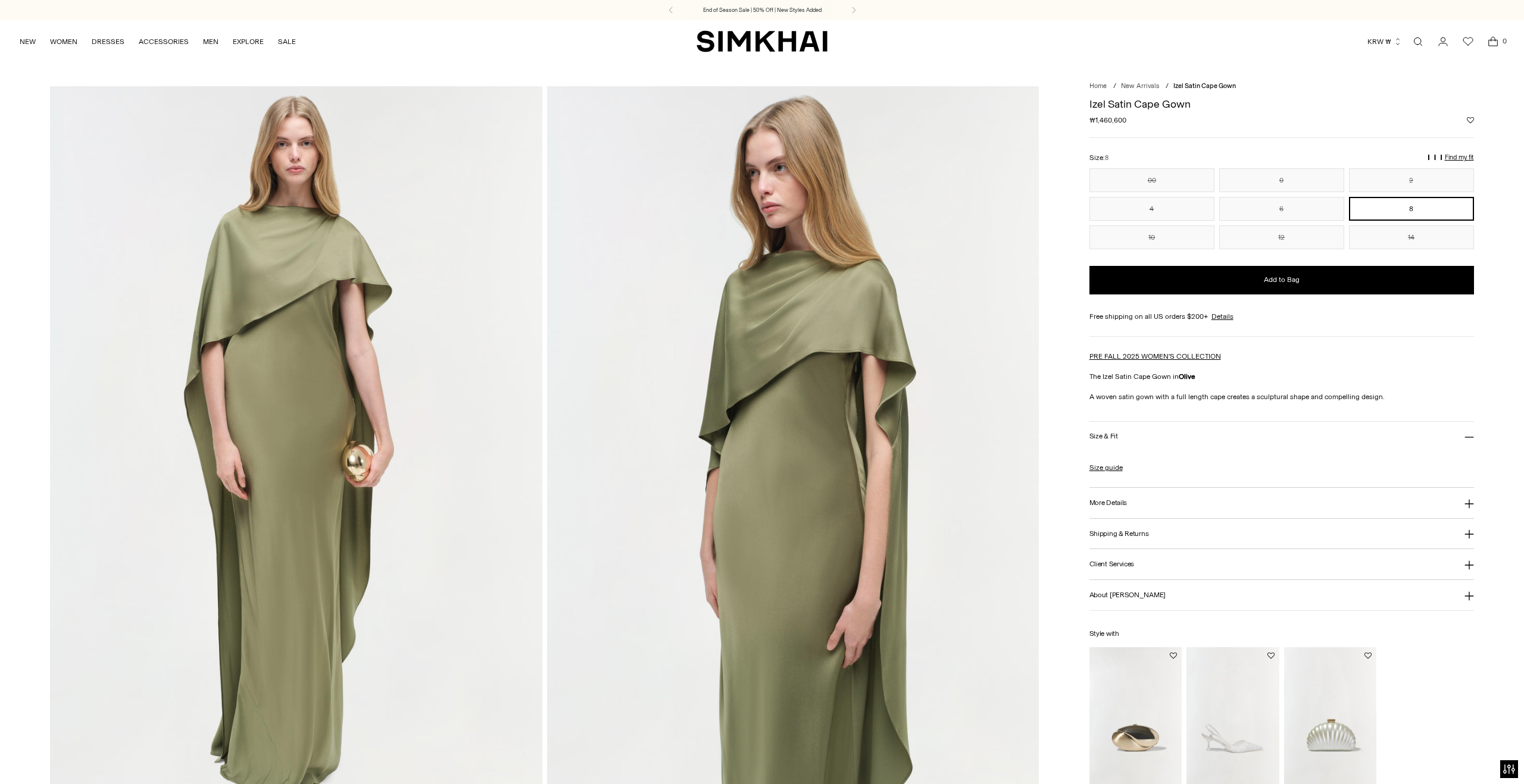
click at [1472, 508] on icon at bounding box center [1468, 504] width 10 height 10
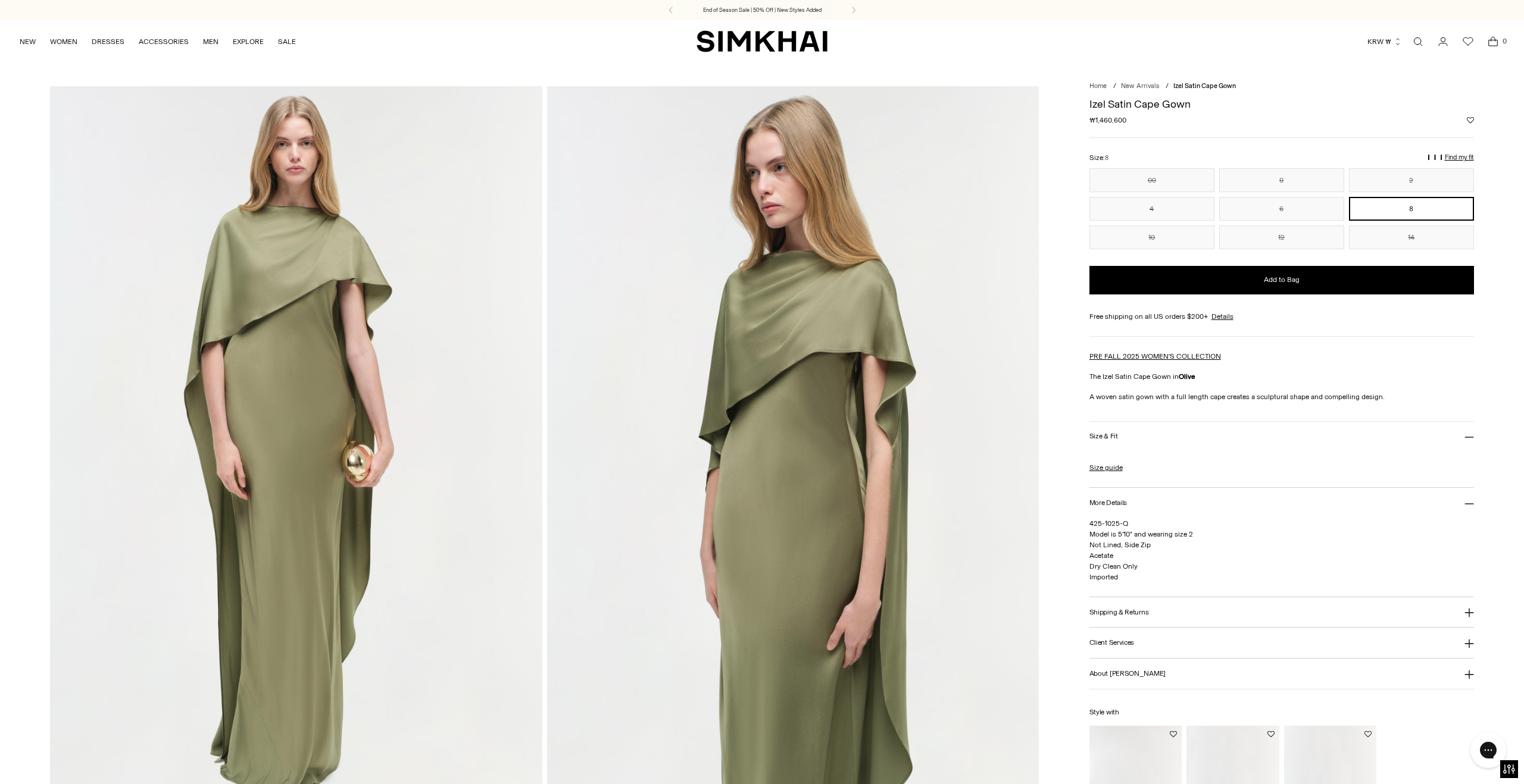
scroll to position [157, 0]
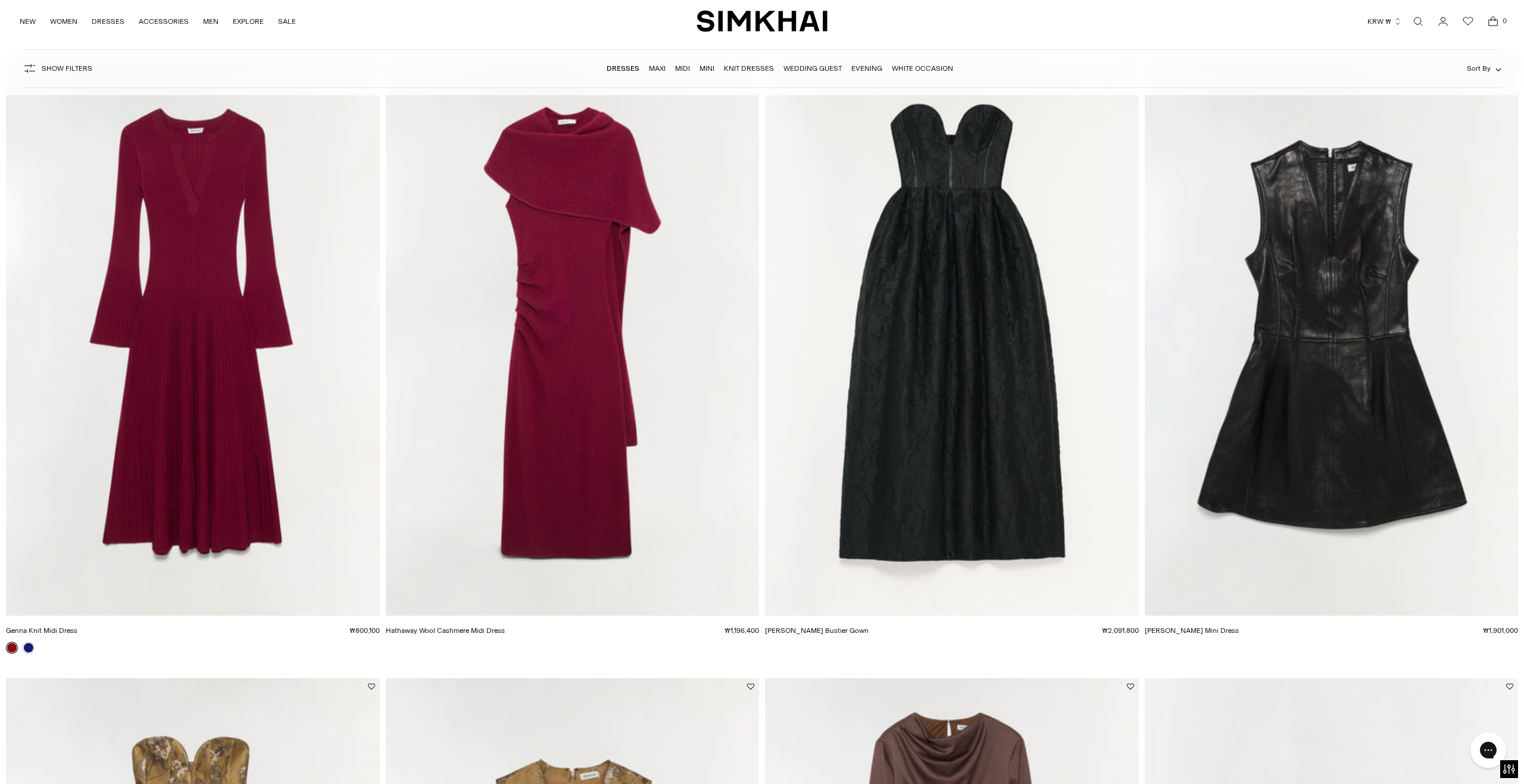
scroll to position [2900, 0]
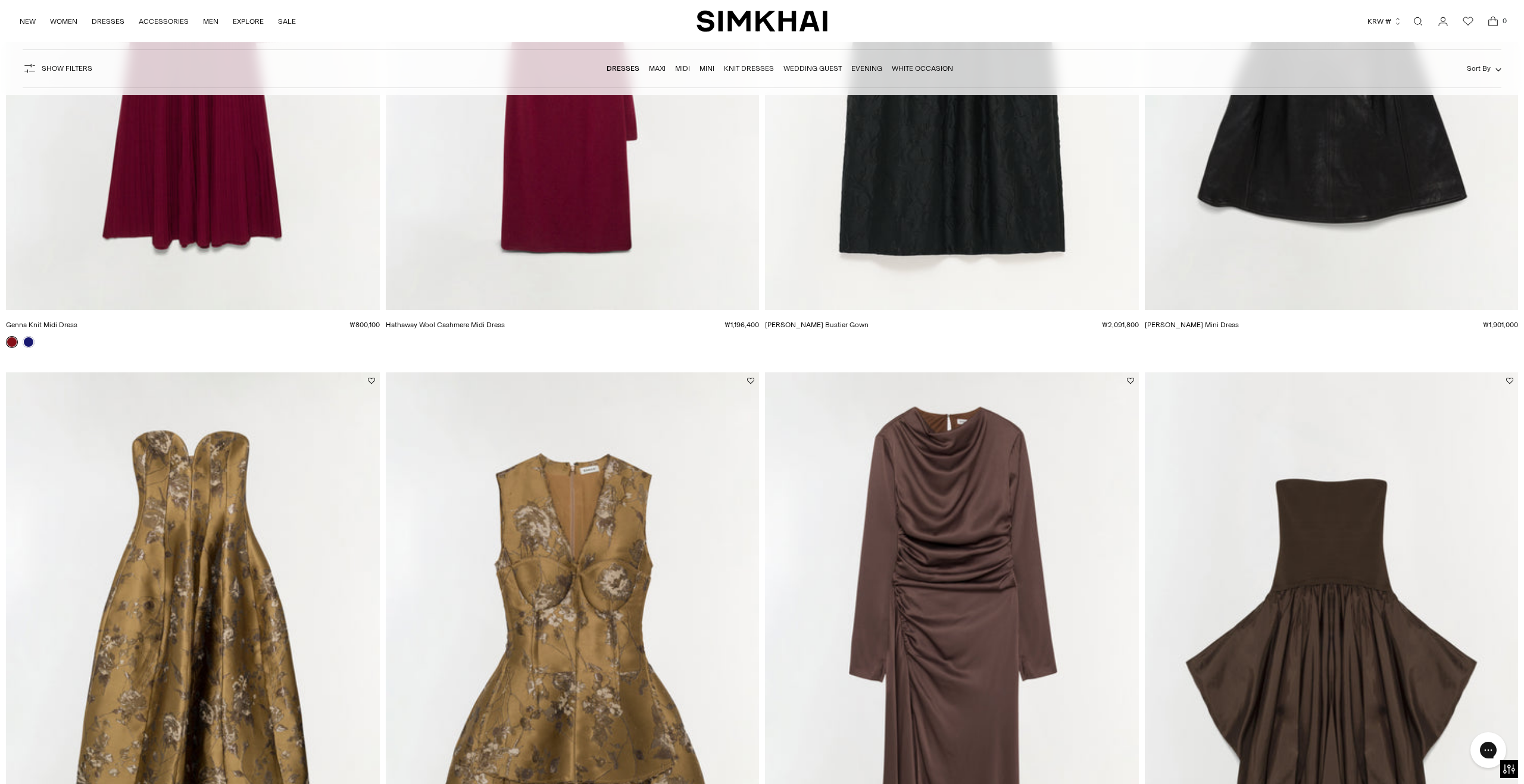
click at [0, 0] on img "Odessa Satin Midi Dress" at bounding box center [0, 0] width 0 height 0
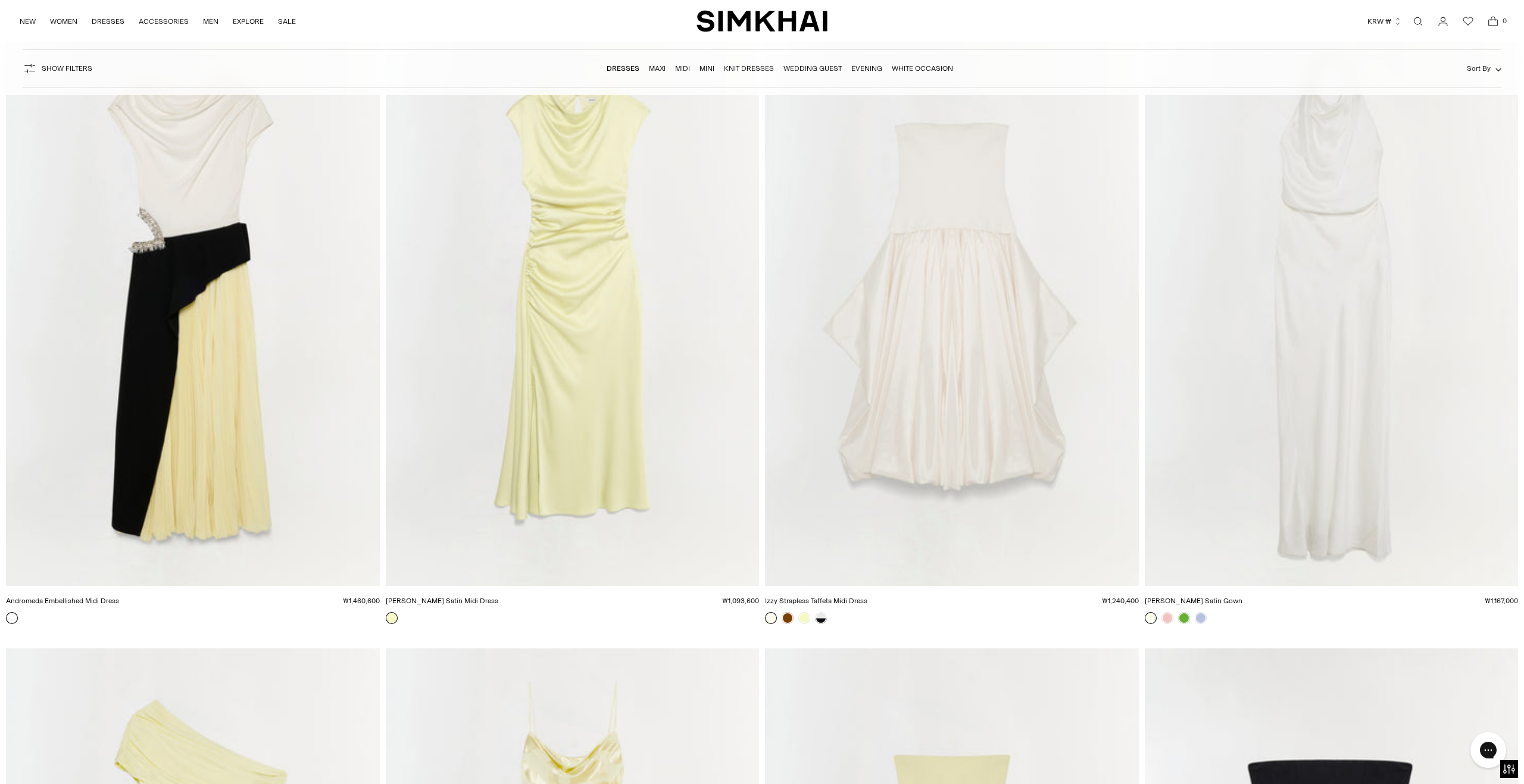
scroll to position [8205, 0]
click at [0, 0] on img "Reannon Satin Gown" at bounding box center [0, 0] width 0 height 0
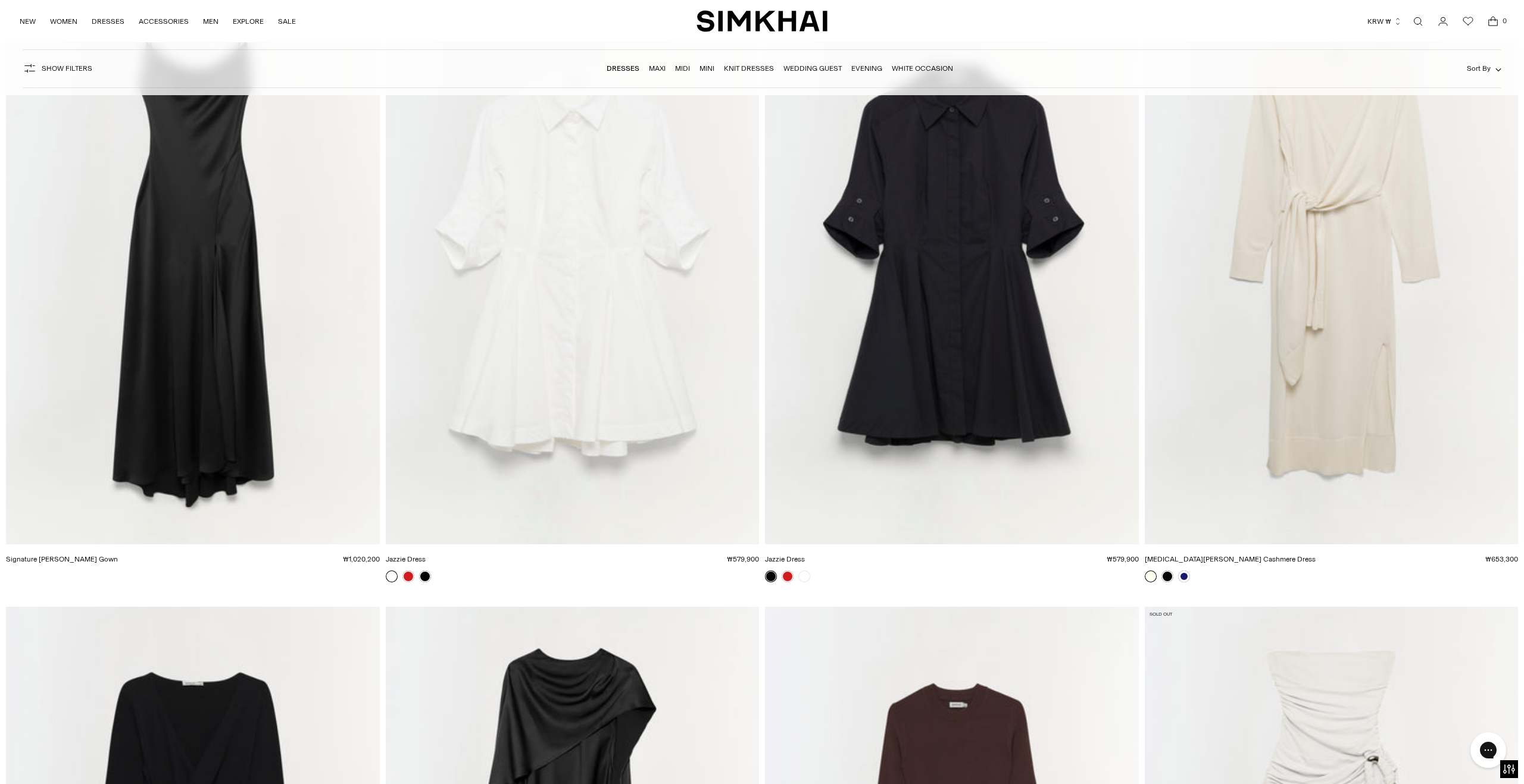
scroll to position [21213, 0]
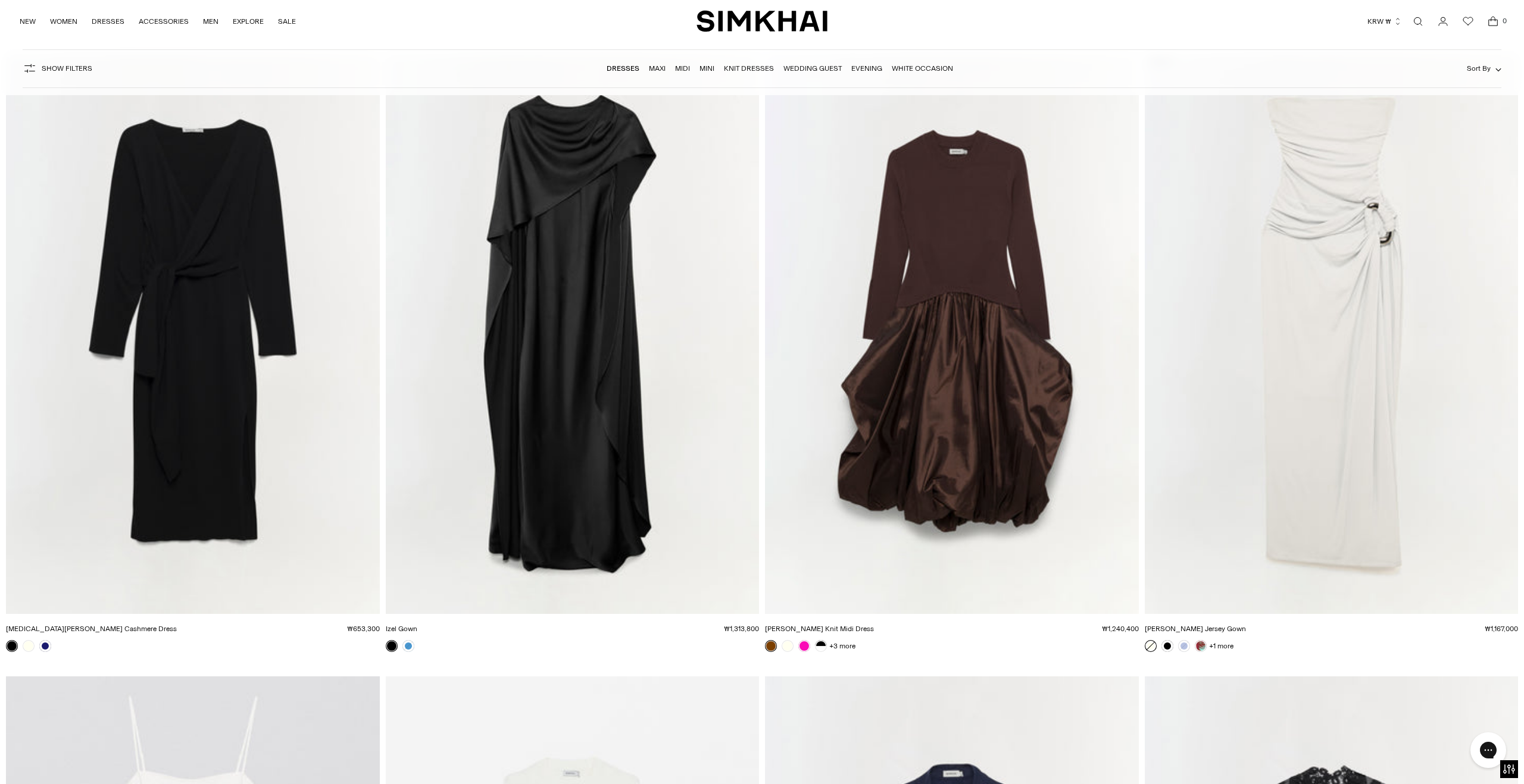
click at [0, 0] on img "Izel Gown" at bounding box center [0, 0] width 0 height 0
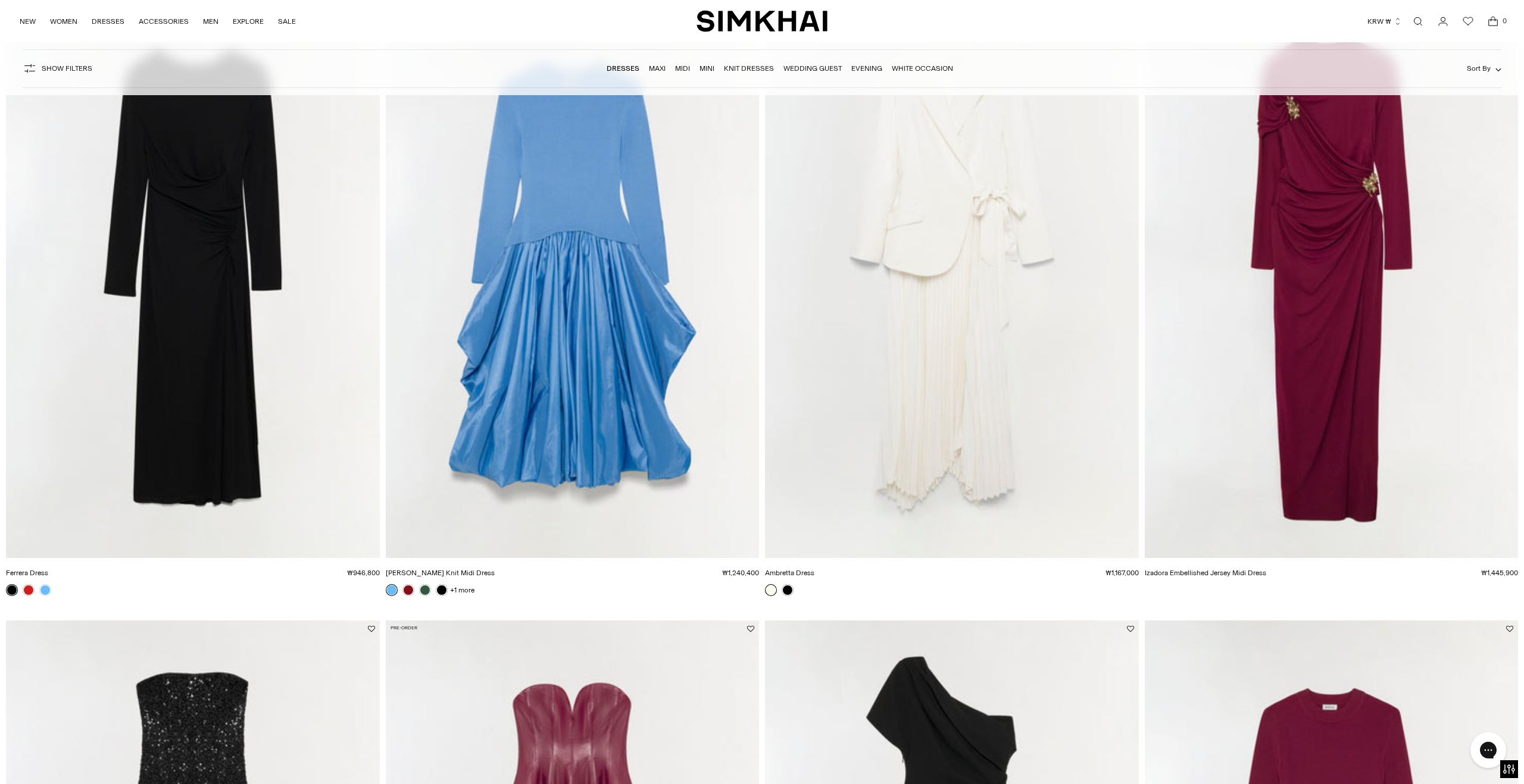
scroll to position [0, 0]
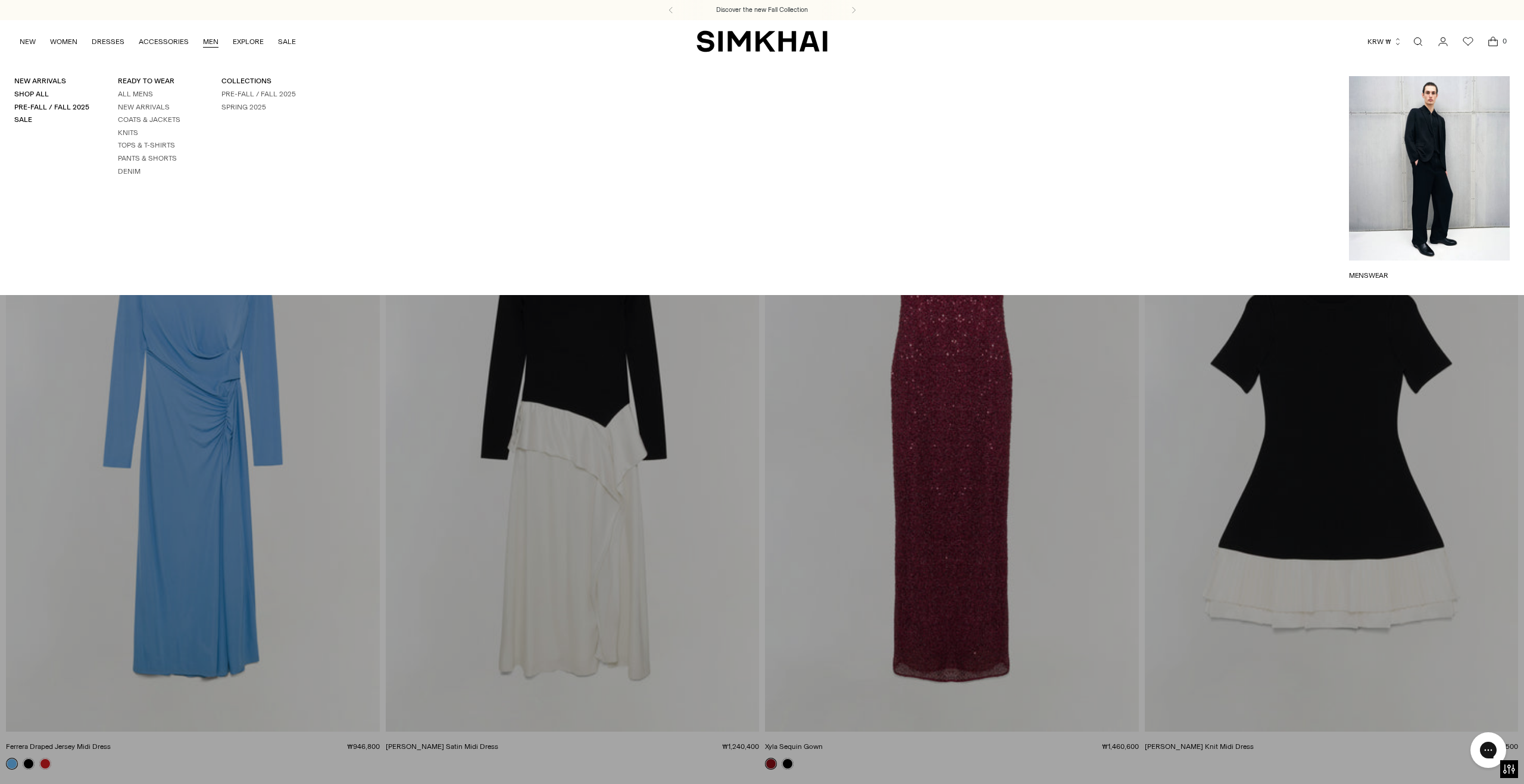
click at [209, 40] on link "MEN" at bounding box center [210, 41] width 15 height 26
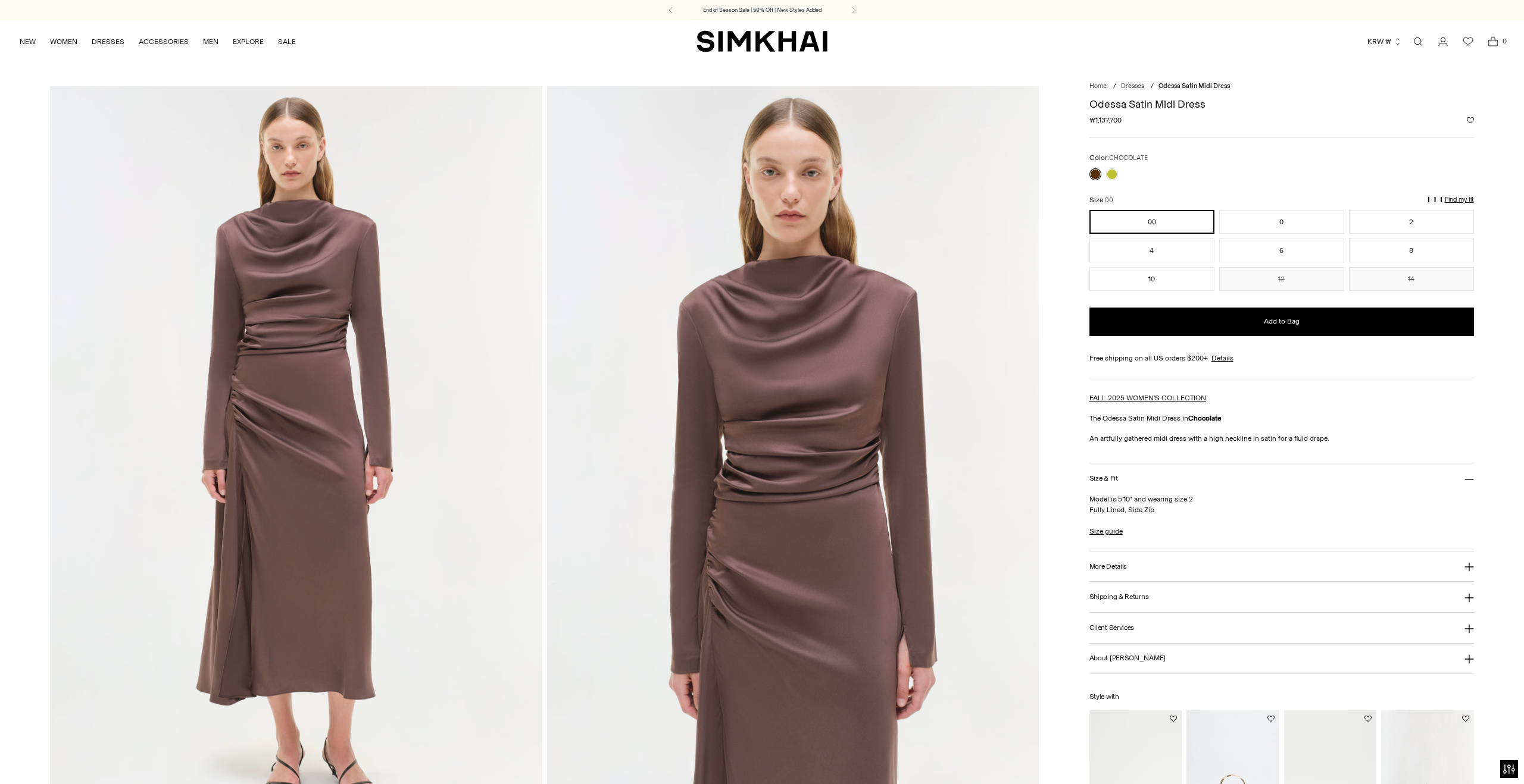
click at [1470, 572] on icon at bounding box center [1468, 567] width 10 height 10
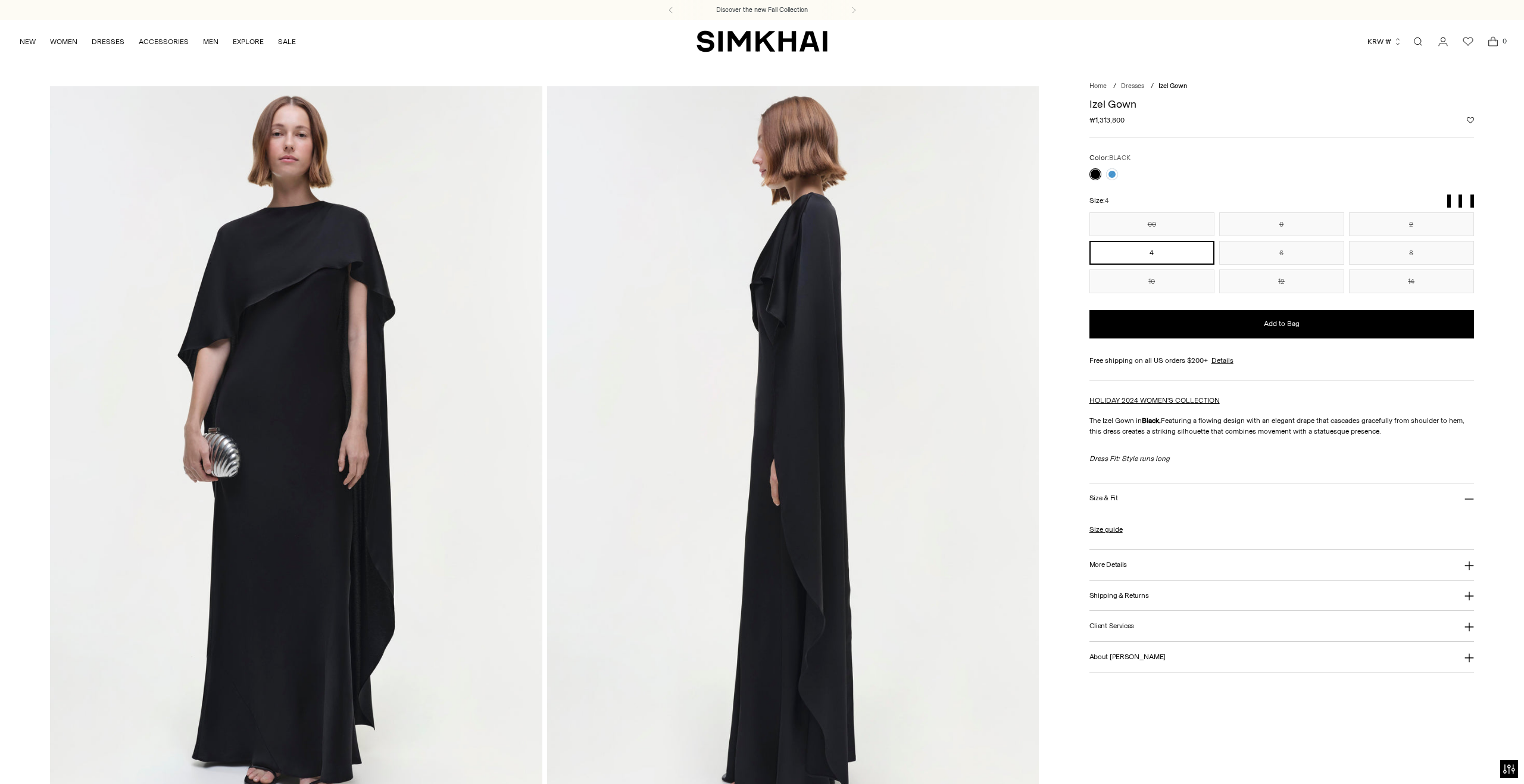
click at [1470, 570] on icon at bounding box center [1468, 566] width 9 height 9
